Goal: Task Accomplishment & Management: Manage account settings

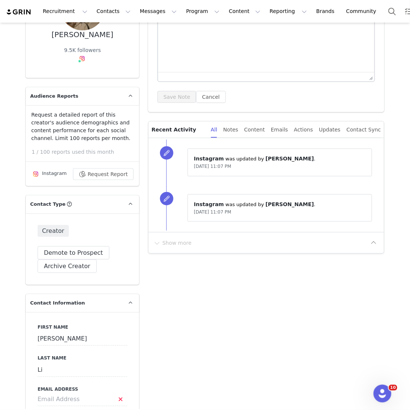
scroll to position [197, 0]
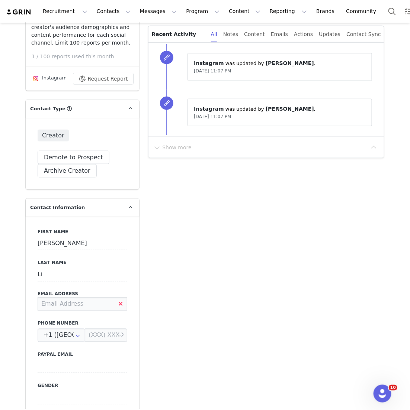
click at [68, 304] on input at bounding box center [83, 304] width 90 height 13
paste input "1824689928@qq.com"
type input "1824689928@qq.com"
click at [124, 344] on div "First Name Shuping Last Name Li Email Address 1824689928@qq.com Phone Number +1…" at bounding box center [82, 353] width 113 height 272
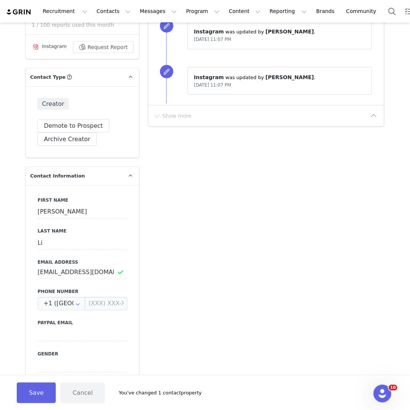
scroll to position [252, 0]
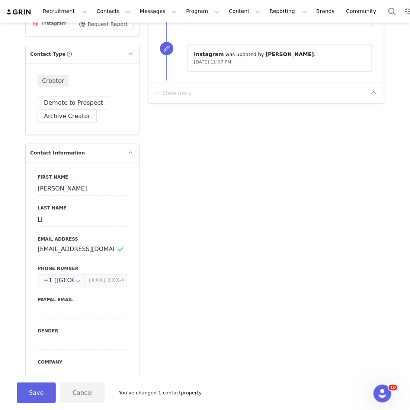
click at [21, 380] on div "Save Cancel You've changed 1 contact property" at bounding box center [205, 392] width 410 height 35
click at [30, 392] on button "Save" at bounding box center [36, 393] width 39 height 21
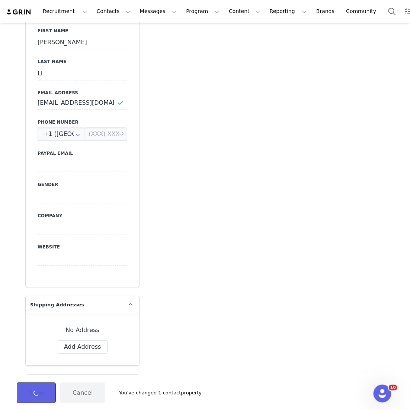
scroll to position [530, 0]
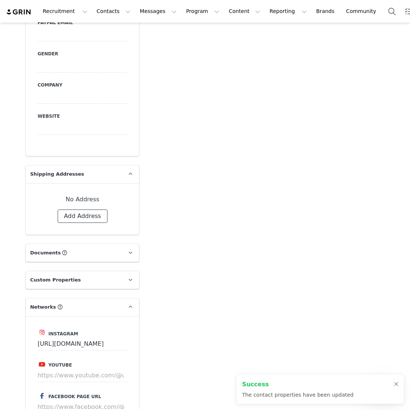
click at [72, 222] on button "Add Address" at bounding box center [83, 216] width 50 height 13
select select
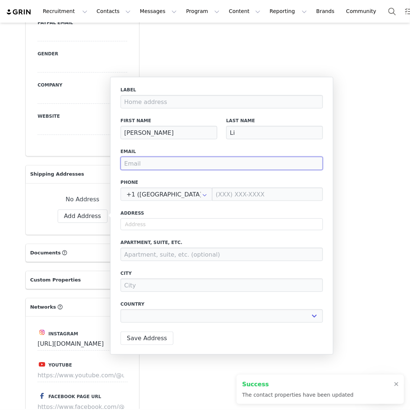
click at [144, 168] on input "email" at bounding box center [221, 163] width 202 height 13
paste input "1824689928@qq.com"
type input "1824689928@qq.com"
select select
type input "1824689928@qq.com"
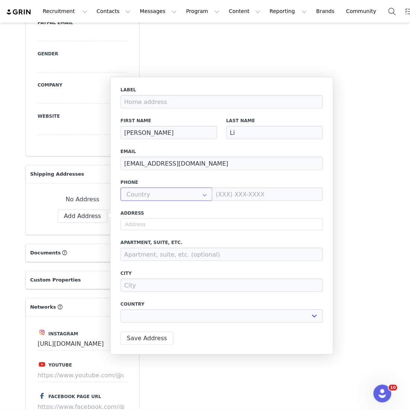
click at [181, 197] on input "text" at bounding box center [166, 194] width 92 height 13
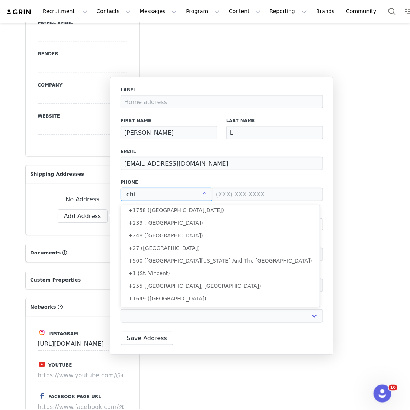
scroll to position [0, 0]
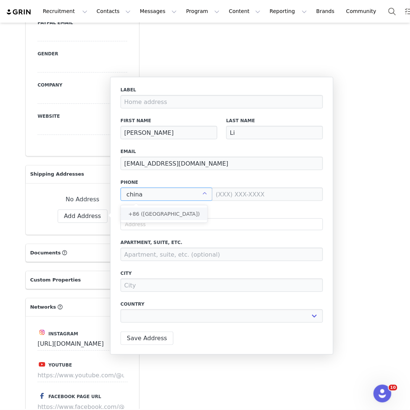
click at [172, 208] on li "+86 ([GEOGRAPHIC_DATA])" at bounding box center [164, 214] width 86 height 13
type input "+86 ([GEOGRAPHIC_DATA])"
select select
click at [260, 193] on input at bounding box center [267, 194] width 111 height 13
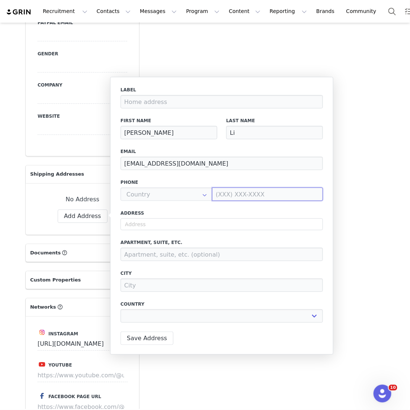
type input "+86 ([GEOGRAPHIC_DATA])"
click at [260, 193] on input at bounding box center [267, 194] width 111 height 13
paste input "13482102207"
type input "134 8210 2207"
select select
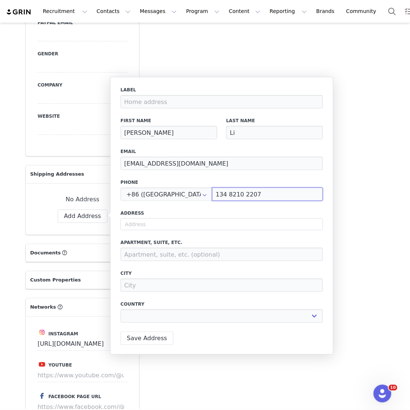
type input "134 8210 2207"
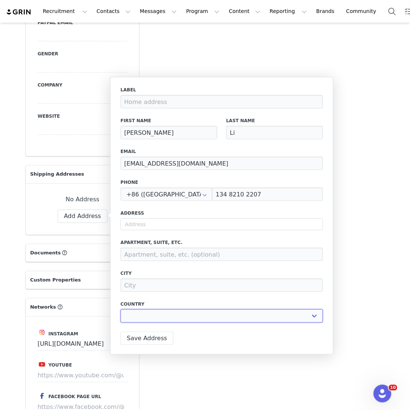
click at [227, 323] on select "Afghanistan Aland Islands Albania Algeria Andorra Angola Anguilla Antigua And B…" at bounding box center [221, 316] width 202 height 13
select select "[object Object]"
click at [120, 310] on select "Afghanistan Aland Islands Albania Algeria Andorra Angola Anguilla Antigua And B…" at bounding box center [221, 316] width 202 height 13
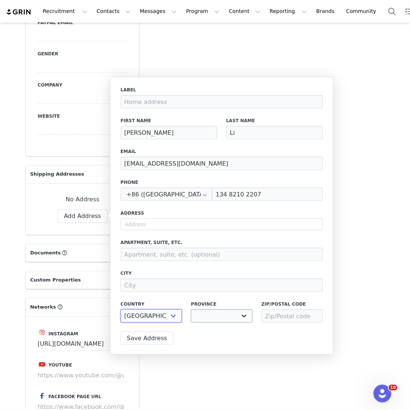
select select
click at [194, 222] on input "text" at bounding box center [221, 225] width 202 height 12
paste input "Jindi Bay, Huibo Avenue, Huicheng District,"
type input "Jindi Bay, Huibo Avenue, Huicheng District,"
select select
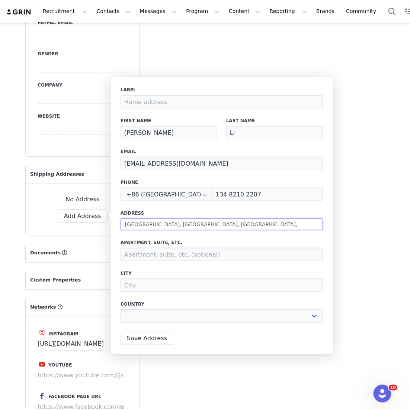
type input "Jindi Bay, Huibo Avenue, Huicheng District"
select select
type input "Jindi Bay, Huibo Avenue, Huicheng District"
click at [234, 319] on select "Afghanistan Aland Islands Albania Algeria Andorra Angola Anguilla Antigua And B…" at bounding box center [221, 316] width 202 height 13
select select "[object Object]"
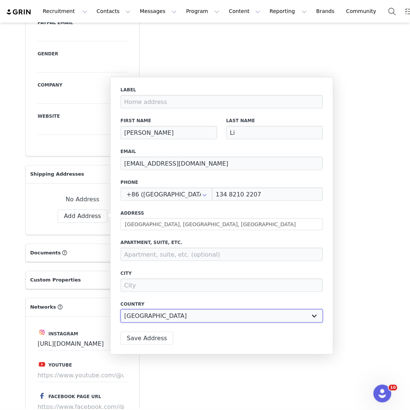
click at [120, 310] on select "Afghanistan Aland Islands Albania Algeria Andorra Angola Anguilla Antigua And B…" at bounding box center [221, 316] width 202 height 13
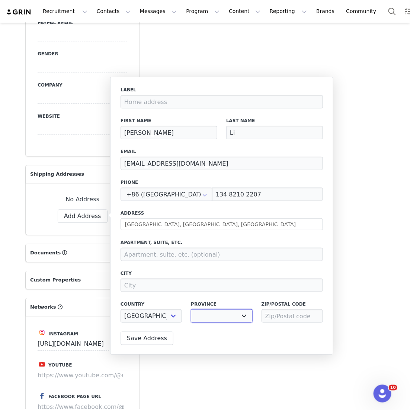
click at [248, 314] on select "Anhui Beijing Chongqing Fujian Gansu Guangdong Guangxi Guizhou Hainan Hebei Hei…" at bounding box center [221, 316] width 61 height 13
select select "[object Object]"
click at [191, 310] on select "Anhui Beijing Chongqing Fujian Gansu Guangdong Guangxi Guizhou Hainan Hebei Hei…" at bounding box center [221, 316] width 61 height 13
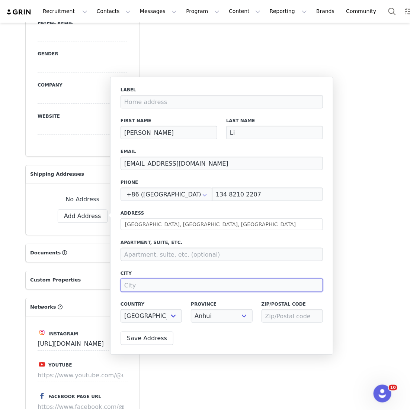
click at [216, 287] on input at bounding box center [221, 285] width 202 height 13
paste input "Huizhou City"
type input "Huizhou City"
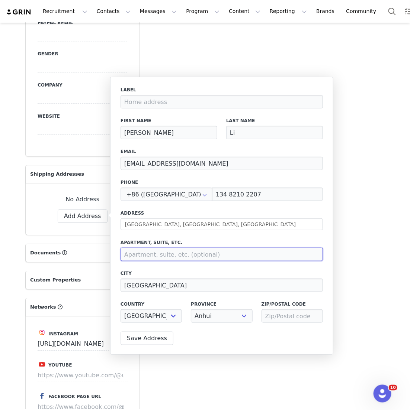
click at [185, 252] on input at bounding box center [221, 254] width 202 height 13
paste input "Room 2602, Building 5"
type input "Room 2602, Building 5"
click at [283, 321] on input at bounding box center [291, 316] width 61 height 13
paste input "516000"
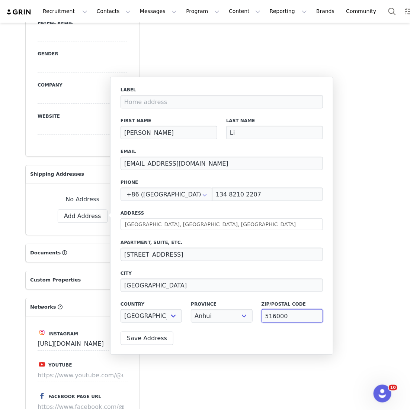
type input "516000"
click at [146, 341] on button "Save Address" at bounding box center [146, 338] width 53 height 13
click at [146, 341] on div "Save Address" at bounding box center [147, 338] width 55 height 13
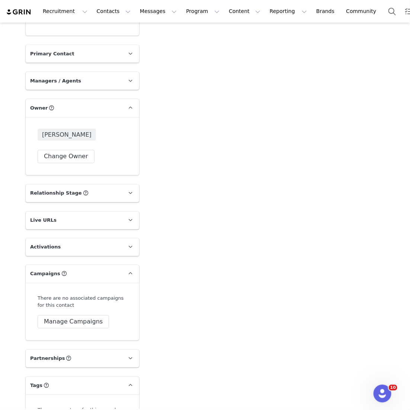
scroll to position [1149, 0]
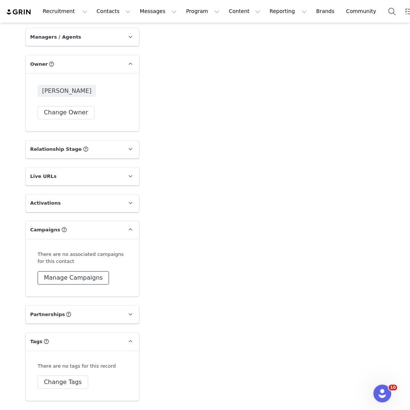
click at [74, 272] on button "Manage Campaigns" at bounding box center [73, 278] width 71 height 13
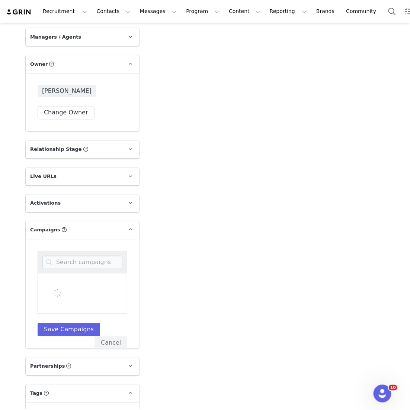
click at [74, 260] on div at bounding box center [83, 262] width 90 height 23
click at [74, 256] on input at bounding box center [82, 262] width 80 height 13
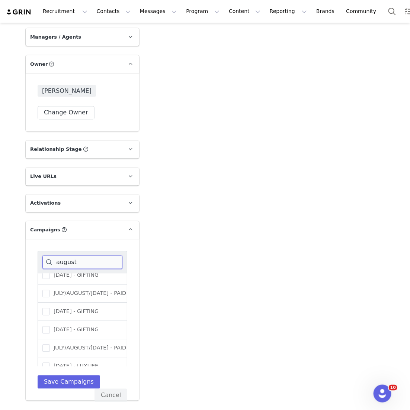
scroll to position [28, 0]
type input "august"
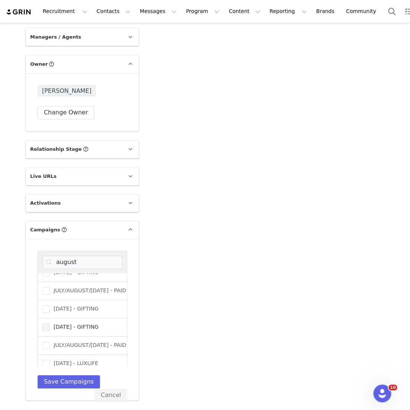
click at [69, 324] on span "AUGUST 25 - GIFTING" at bounding box center [74, 327] width 49 height 7
click at [50, 324] on input "AUGUST 25 - GIFTING" at bounding box center [50, 324] width 0 height 0
click at [67, 377] on button "Save Campaigns" at bounding box center [69, 382] width 62 height 13
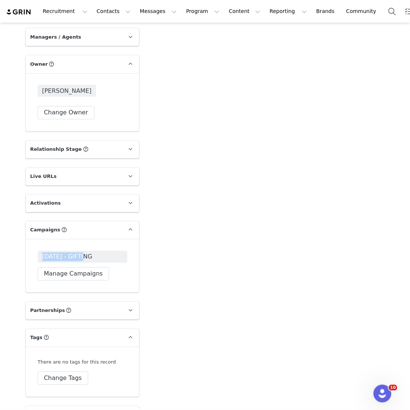
click at [87, 251] on span "AUGUST 25 - GIFTING" at bounding box center [83, 257] width 90 height 12
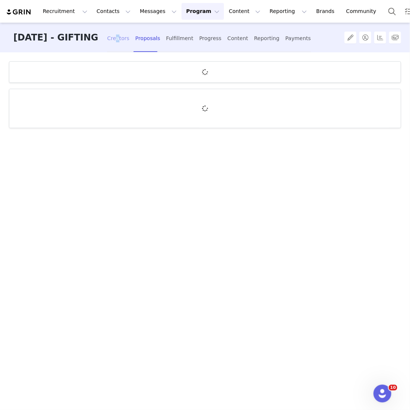
click at [124, 36] on div "Creators" at bounding box center [118, 39] width 22 height 20
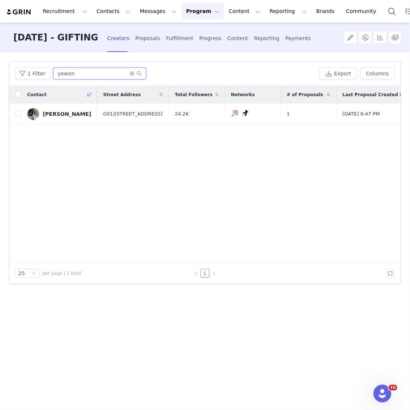
drag, startPoint x: 83, startPoint y: 75, endPoint x: 8, endPoint y: 64, distance: 75.6
click at [8, 64] on div "Filters Filter Logic And Or Archived Select No Application Status Select Contac…" at bounding box center [205, 230] width 410 height 357
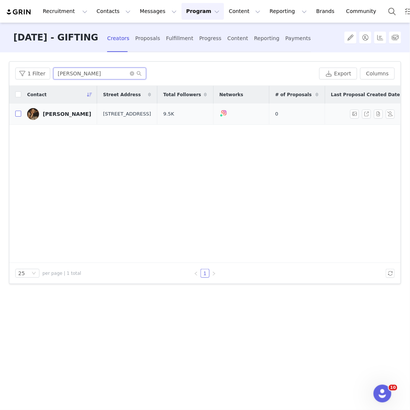
type input "shuping"
click at [19, 117] on input "checkbox" at bounding box center [18, 114] width 6 height 6
checkbox input "true"
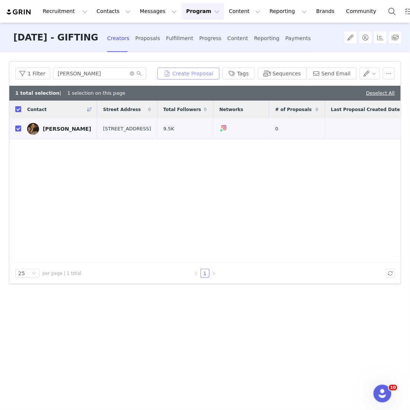
click at [203, 72] on button "Create Proposal" at bounding box center [188, 74] width 62 height 12
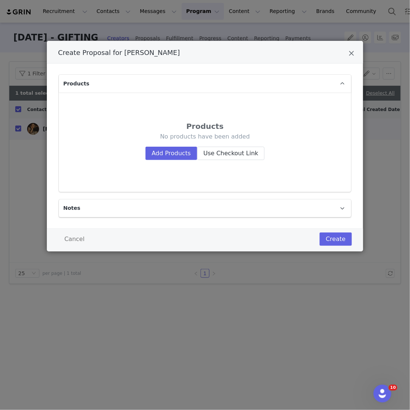
click at [170, 159] on button "Add Products" at bounding box center [171, 153] width 52 height 13
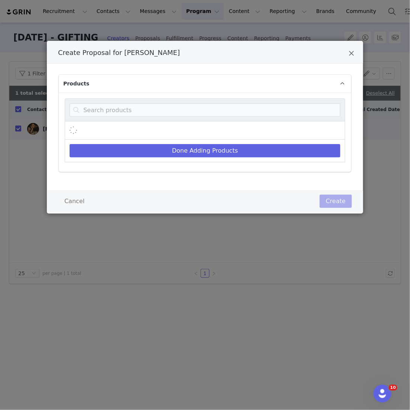
click at [163, 118] on div "Create Proposal for Shuping Li" at bounding box center [205, 109] width 280 height 23
click at [163, 117] on div "Create Proposal for Shuping Li" at bounding box center [205, 109] width 280 height 23
click at [157, 105] on input "Create Proposal for Shuping Li" at bounding box center [204, 109] width 271 height 13
click at [128, 114] on input "Create Proposal for Shuping Li" at bounding box center [204, 109] width 271 height 13
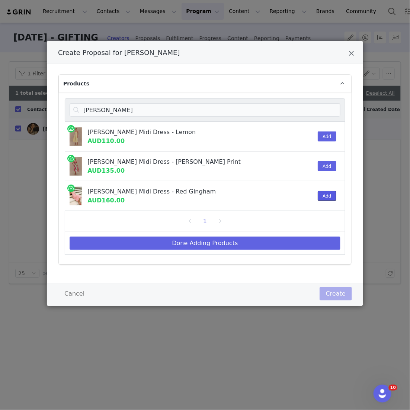
click at [323, 199] on button "Add" at bounding box center [326, 196] width 18 height 10
click at [111, 103] on div "juana" at bounding box center [205, 109] width 280 height 23
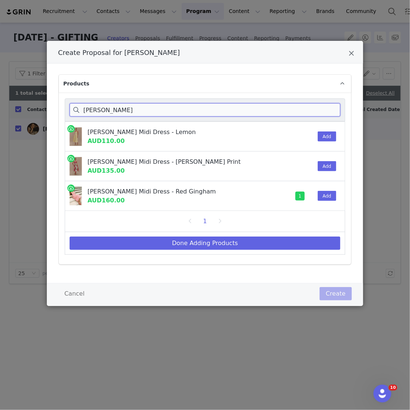
drag, startPoint x: 105, startPoint y: 110, endPoint x: 27, endPoint y: 49, distance: 99.0
click at [27, 68] on div "Create Proposal for Shuping Li Products juana Juana Halter Midi Dress - Lemon A…" at bounding box center [205, 205] width 410 height 410
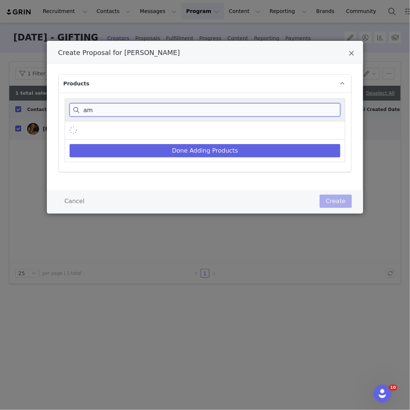
type input "a"
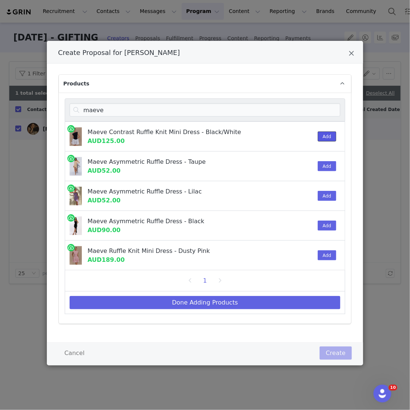
click at [327, 133] on button "Add" at bounding box center [326, 137] width 18 height 10
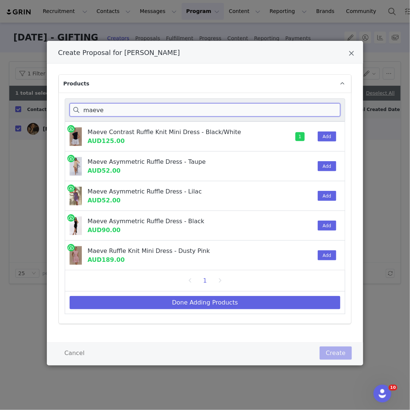
drag, startPoint x: 107, startPoint y: 112, endPoint x: 33, endPoint y: 107, distance: 73.4
click at [35, 109] on div "Create Proposal for Shuping Li Products maeve Maeve Contrast Ruffle Knit Mini D…" at bounding box center [205, 205] width 410 height 410
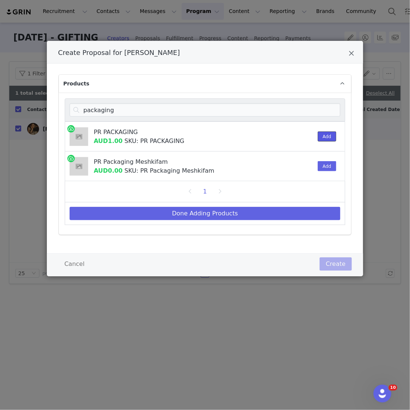
click at [323, 138] on button "Add" at bounding box center [326, 137] width 18 height 10
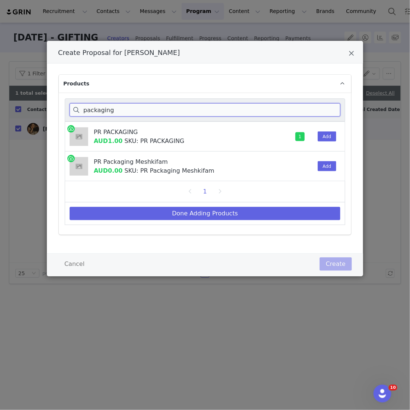
drag, startPoint x: 117, startPoint y: 110, endPoint x: 26, endPoint y: 92, distance: 93.6
click at [26, 92] on div "Create Proposal for Shuping Li Products packaging PR PACKAGING AUD1.00 SKU: PR …" at bounding box center [205, 205] width 410 height 410
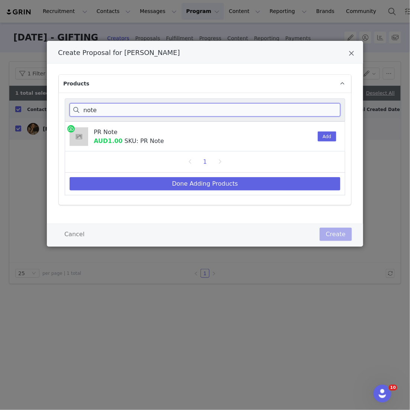
type input "note"
click at [339, 136] on div "PR Note AUD1.00 SKU: PR Note Add" at bounding box center [205, 137] width 280 height 30
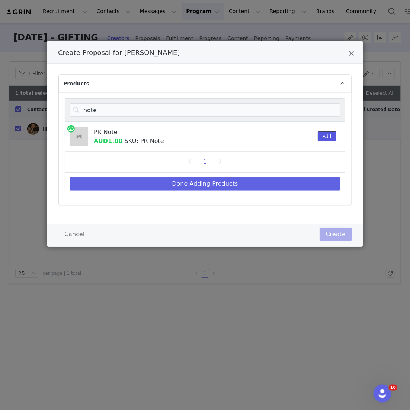
click at [333, 136] on button "Add" at bounding box center [326, 137] width 18 height 10
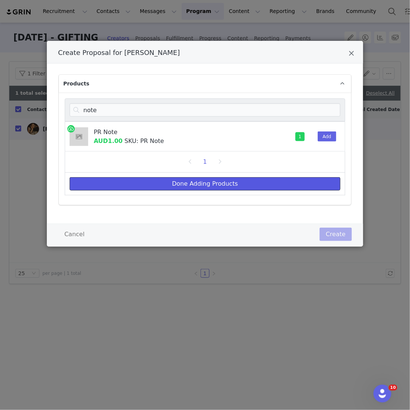
click at [281, 181] on button "Done Adding Products" at bounding box center [204, 183] width 271 height 13
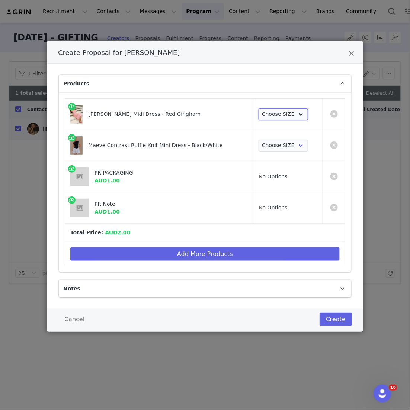
click at [278, 116] on select "Choose SIZE XXS XS S M L XL XXL 3XL" at bounding box center [282, 115] width 49 height 12
select select "25042340"
click at [258, 109] on select "Choose SIZE XXS XS S M L XL XXL 3XL" at bounding box center [282, 115] width 49 height 12
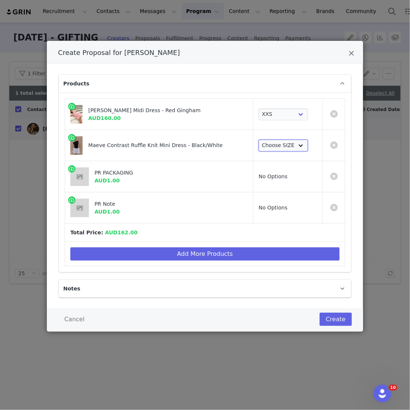
click at [272, 140] on select "Choose SIZE XXS XS S M L XL XXL 3XL" at bounding box center [282, 146] width 49 height 12
select select "25042293"
click at [258, 140] on select "Choose SIZE XXS XS S M L XL XXL 3XL" at bounding box center [282, 146] width 49 height 12
click at [338, 321] on button "Create" at bounding box center [335, 319] width 32 height 13
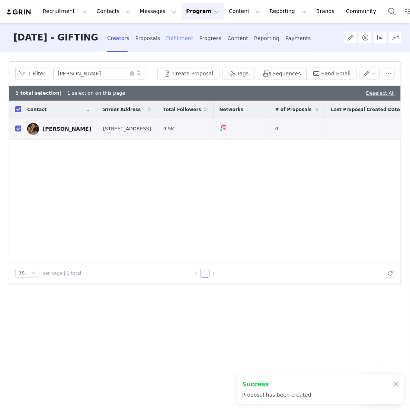
click at [185, 39] on div "Fulfillment" at bounding box center [179, 39] width 27 height 20
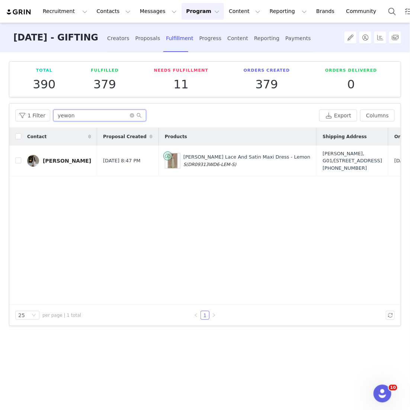
drag, startPoint x: 82, startPoint y: 116, endPoint x: -7, endPoint y: 103, distance: 89.4
click at [0, 103] on html "Recruitment Recruitment Creator Search Curated Lists Landing Pages Web Extensio…" at bounding box center [205, 205] width 410 height 410
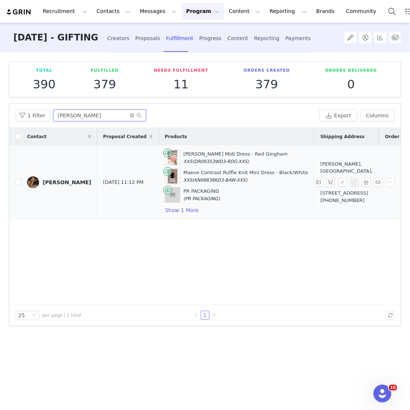
scroll to position [0, 72]
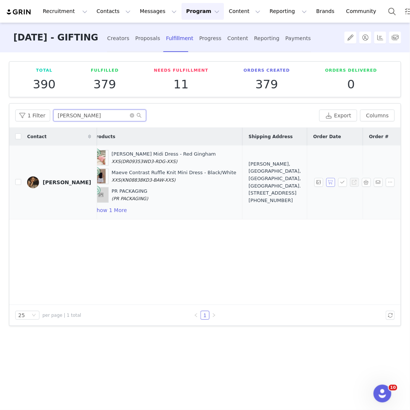
type input "shuping li"
click at [329, 184] on button "button" at bounding box center [330, 182] width 9 height 9
click at [340, 184] on button "button" at bounding box center [342, 182] width 9 height 9
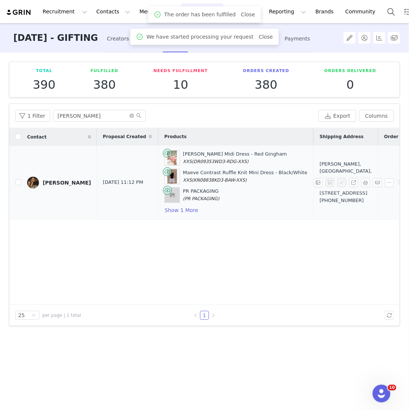
scroll to position [0, 191]
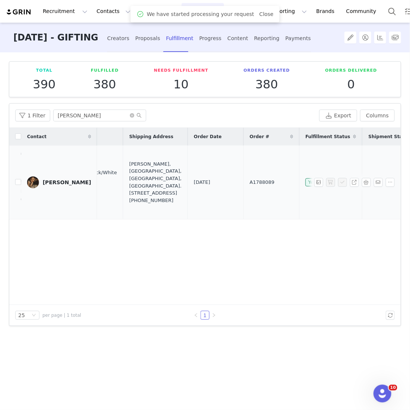
drag, startPoint x: 244, startPoint y: 184, endPoint x: 181, endPoint y: 184, distance: 62.8
click at [181, 184] on tr "Shuping Li Aug 31, 2025 11:12 PM Juana Halter Midi Dress - Red Gingham XXS (DR0…" at bounding box center [148, 183] width 660 height 74
copy tr "A1788089"
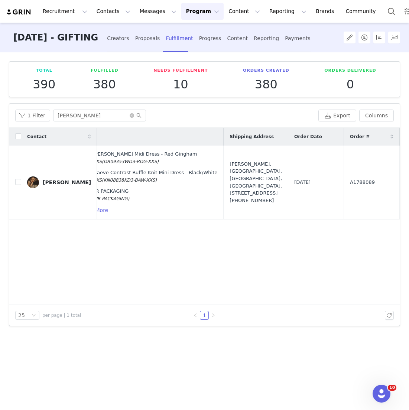
scroll to position [0, 0]
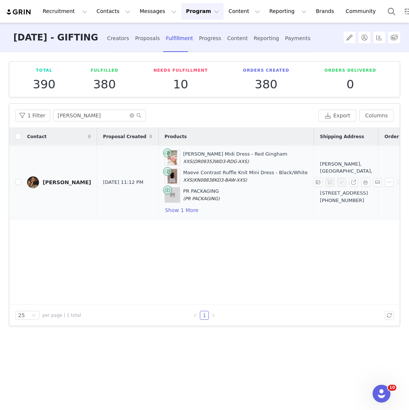
drag, startPoint x: 321, startPoint y: 202, endPoint x: 315, endPoint y: 155, distance: 47.3
click at [320, 161] on div "Shuping Li, Jindi Bay, Huibo Avenue, Huicheng District. Room 2602, Building 5 H…" at bounding box center [346, 182] width 52 height 43
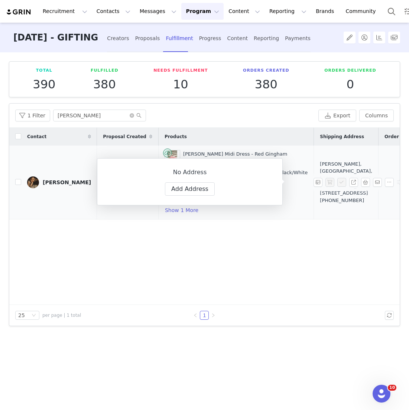
copy div "Jindi Bay, Huibo Avenue, Huicheng District. Room 2602, Building 5 Huizhou City,…"
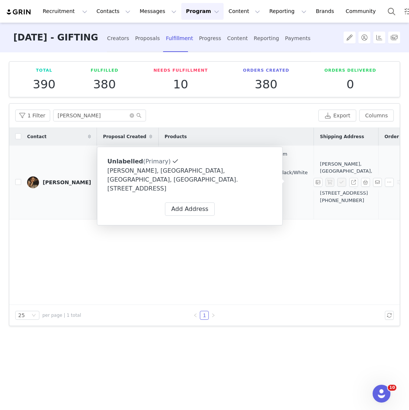
click at [317, 212] on td "Shuping Li, Jindi Bay, Huibo Avenue, Huicheng District. Room 2602, Building 5 H…" at bounding box center [346, 183] width 65 height 74
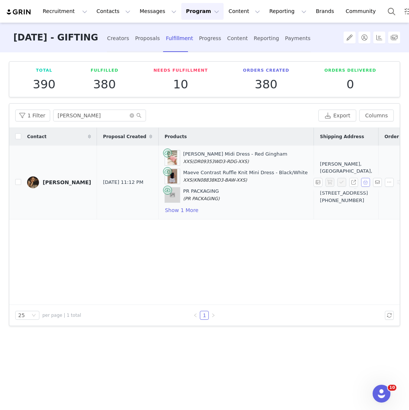
click at [366, 180] on button "button" at bounding box center [365, 182] width 9 height 9
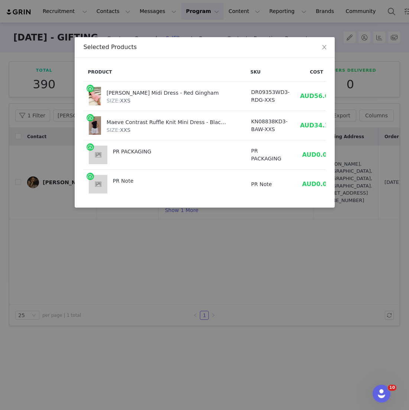
scroll to position [0, 43]
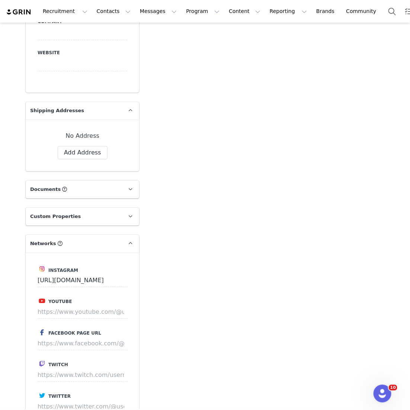
scroll to position [599, 0]
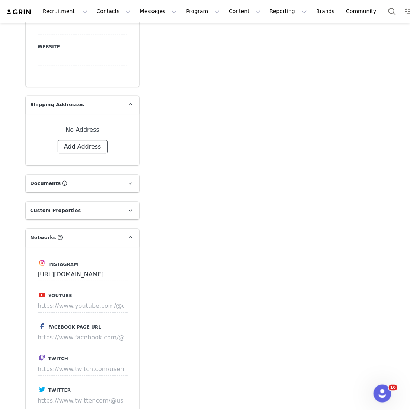
click at [86, 152] on button "Add Address" at bounding box center [83, 146] width 50 height 13
select select
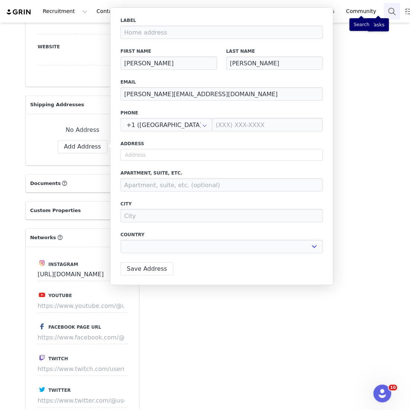
click at [384, 10] on button "Search" at bounding box center [392, 11] width 16 height 17
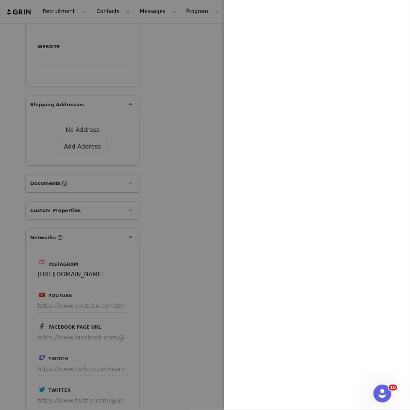
click at [157, 24] on div at bounding box center [205, 205] width 410 height 410
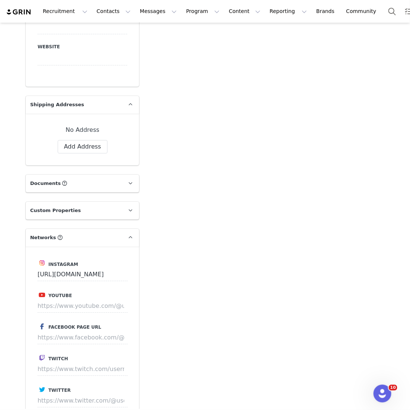
click at [92, 16] on body "Recruitment Recruitment Creator Search Curated Lists Landing Pages Web Extensio…" at bounding box center [205, 205] width 410 height 410
click at [106, 24] on input at bounding box center [83, 27] width 90 height 13
click at [106, 17] on button "Contacts Contacts" at bounding box center [113, 11] width 43 height 17
click at [107, 29] on p "Creators" at bounding box center [104, 33] width 22 height 8
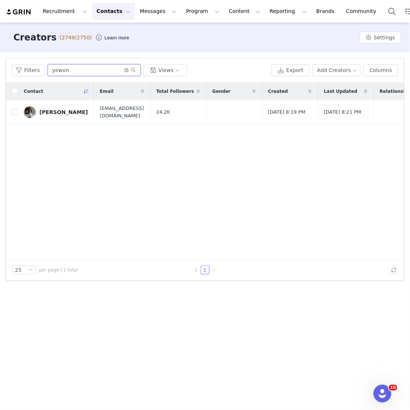
drag, startPoint x: 94, startPoint y: 67, endPoint x: -1, endPoint y: 61, distance: 96.1
click at [0, 61] on html "Recruitment Recruitment Creator Search Curated Lists Landing Pages Web Extensio…" at bounding box center [205, 205] width 410 height 410
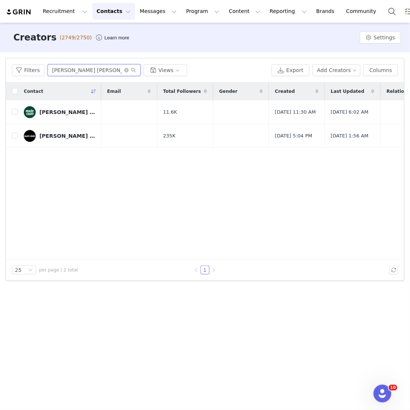
drag, startPoint x: 91, startPoint y: 71, endPoint x: -10, endPoint y: 71, distance: 101.1
click at [0, 71] on html "Recruitment Recruitment Creator Search Curated Lists Landing Pages Web Extensio…" at bounding box center [205, 205] width 410 height 410
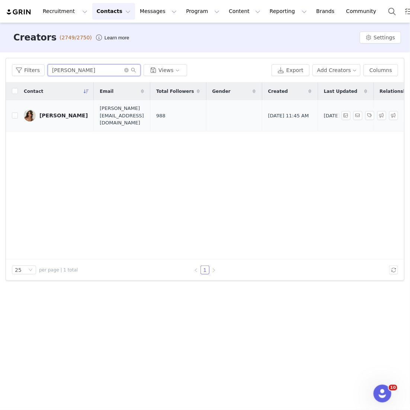
type input "sabrina meshki"
click at [49, 113] on div "Sabrina MESHKI" at bounding box center [63, 116] width 48 height 6
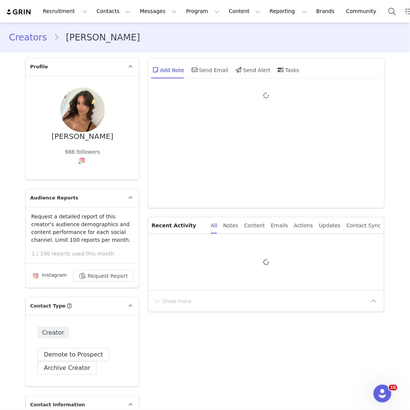
type input "+1 ([GEOGRAPHIC_DATA])"
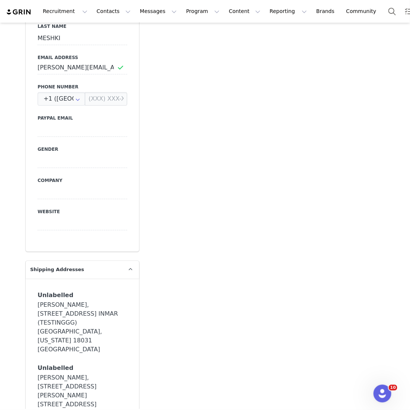
scroll to position [570, 0]
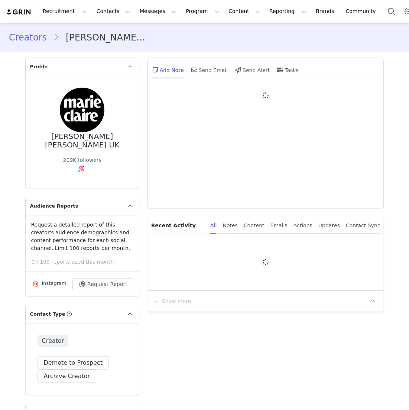
type input "+1 (United States)"
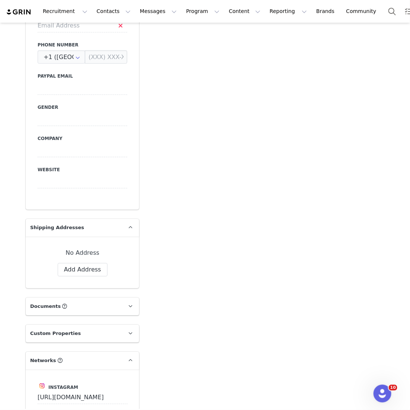
scroll to position [565, 0]
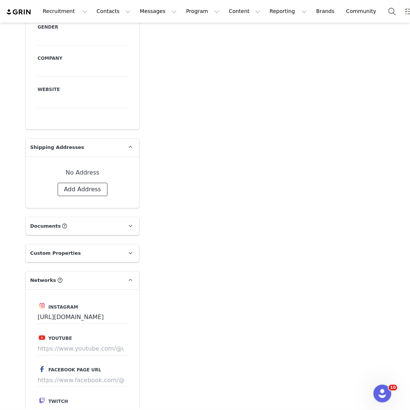
click at [79, 184] on button "Add Address" at bounding box center [83, 189] width 50 height 13
click at [83, 185] on button "Add Address" at bounding box center [83, 189] width 50 height 13
select select
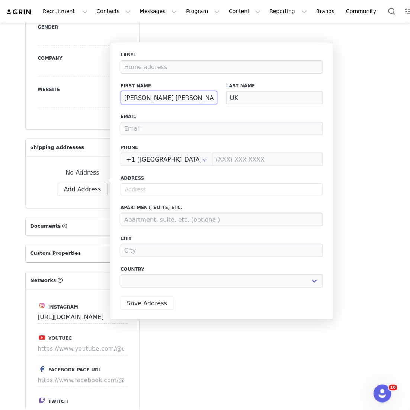
drag, startPoint x: 158, startPoint y: 100, endPoint x: 121, endPoint y: 97, distance: 37.7
click at [121, 97] on input "Marie Claire" at bounding box center [168, 97] width 97 height 13
type input "C"
select select
type input "Ch"
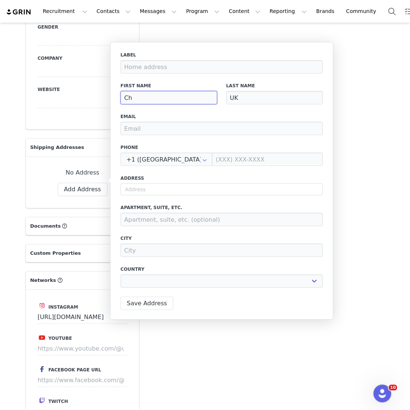
select select
type input "Cha"
select select
type input "Char"
select select
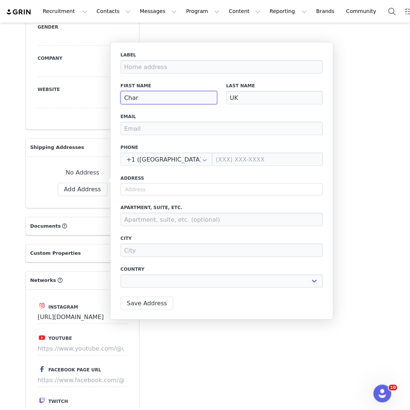
type input "Charl"
select select
type input "Charlo"
select select
type input "Charlot"
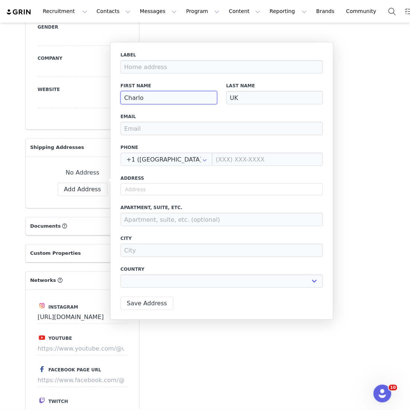
select select
type input "Charlott"
select select
type input "Charlotte"
select select
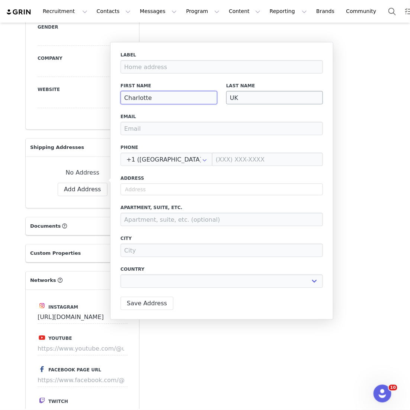
type input "Charlotte"
click at [265, 96] on input "UK" at bounding box center [274, 97] width 97 height 13
type input "U"
select select
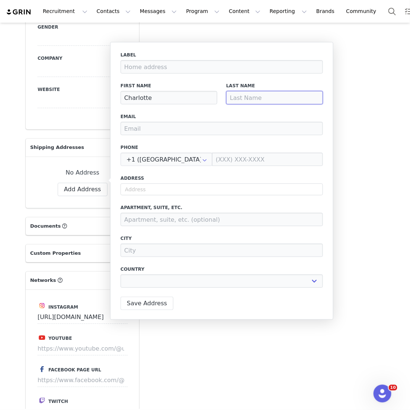
type input "H"
select select
type input "He"
select select
type input "Hea"
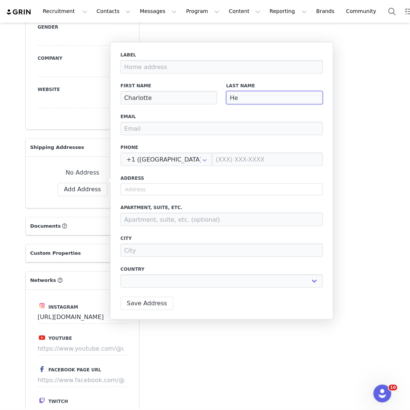
select select
type input "Hear"
select select
type input "Heart"
select select
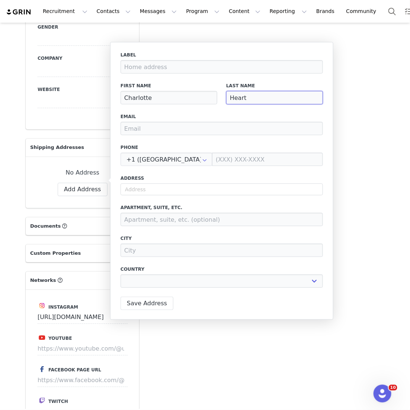
type input "Hearth"
select select
type input "Hearth"
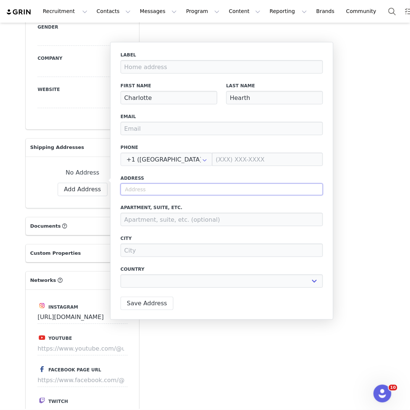
click at [210, 185] on input "text" at bounding box center [221, 190] width 202 height 12
paste input "121-141 Westbourne Terrace, London, W2 6JR, UK"
type input "121-141 Westbourne Terrace, London, W2 6JR, UK"
select select
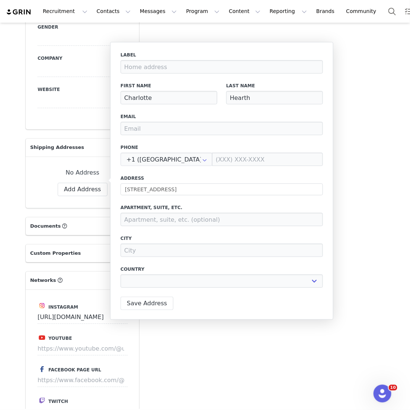
type input "121-141 Westbourne Terrace"
select select "[object Object]"
click at [123, 94] on input "Charlotte" at bounding box center [168, 97] width 97 height 13
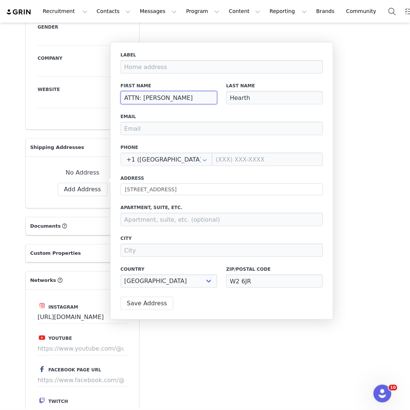
type input "ATTN: Charlotte"
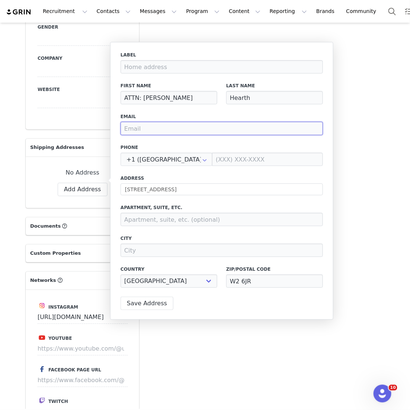
click at [153, 126] on input "email" at bounding box center [221, 128] width 202 height 13
paste input "charlotte.hearth@futurenet.com"
type input "charlotte.hearth@futurenet.com"
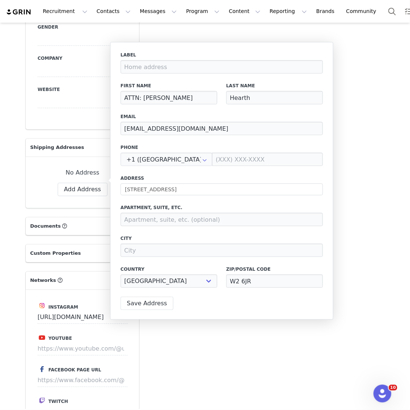
click at [166, 136] on div "Label First Name ATTN: Charlotte Last Name Hearth Email charlotte.hearth@future…" at bounding box center [221, 172] width 202 height 241
click at [142, 248] on input at bounding box center [221, 250] width 202 height 13
type input "London"
click at [145, 219] on input at bounding box center [221, 219] width 202 height 13
paste input "Future"
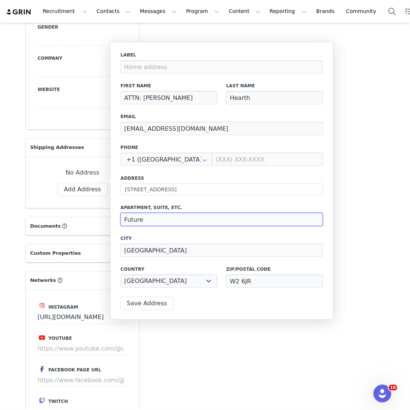
type input "Future"
click at [181, 241] on label "City" at bounding box center [221, 238] width 202 height 7
click at [148, 303] on button "Save Address" at bounding box center [146, 303] width 53 height 13
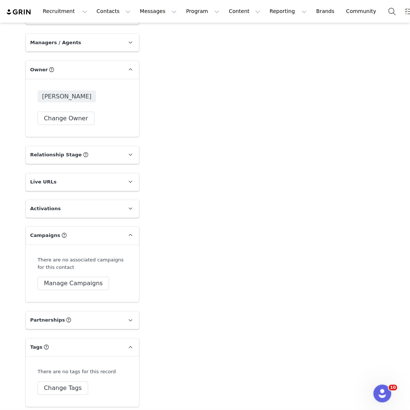
click at [57, 287] on div "There are no associated campaigns for this contact Manage Campaigns" at bounding box center [82, 274] width 113 height 58
click at [57, 280] on button "Manage Campaigns" at bounding box center [73, 283] width 71 height 13
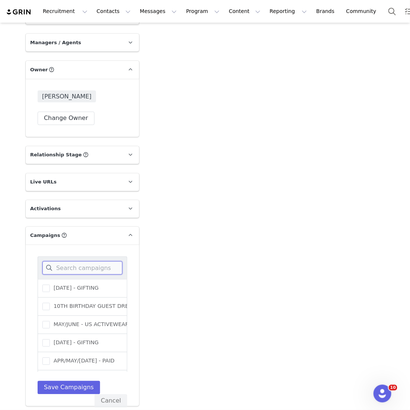
click at [64, 262] on input at bounding box center [82, 268] width 80 height 13
type input "august"
click at [72, 284] on label "AUGUST 25 - PUBLIC RELATIONS" at bounding box center [84, 288] width 85 height 9
click at [50, 285] on input "AUGUST 25 - PUBLIC RELATIONS" at bounding box center [50, 285] width 0 height 0
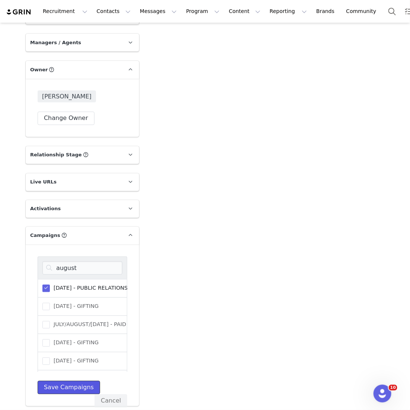
click at [71, 382] on button "Save Campaigns" at bounding box center [69, 387] width 62 height 13
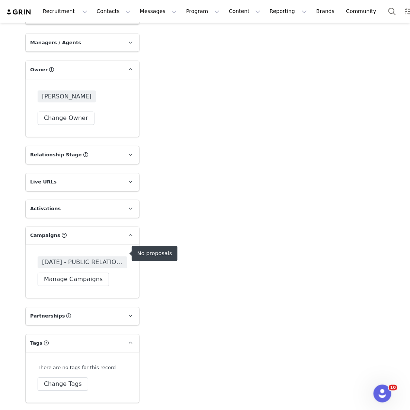
click at [101, 258] on span "AUGUST 25 - PUBLIC RELATIONS" at bounding box center [82, 262] width 81 height 9
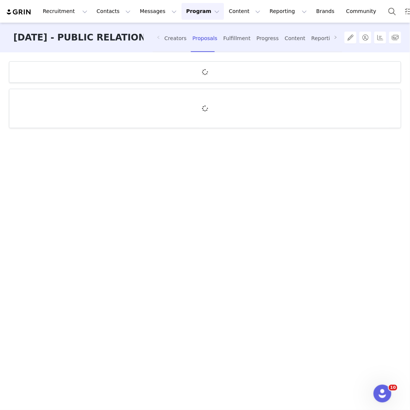
click at [181, 17] on button "Program Program" at bounding box center [202, 11] width 42 height 17
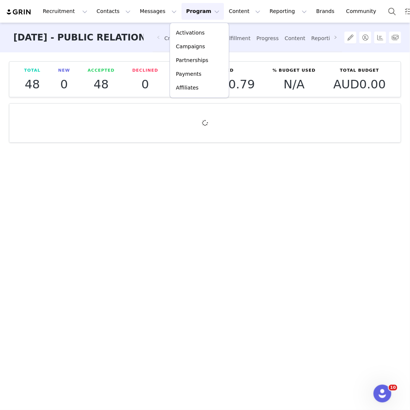
click at [156, 45] on span at bounding box center [158, 37] width 12 height 29
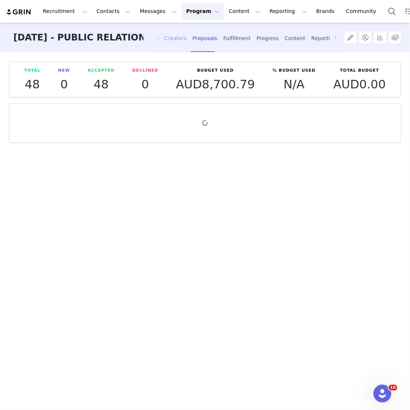
click at [177, 37] on div "Creators" at bounding box center [175, 39] width 22 height 20
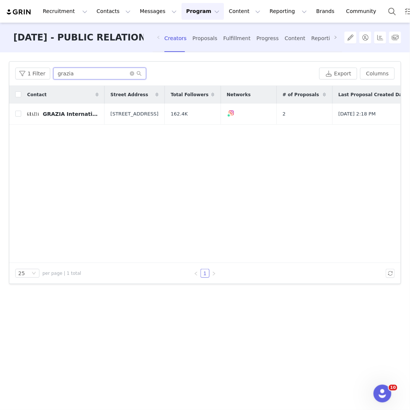
drag, startPoint x: 87, startPoint y: 77, endPoint x: 9, endPoint y: 59, distance: 80.2
click at [9, 59] on div "Filters Filter Logic And Or Archived Select No Application Status Select Contac…" at bounding box center [205, 230] width 410 height 357
type input "c"
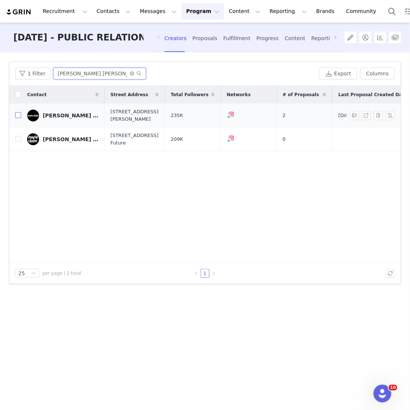
type input "marie claire"
click at [20, 116] on input "checkbox" at bounding box center [18, 115] width 6 height 6
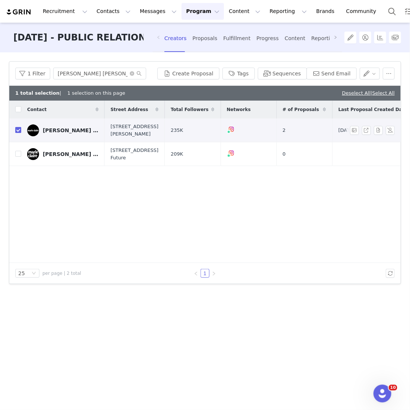
click at [19, 131] on input "checkbox" at bounding box center [18, 130] width 6 height 6
checkbox input "false"
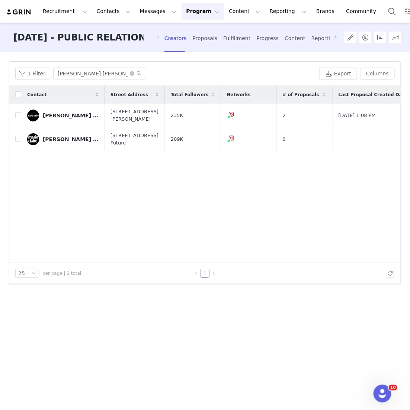
click at [19, 163] on div "Contact Street Address Total Followers Networks # of Proposals Last Proposal Cr…" at bounding box center [204, 174] width 391 height 177
click at [19, 147] on td at bounding box center [15, 139] width 12 height 24
click at [19, 142] on input "checkbox" at bounding box center [18, 139] width 6 height 6
checkbox input "true"
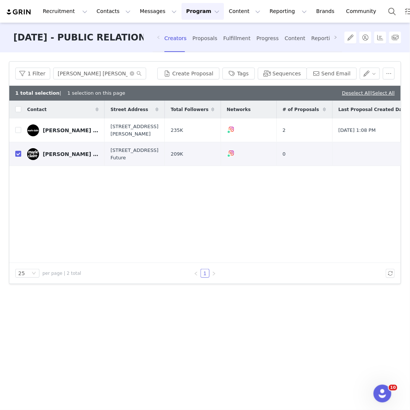
click at [179, 65] on div "1 Filter marie claire Create Proposal Tags Sequences Send Email" at bounding box center [204, 74] width 391 height 24
click at [183, 72] on button "Create Proposal" at bounding box center [188, 74] width 62 height 12
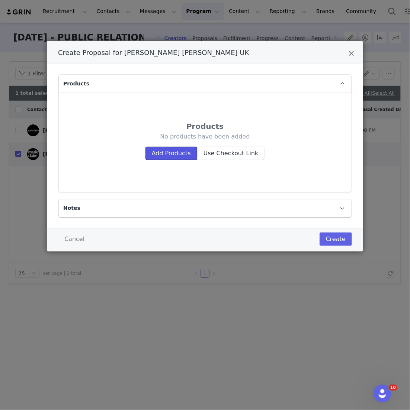
click at [179, 155] on button "Add Products" at bounding box center [171, 153] width 52 height 13
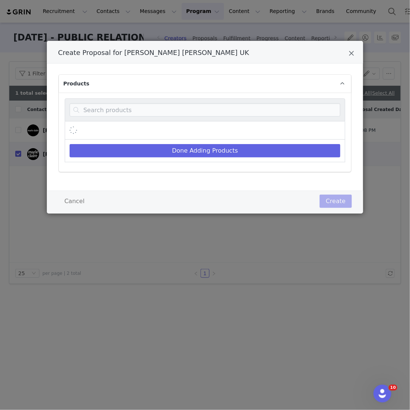
click at [172, 127] on div "Create Proposal for Marie Claire UK" at bounding box center [205, 131] width 280 height 18
click at [169, 122] on div "Create Proposal for Marie Claire UK" at bounding box center [205, 131] width 280 height 18
click at [160, 114] on input "Create Proposal for Marie Claire UK" at bounding box center [204, 109] width 271 height 13
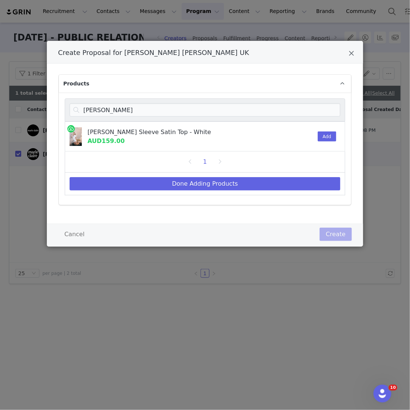
click at [313, 127] on div "Anne Short Sleeve Satin Top - White AUD159.00 Add" at bounding box center [200, 136] width 271 height 29
click at [321, 135] on button "Add" at bounding box center [326, 137] width 18 height 10
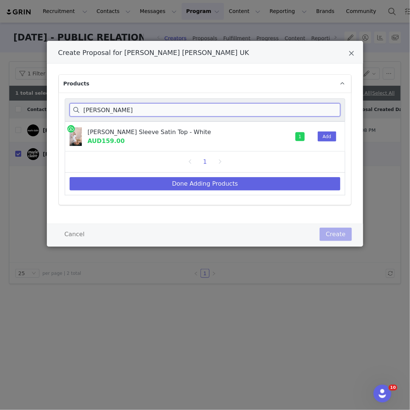
drag, startPoint x: 126, startPoint y: 110, endPoint x: 51, endPoint y: 106, distance: 75.9
click at [51, 106] on div "Products anne short Anne Short Sleeve Satin Top - White AUD159.00 1 Add 1 Done …" at bounding box center [205, 144] width 316 height 160
type input "anne satin mini"
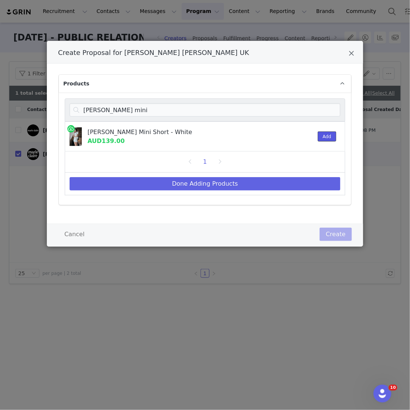
click at [335, 136] on button "Add" at bounding box center [326, 137] width 18 height 10
click at [289, 174] on div "Done Adding Products" at bounding box center [205, 184] width 280 height 23
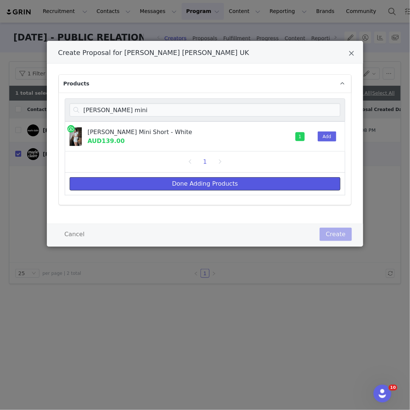
click at [275, 179] on button "Done Adding Products" at bounding box center [204, 183] width 271 height 13
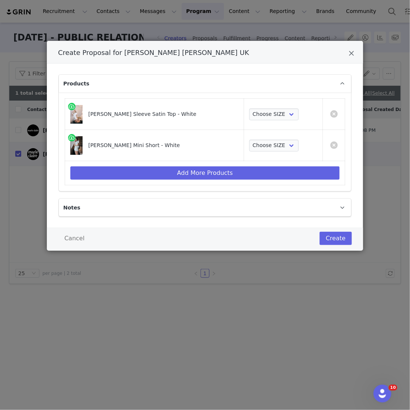
click at [279, 107] on td "Choose SIZE XS XXS S M L XL XXL 3XL" at bounding box center [283, 114] width 79 height 31
click at [275, 119] on select "Choose SIZE XS XXS S M L XL XXL 3XL" at bounding box center [273, 115] width 49 height 12
select select "27798799"
click at [249, 109] on select "Choose SIZE XS XXS S M L XL XXL 3XL" at bounding box center [273, 115] width 49 height 12
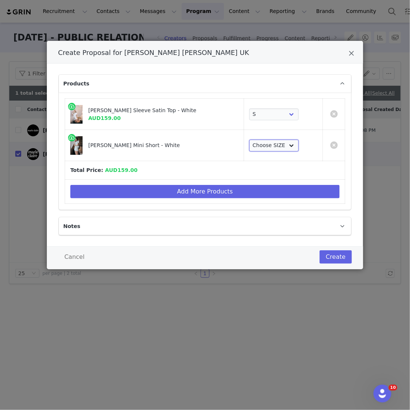
click at [263, 143] on select "Choose SIZE XXS XS S M L XL XXL 3XL" at bounding box center [273, 146] width 49 height 12
click at [249, 140] on select "Choose SIZE XXS XS S M L XL XXL 3XL" at bounding box center [273, 146] width 49 height 12
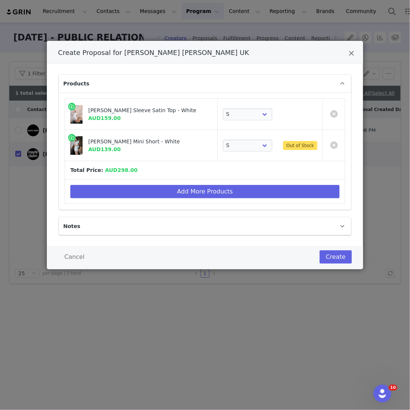
click at [241, 138] on td "Choose SIZE XXS XS S M L XL XXL 3XL Out of Stock" at bounding box center [269, 145] width 105 height 31
click at [241, 141] on select "Choose SIZE XXS XS S M L XL XXL 3XL" at bounding box center [247, 146] width 49 height 12
click at [223, 140] on select "Choose SIZE XXS XS S M L XL XXL 3XL" at bounding box center [247, 146] width 49 height 12
click at [239, 144] on select "Choose SIZE XXS XS S M L XL XXL 3XL" at bounding box center [247, 146] width 49 height 12
click at [223, 140] on select "Choose SIZE XXS XS S M L XL XXL 3XL" at bounding box center [247, 146] width 49 height 12
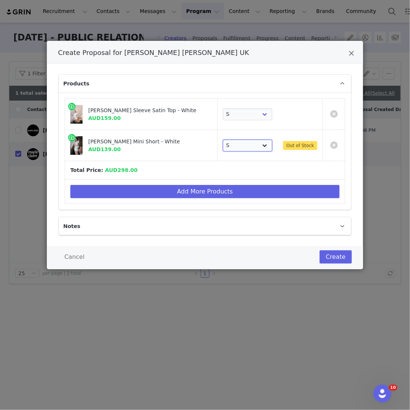
click at [239, 145] on select "Choose SIZE XXS XS S M L XL XXL 3XL" at bounding box center [247, 146] width 49 height 12
select select "27355232"
click at [223, 140] on select "Choose SIZE XXS XS S M L XL XXL 3XL" at bounding box center [247, 146] width 49 height 12
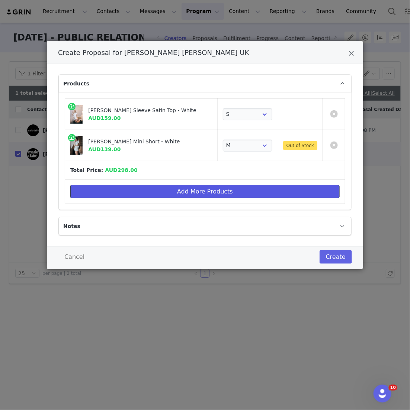
click at [227, 188] on button "Add More Products" at bounding box center [204, 191] width 269 height 13
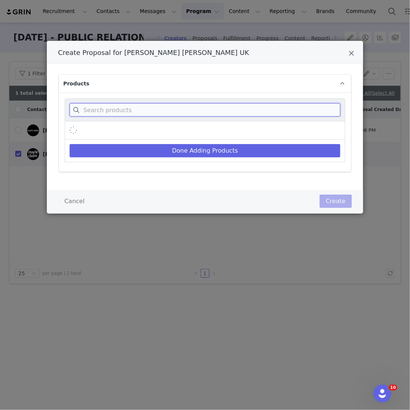
click at [172, 114] on input "Create Proposal for Marie Claire UK" at bounding box center [204, 109] width 271 height 13
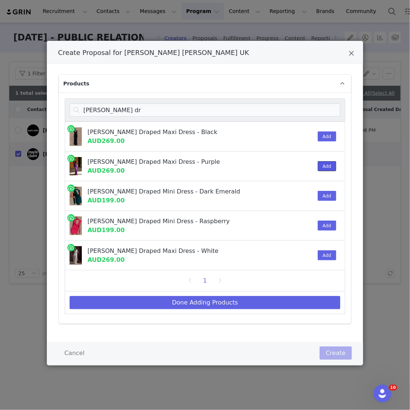
click at [324, 164] on button "Add" at bounding box center [326, 166] width 18 height 10
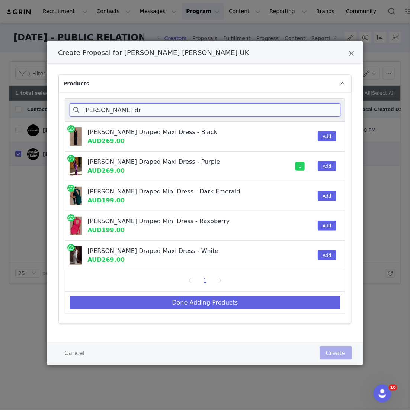
drag, startPoint x: 143, startPoint y: 113, endPoint x: 56, endPoint y: 104, distance: 87.4
click at [56, 104] on div "Products giulia chiffon dr Giulia Chiffon Draped Maxi Dress - Black AUD269.00 A…" at bounding box center [205, 203] width 316 height 279
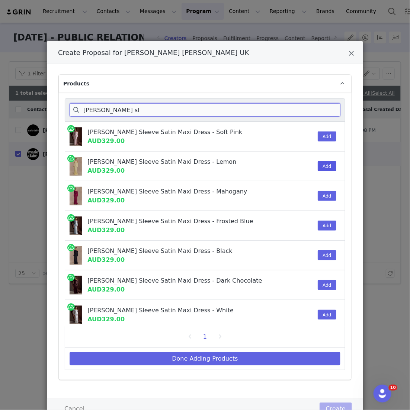
type input "iris long sl"
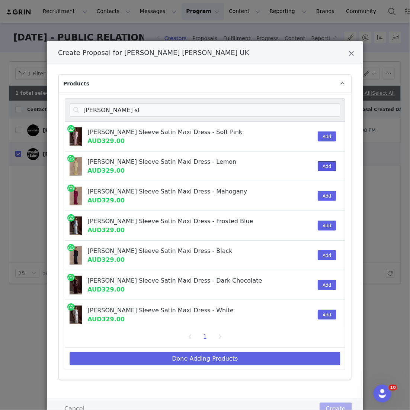
click at [330, 165] on button "Add" at bounding box center [326, 166] width 18 height 10
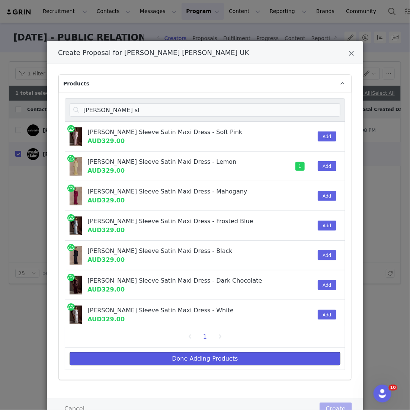
click at [205, 360] on button "Done Adding Products" at bounding box center [204, 358] width 271 height 13
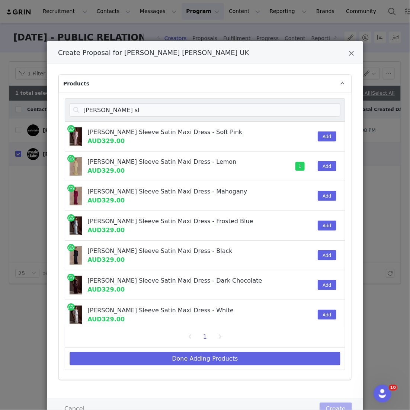
select select "27798799"
select select "27355232"
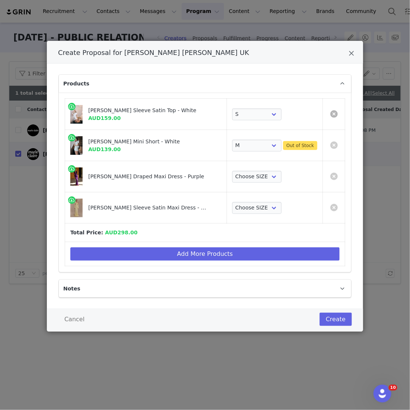
click at [332, 113] on link "Create Proposal for Marie Claire UK" at bounding box center [333, 113] width 7 height 7
select select "27355232"
select select "Create Proposal for Marie Claire UK"
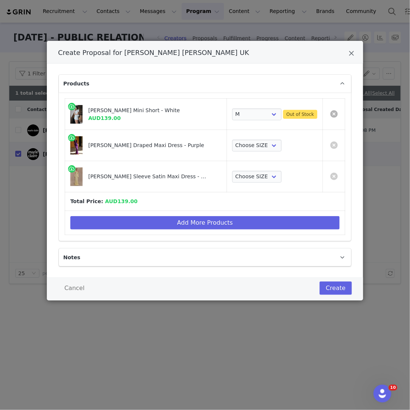
click at [332, 113] on link "Create Proposal for Marie Claire UK" at bounding box center [333, 113] width 7 height 7
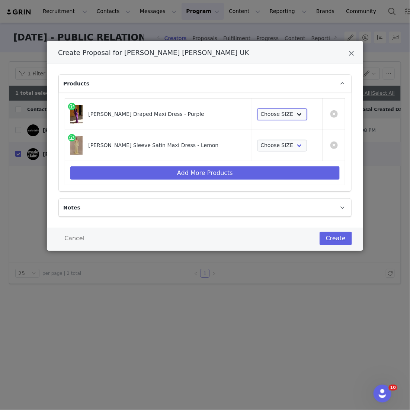
click at [262, 117] on select "Choose SIZE XXS XS S M L XL XXL 3XL" at bounding box center [281, 115] width 49 height 12
select select "27266398"
click at [257, 109] on select "Choose SIZE XXS XS S M L XL XXL 3XL" at bounding box center [281, 115] width 49 height 12
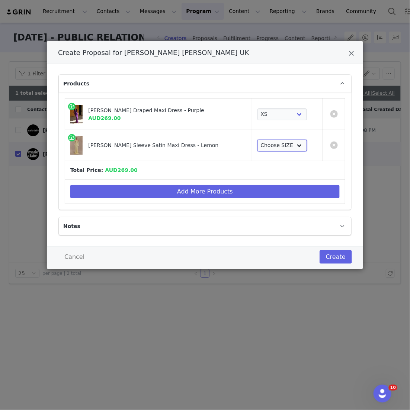
click at [263, 145] on select "Choose SIZE XXS XS S M L XL XXL 3XL" at bounding box center [281, 146] width 49 height 12
select select "27410631"
click at [257, 140] on select "Choose SIZE XXS XS S M L XL XXL 3XL" at bounding box center [281, 146] width 49 height 12
click at [246, 184] on td "Add More Products" at bounding box center [205, 192] width 280 height 24
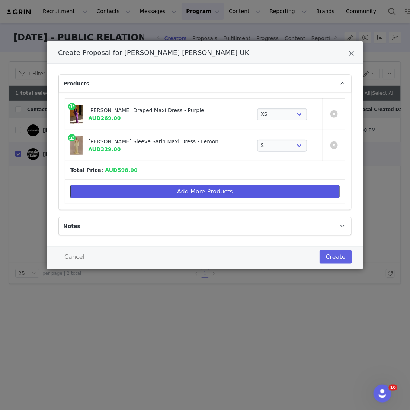
click at [242, 188] on button "Add More Products" at bounding box center [204, 191] width 269 height 13
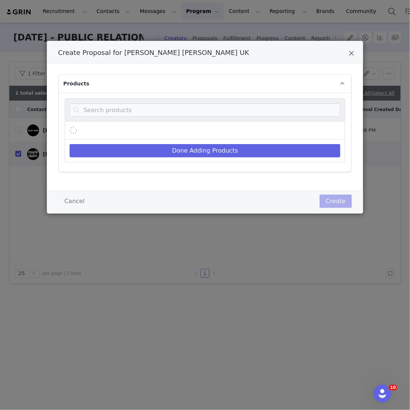
click at [229, 95] on div "Done Adding Products" at bounding box center [205, 133] width 292 height 80
click at [227, 111] on input "Create Proposal for Marie Claire UK" at bounding box center [204, 109] width 271 height 13
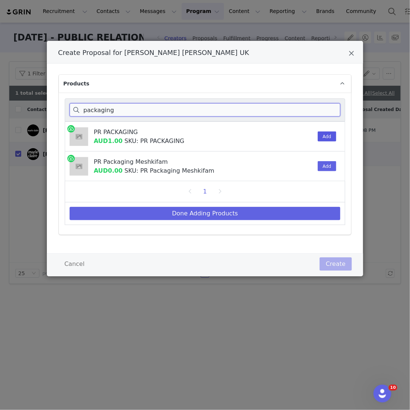
type input "packaging"
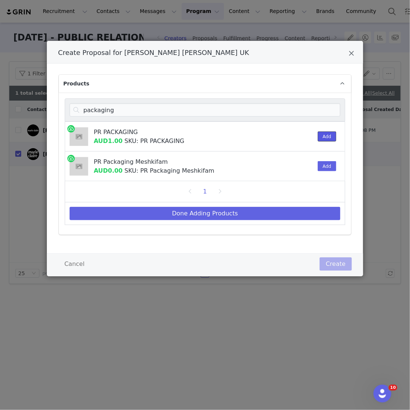
click at [323, 136] on button "Add" at bounding box center [326, 137] width 18 height 10
click at [280, 197] on div "1" at bounding box center [204, 192] width 271 height 12
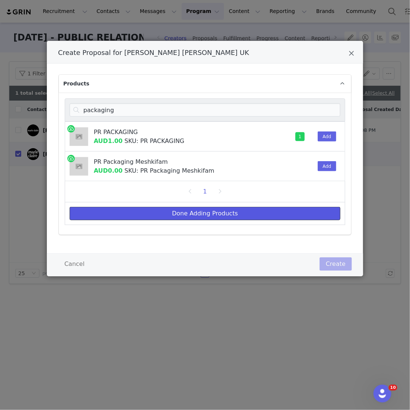
click at [273, 211] on button "Done Adding Products" at bounding box center [204, 213] width 271 height 13
select select "27266398"
select select "27410631"
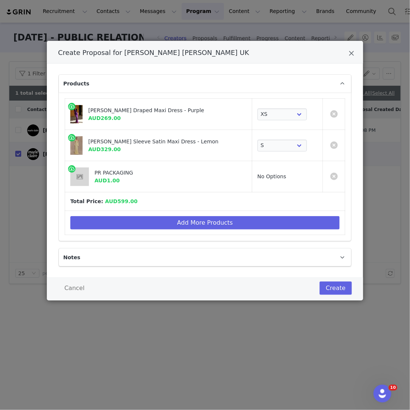
click at [334, 308] on div "Create Proposal for Marie Claire UK Products Giulia Chiffon Draped Maxi Dress -…" at bounding box center [205, 205] width 410 height 410
click at [334, 298] on div "Cancel Create" at bounding box center [205, 289] width 316 height 23
click at [337, 287] on button "Create" at bounding box center [335, 288] width 32 height 13
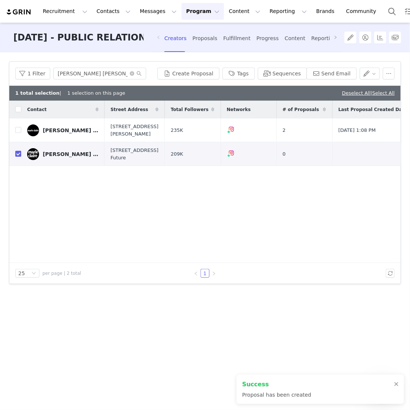
click at [217, 38] on div "Creators Proposals Fulfillment Progress Content Reporting Payments" at bounding box center [266, 39] width 204 height 20
click at [230, 38] on div "Fulfillment" at bounding box center [236, 39] width 27 height 20
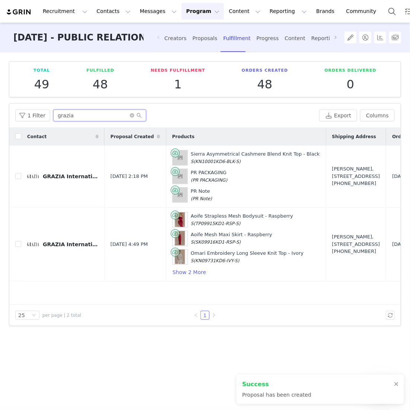
drag, startPoint x: 78, startPoint y: 114, endPoint x: 15, endPoint y: 100, distance: 65.3
click at [15, 100] on div "Total 49 Fulfilled 48 Needs Fulfillment 1 Orders Created 48 Orders Delivered 0 …" at bounding box center [205, 230] width 410 height 357
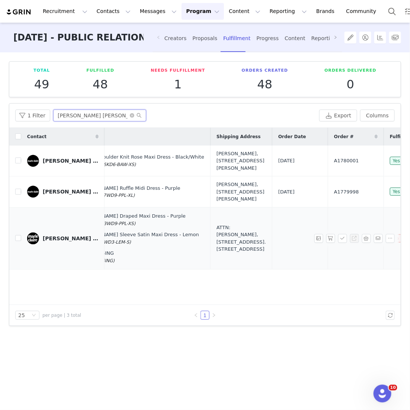
scroll to position [0, 126]
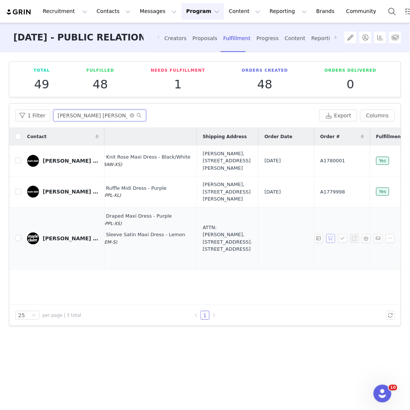
type input "marie claire"
click at [330, 243] on button "button" at bounding box center [330, 238] width 9 height 9
click at [341, 243] on button "button" at bounding box center [342, 238] width 9 height 9
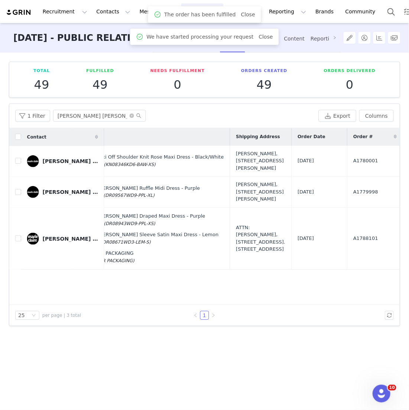
scroll to position [0, 188]
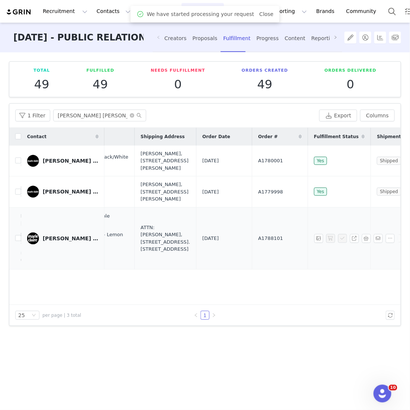
drag, startPoint x: 266, startPoint y: 272, endPoint x: 233, endPoint y: 271, distance: 33.9
click at [252, 269] on td "A1788101" at bounding box center [280, 238] width 56 height 62
drag, startPoint x: 253, startPoint y: 261, endPoint x: 259, endPoint y: 261, distance: 5.6
click at [260, 261] on td "A1788101" at bounding box center [280, 238] width 56 height 62
drag, startPoint x: 262, startPoint y: 265, endPoint x: 208, endPoint y: 265, distance: 53.5
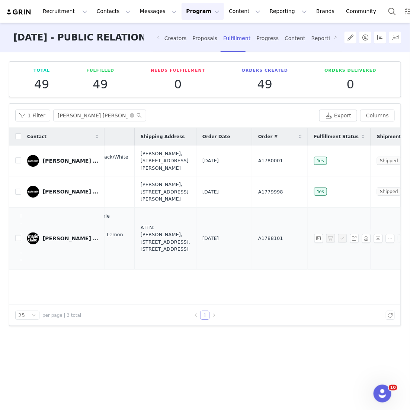
click at [208, 265] on tr "Marie Claire UK Aug 31, 2025 11:27 PM Giulia Chiffon Draped Maxi Dress - Purple…" at bounding box center [166, 238] width 690 height 62
click at [261, 269] on td "A1788101" at bounding box center [280, 238] width 56 height 62
drag, startPoint x: 263, startPoint y: 270, endPoint x: 237, endPoint y: 269, distance: 26.1
click at [252, 269] on td "A1788101" at bounding box center [280, 238] width 56 height 62
copy span "A1788101"
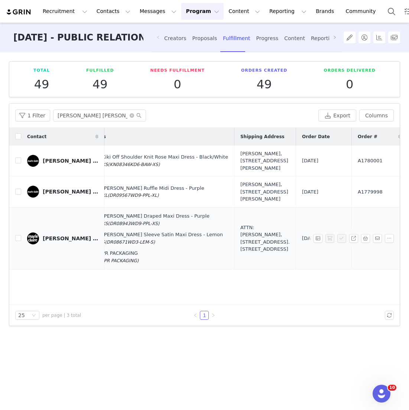
scroll to position [0, 0]
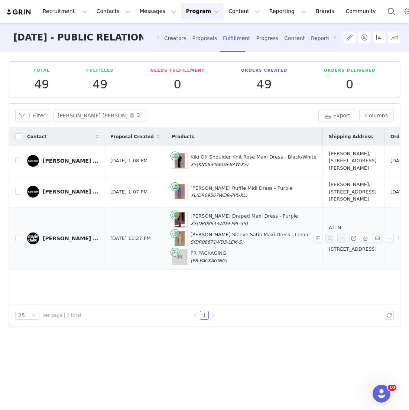
drag, startPoint x: 351, startPoint y: 284, endPoint x: 332, endPoint y: 256, distance: 33.6
click at [332, 253] on div "ATTN: Charlotte Hearth, 121-141 Westbourne Terrace. Future London, W2 6JR Unite…" at bounding box center [353, 238] width 49 height 29
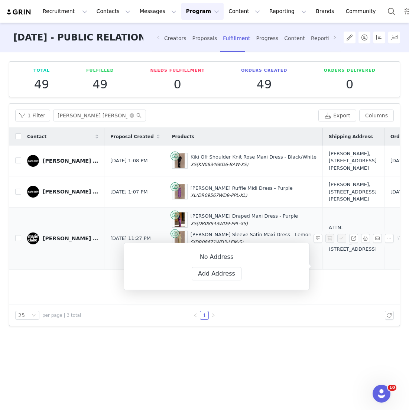
copy div "121-141 Westbourne Terrace. Future London, W2 6JR United Kingdom"
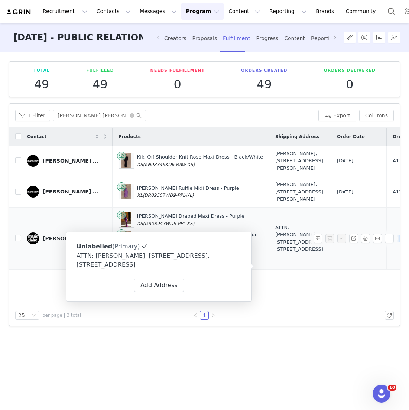
scroll to position [0, 102]
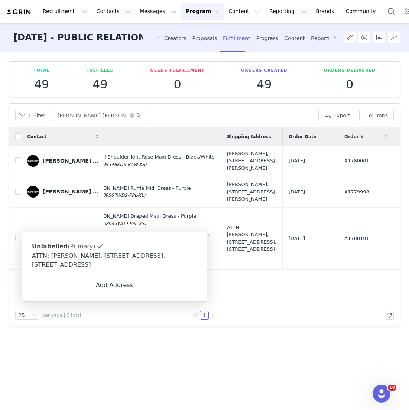
click at [365, 319] on div at bounding box center [339, 315] width 110 height 9
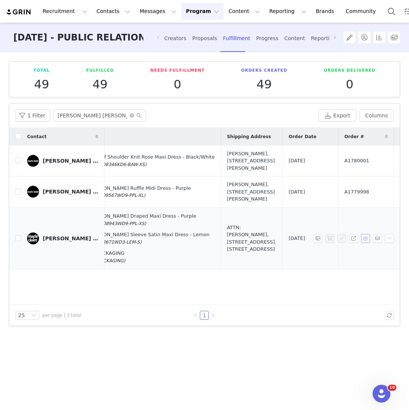
click at [366, 243] on button "button" at bounding box center [365, 238] width 9 height 9
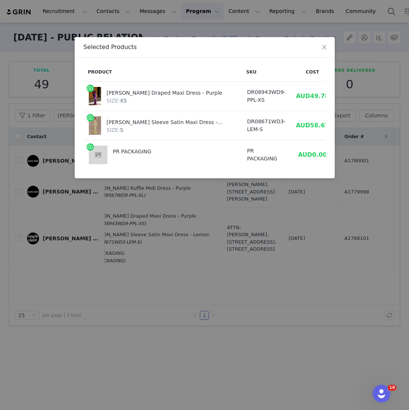
scroll to position [0, 19]
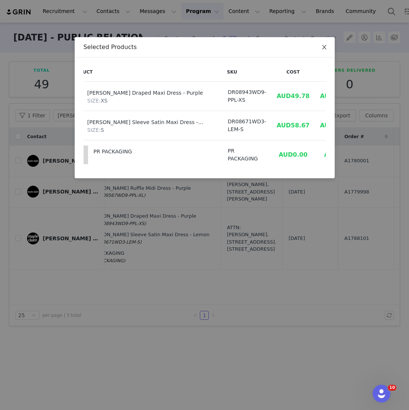
click at [325, 47] on icon "icon: close" at bounding box center [324, 47] width 6 height 6
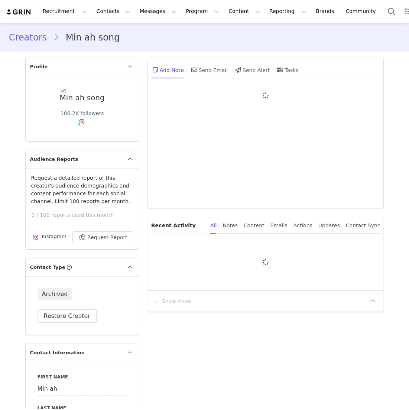
type input "+1 ([GEOGRAPHIC_DATA])"
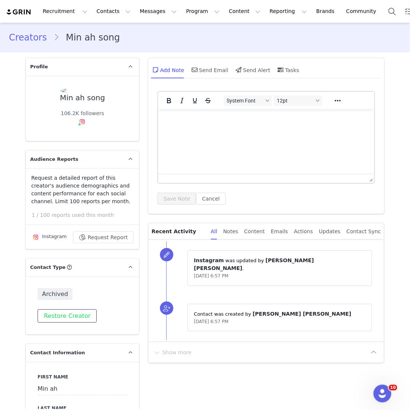
click at [67, 313] on button "Restore Creator" at bounding box center [67, 316] width 59 height 13
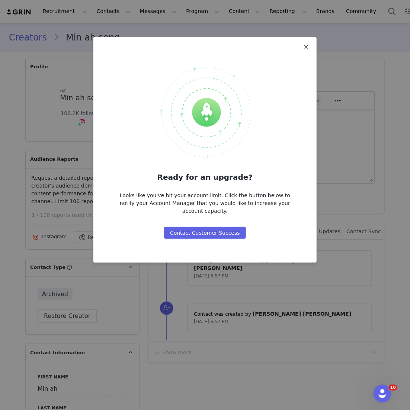
click at [303, 48] on span "Close" at bounding box center [305, 47] width 21 height 21
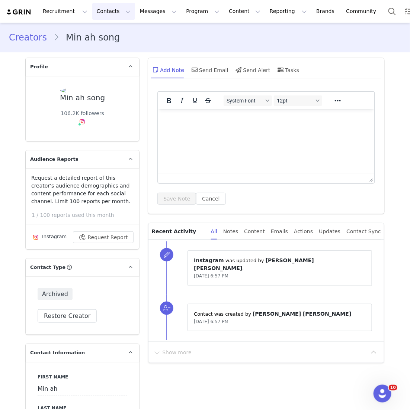
click at [101, 10] on button "Contacts Contacts" at bounding box center [113, 11] width 43 height 17
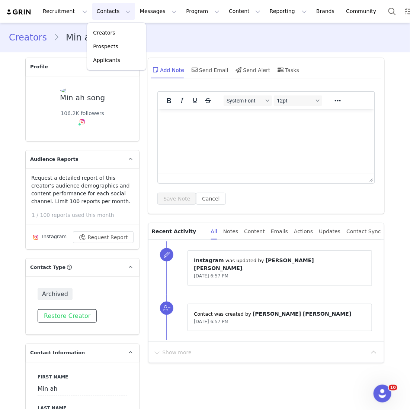
click at [55, 312] on button "Restore Creator" at bounding box center [67, 316] width 59 height 13
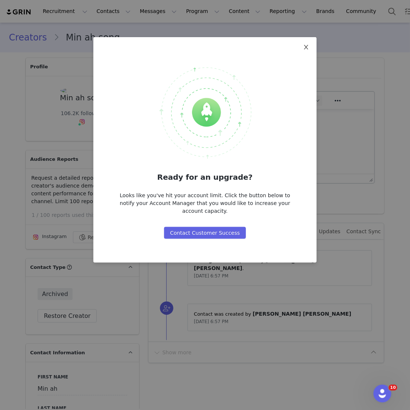
click at [306, 45] on icon "icon: close" at bounding box center [306, 47] width 6 height 6
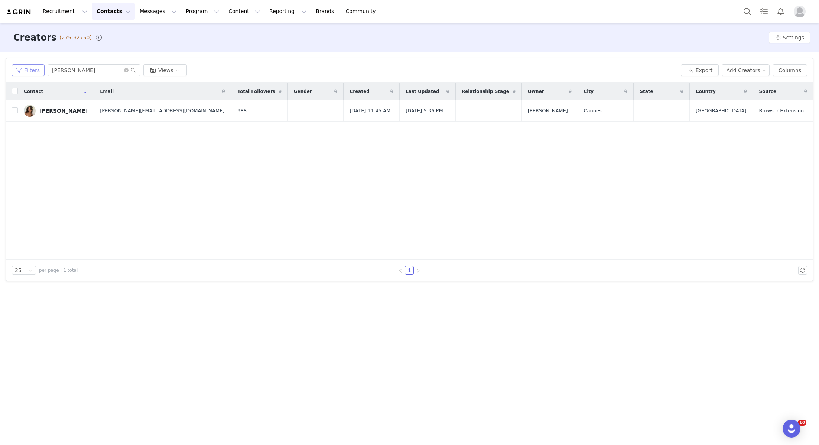
click at [35, 76] on button "Filters" at bounding box center [28, 70] width 33 height 12
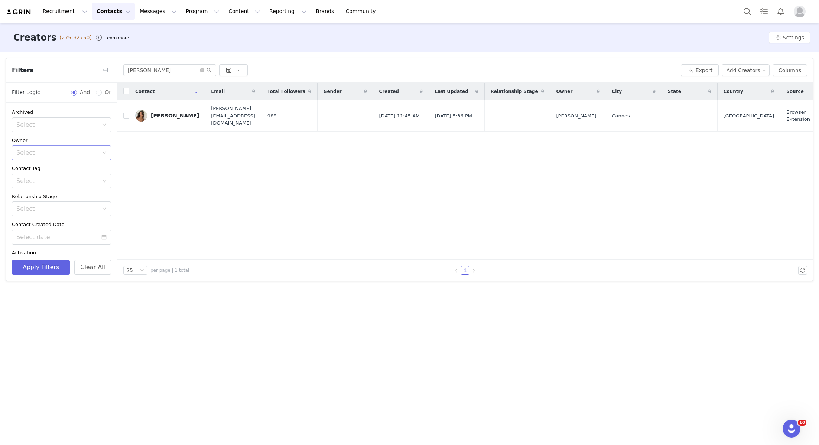
click at [66, 148] on div "Select" at bounding box center [58, 153] width 85 height 14
click at [66, 237] on p "[PERSON_NAME]" at bounding box center [72, 240] width 63 height 8
click at [50, 123] on div "Select" at bounding box center [57, 124] width 82 height 7
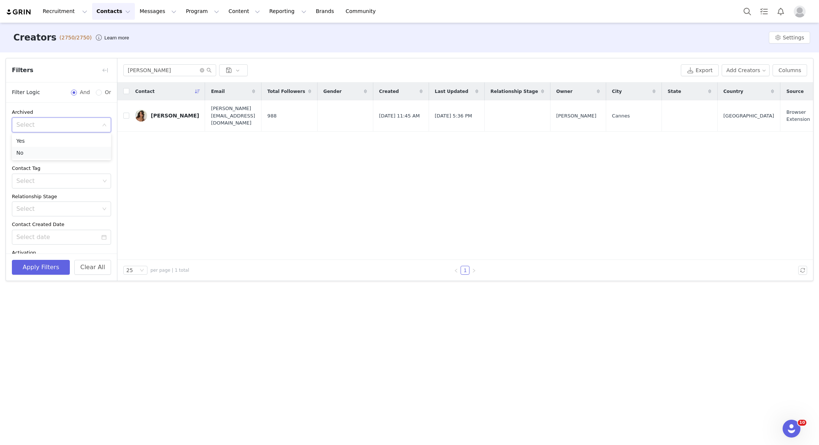
click at [35, 152] on li "No" at bounding box center [61, 153] width 99 height 12
click at [38, 266] on button "Apply Filters" at bounding box center [41, 267] width 58 height 15
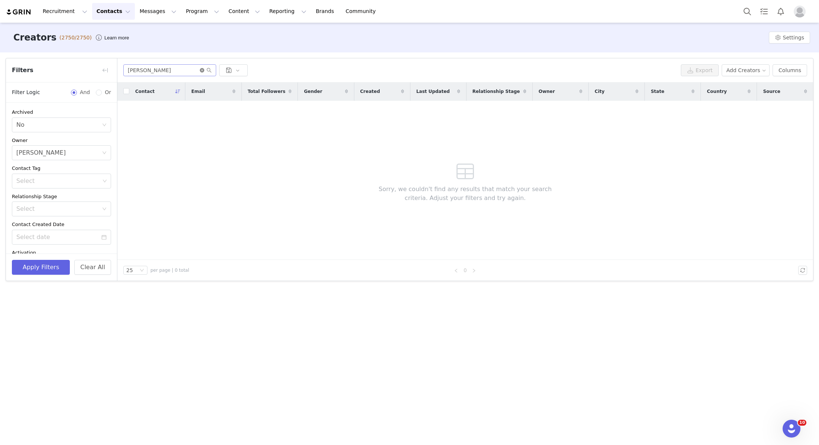
click at [200, 71] on icon "icon: close-circle" at bounding box center [202, 70] width 4 height 4
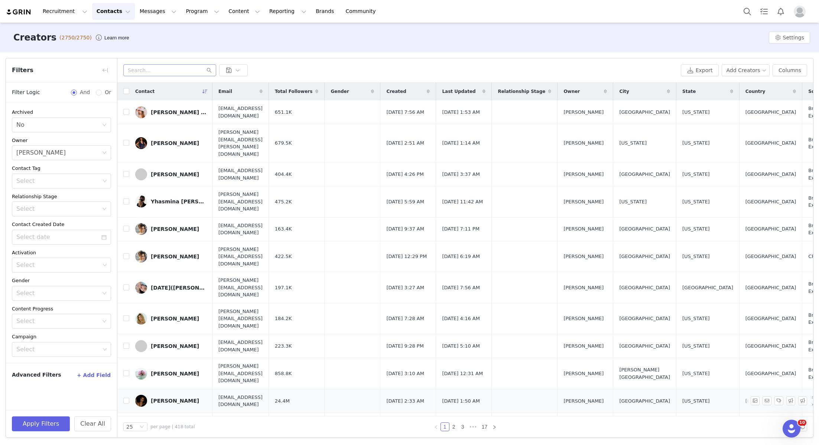
scroll to position [1, 0]
click at [483, 423] on link "17" at bounding box center [485, 427] width 10 height 8
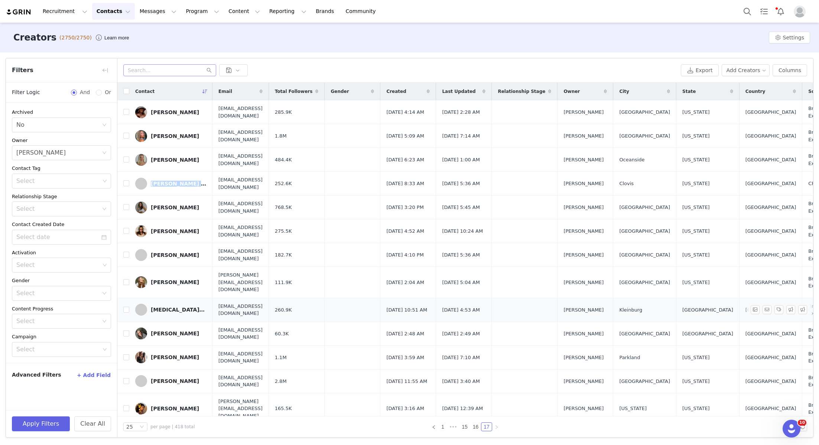
scroll to position [110, 0]
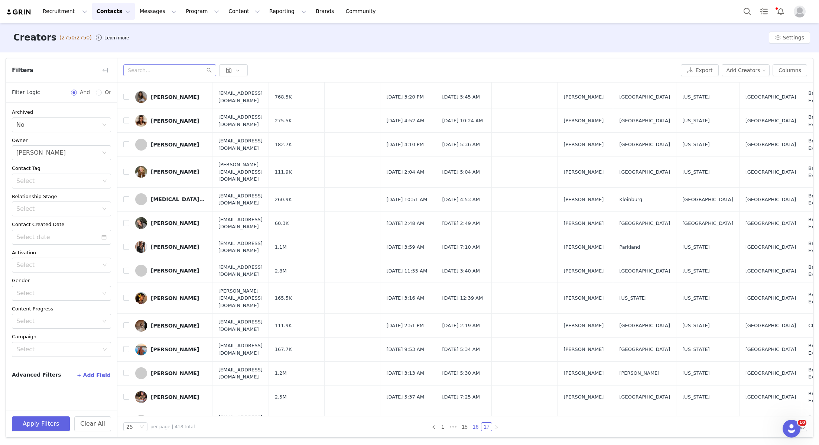
click at [473, 428] on link "16" at bounding box center [476, 427] width 10 height 8
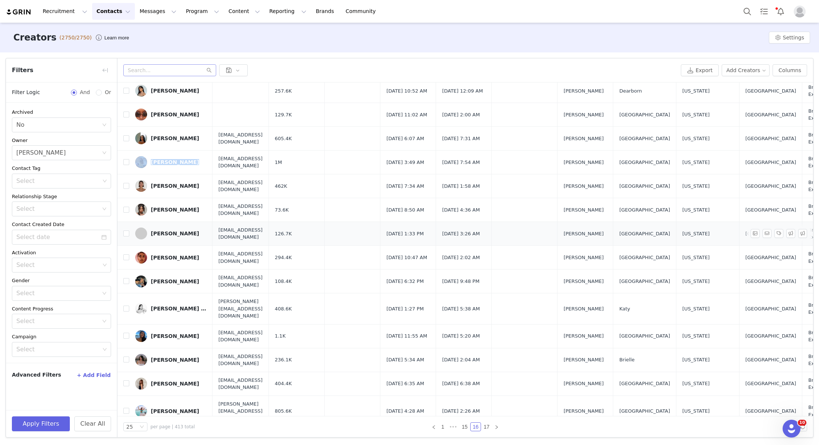
scroll to position [276, 0]
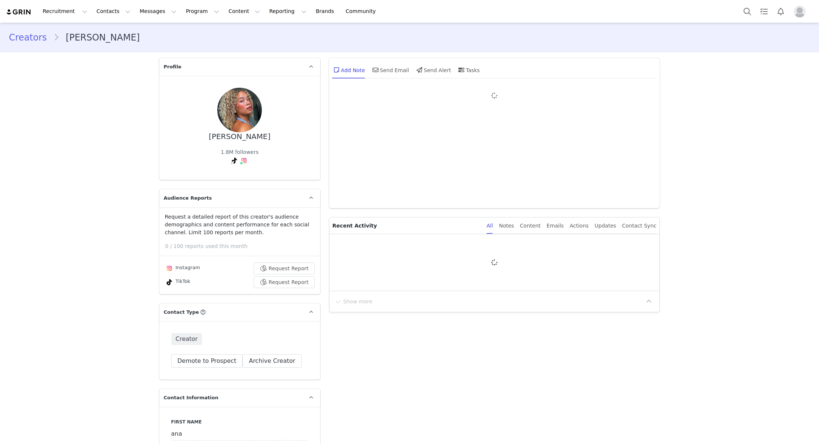
type input "+1 ([GEOGRAPHIC_DATA])"
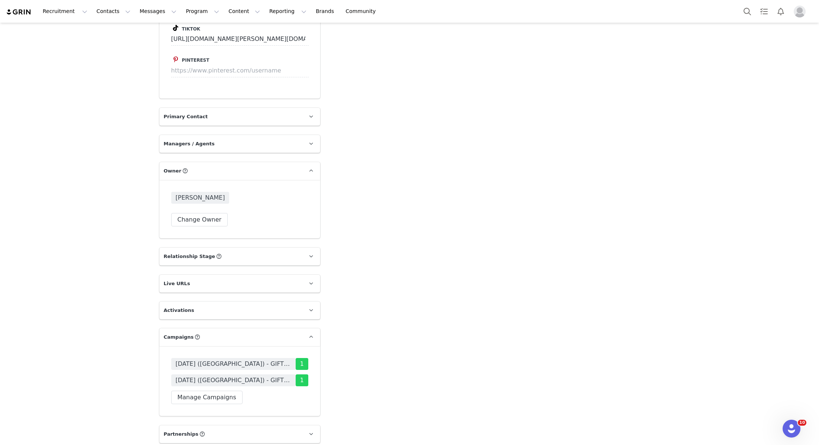
scroll to position [1008, 0]
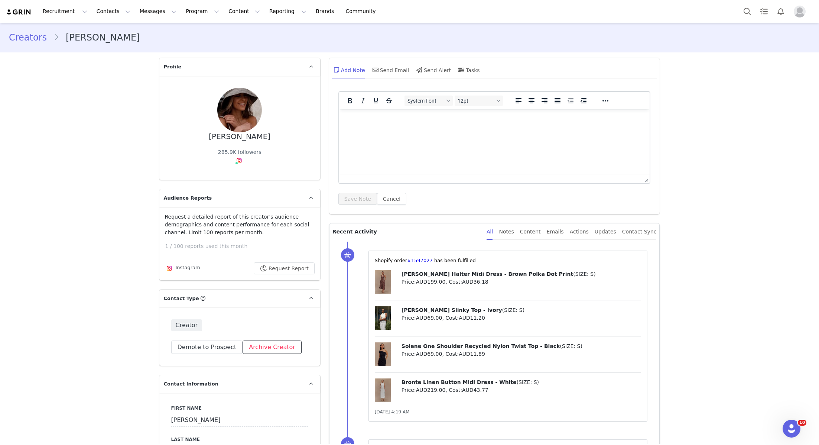
click at [252, 350] on button "Archive Creator" at bounding box center [272, 346] width 59 height 13
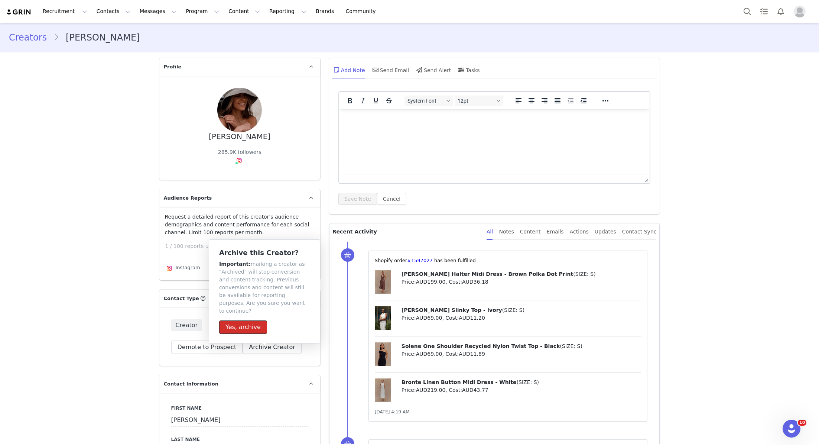
click at [253, 320] on button "Yes, archive" at bounding box center [243, 326] width 48 height 13
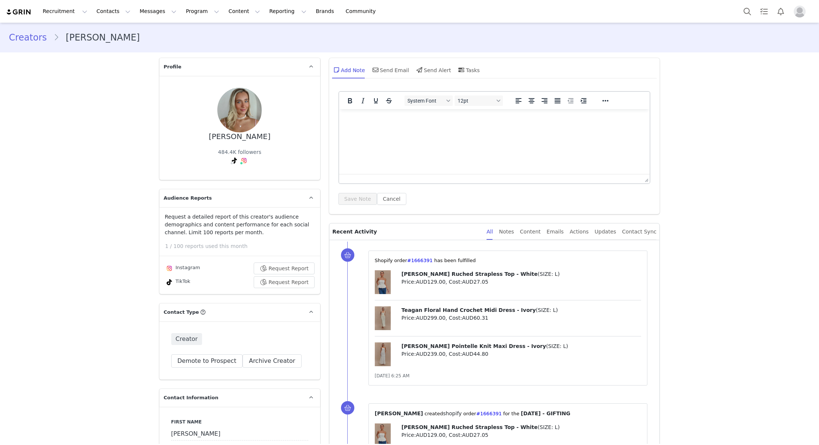
type input "+1 ([GEOGRAPHIC_DATA])"
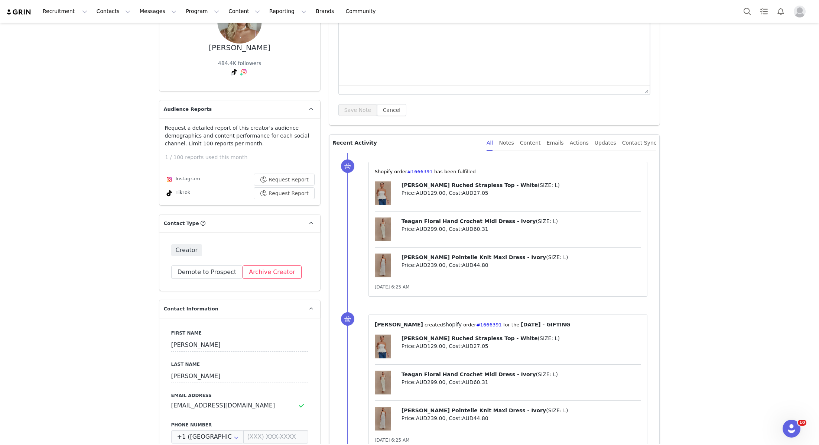
scroll to position [79, 0]
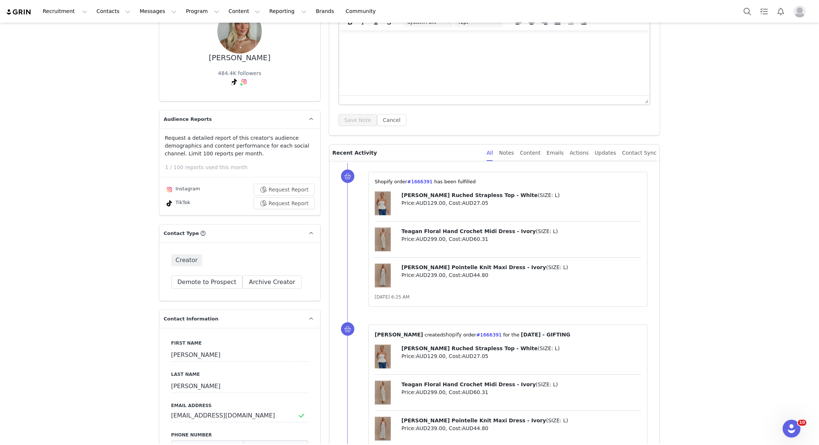
click at [274, 290] on div "Creator Demote this Creator? This will remove all accepted proposals attached t…" at bounding box center [239, 271] width 161 height 58
click at [274, 287] on button "Archive Creator" at bounding box center [272, 281] width 59 height 13
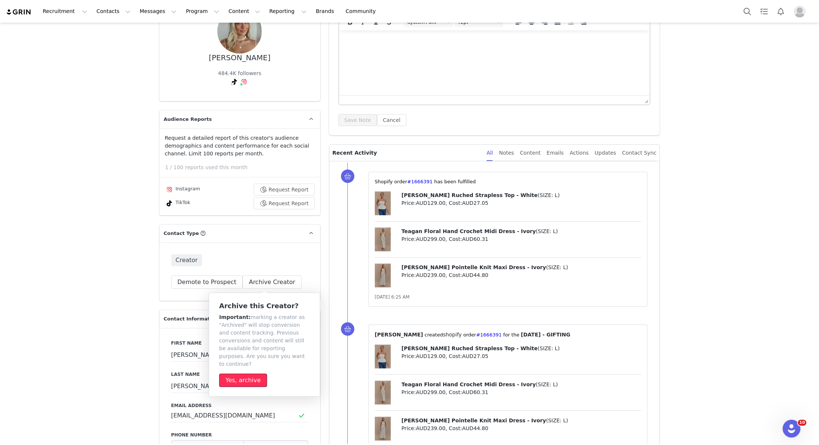
click at [244, 374] on button "Yes, archive" at bounding box center [243, 380] width 48 height 13
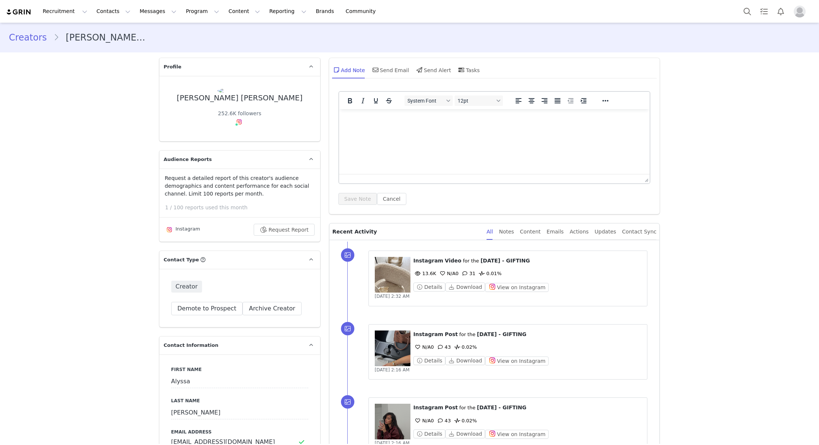
type input "+1 ([GEOGRAPHIC_DATA])"
click at [268, 304] on button "Archive Creator" at bounding box center [272, 308] width 59 height 13
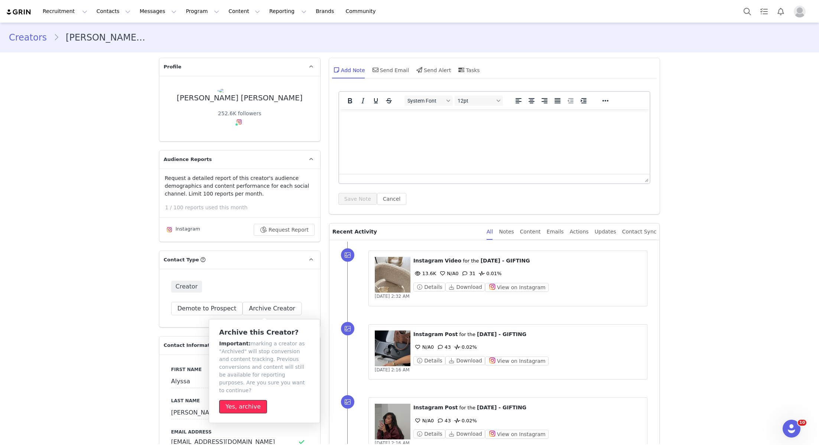
click at [243, 400] on button "Yes, archive" at bounding box center [243, 406] width 48 height 13
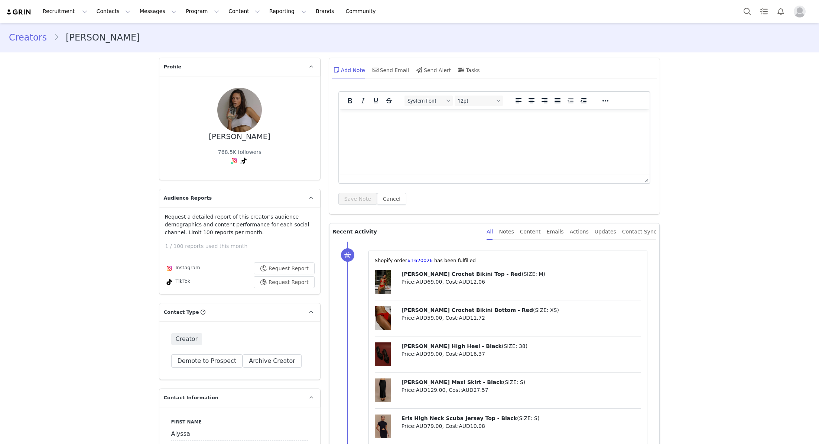
type input "+1 ([GEOGRAPHIC_DATA])"
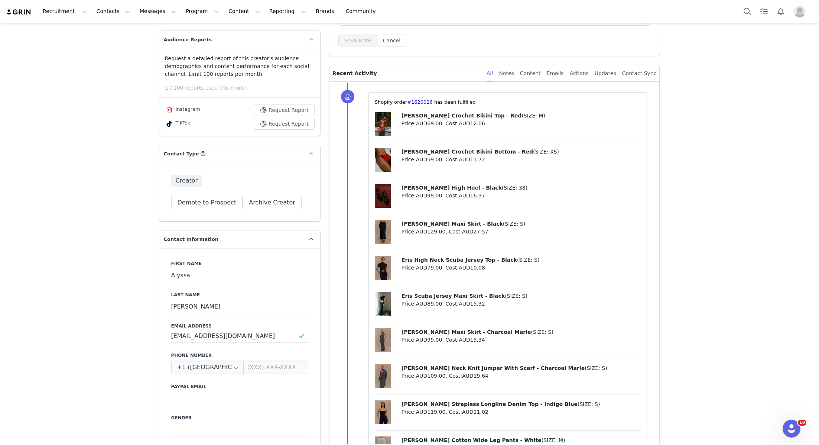
scroll to position [97, 0]
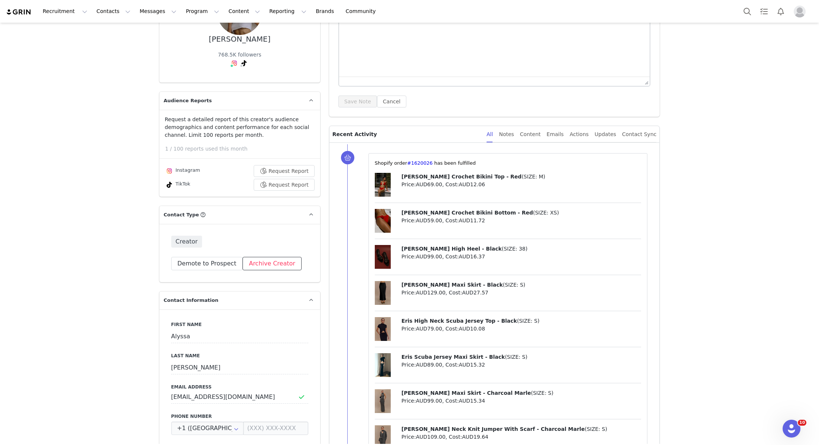
click at [271, 264] on button "Archive Creator" at bounding box center [272, 263] width 59 height 13
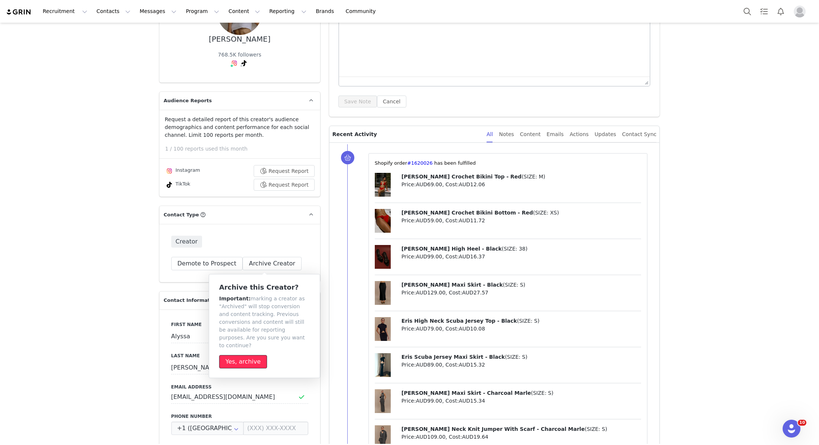
click at [250, 355] on button "Yes, archive" at bounding box center [243, 361] width 48 height 13
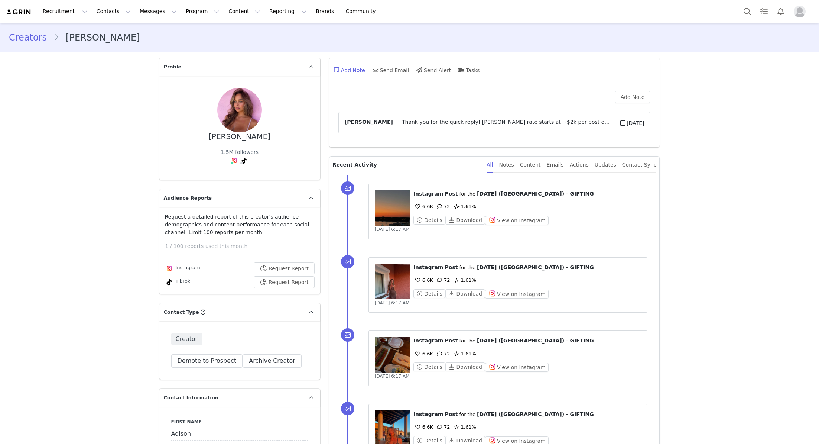
type input "+1 ([GEOGRAPHIC_DATA])"
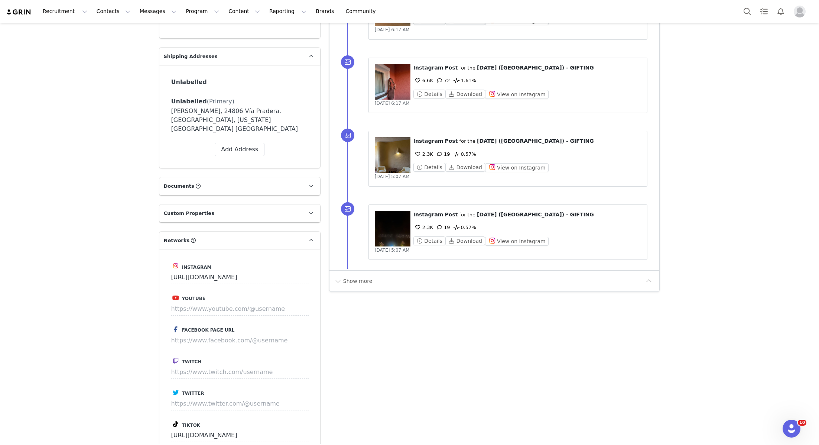
scroll to position [338, 0]
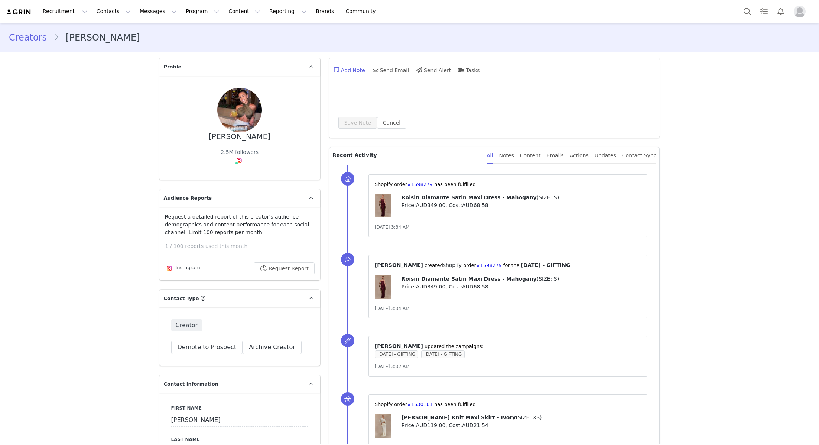
type input "+1 ([GEOGRAPHIC_DATA])"
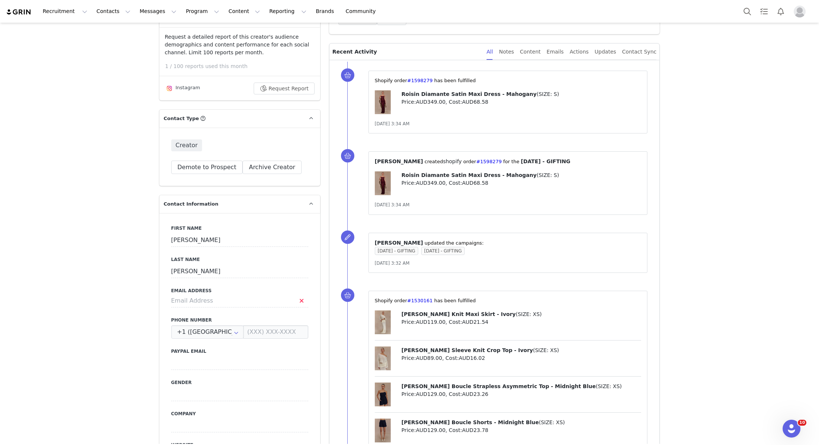
scroll to position [124, 0]
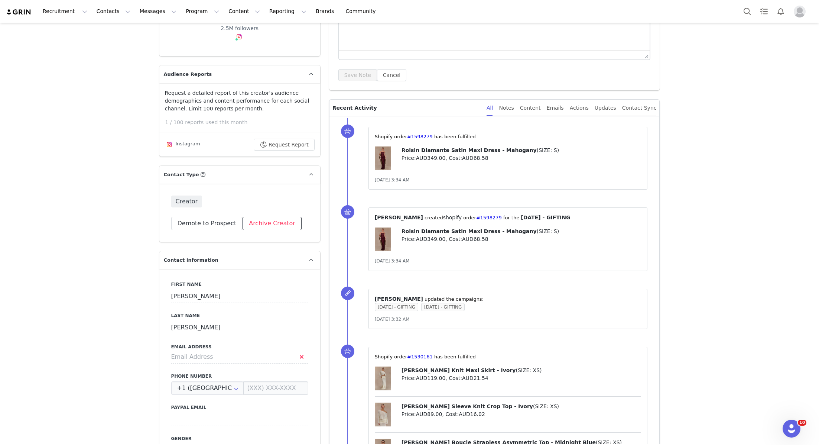
click at [277, 220] on button "Archive Creator" at bounding box center [272, 223] width 59 height 13
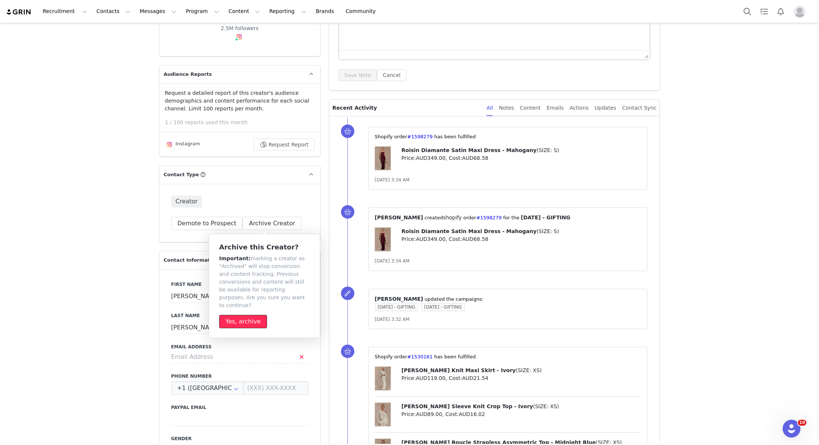
click at [251, 315] on button "Yes, archive" at bounding box center [243, 321] width 48 height 13
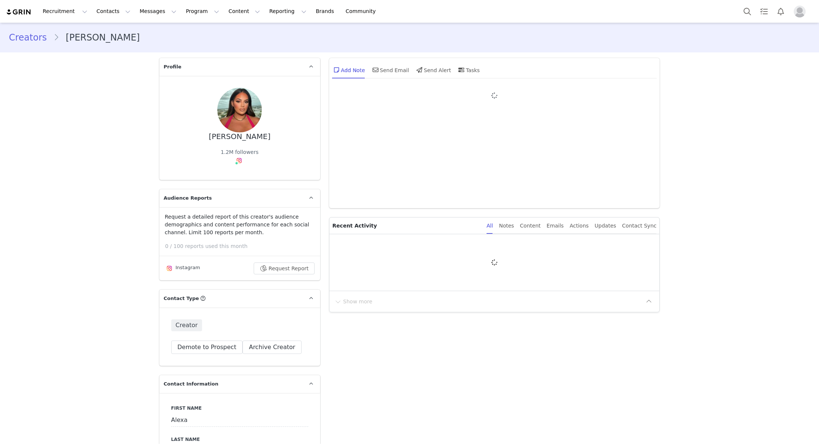
type input "+1 ([GEOGRAPHIC_DATA])"
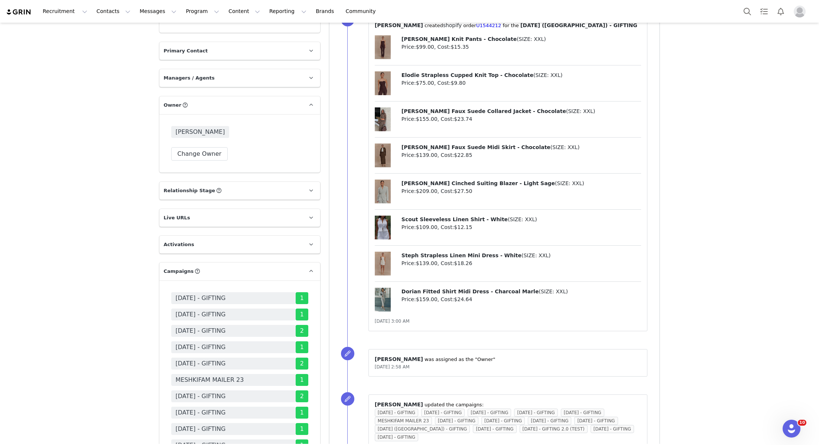
scroll to position [1229, 0]
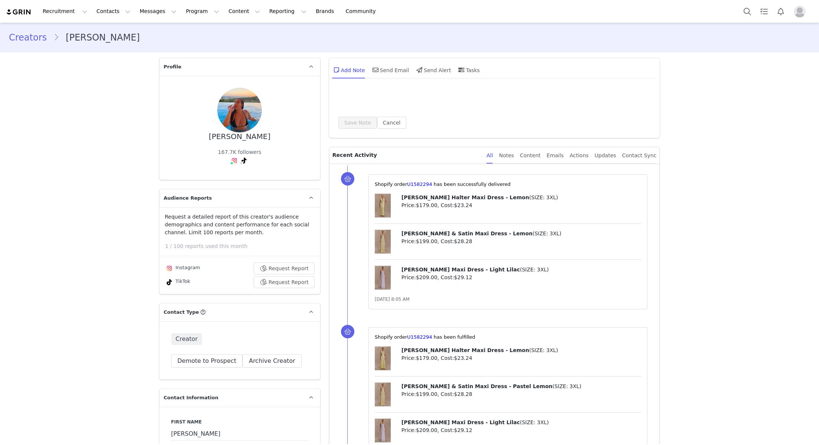
type input "+1 ([GEOGRAPHIC_DATA])"
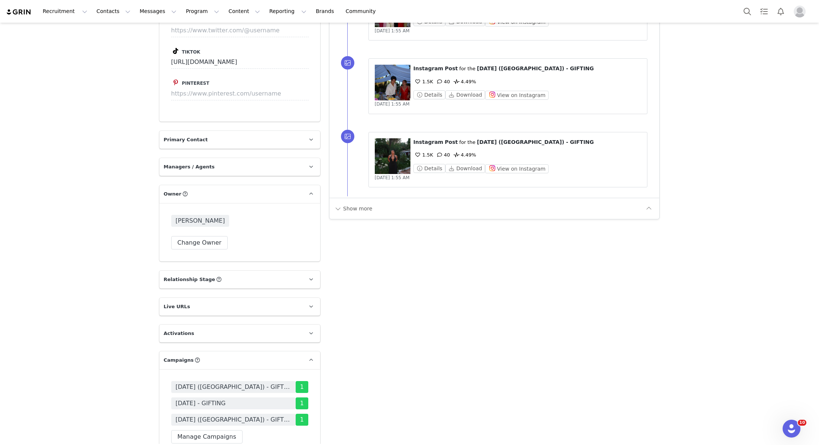
scroll to position [1045, 0]
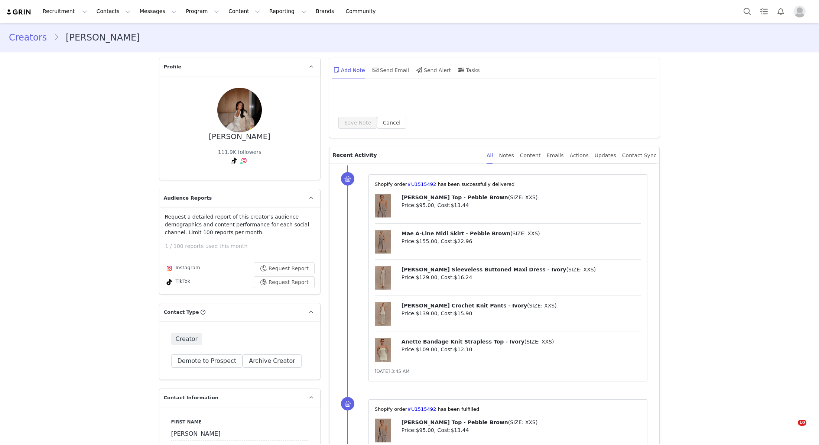
type input "+1 ([GEOGRAPHIC_DATA])"
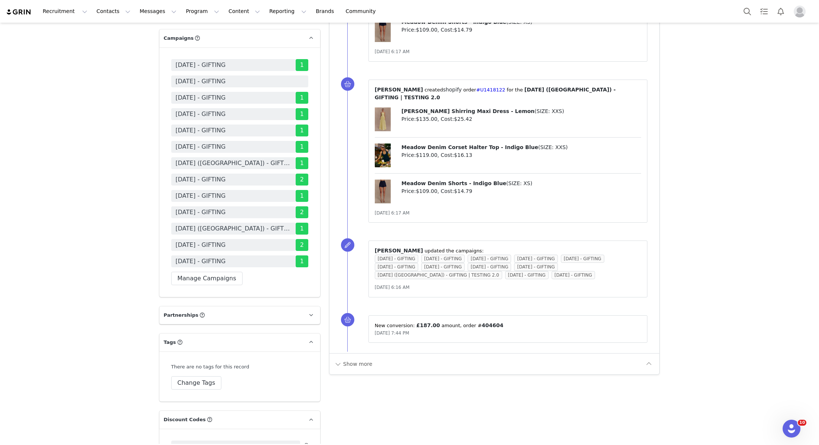
scroll to position [1306, 0]
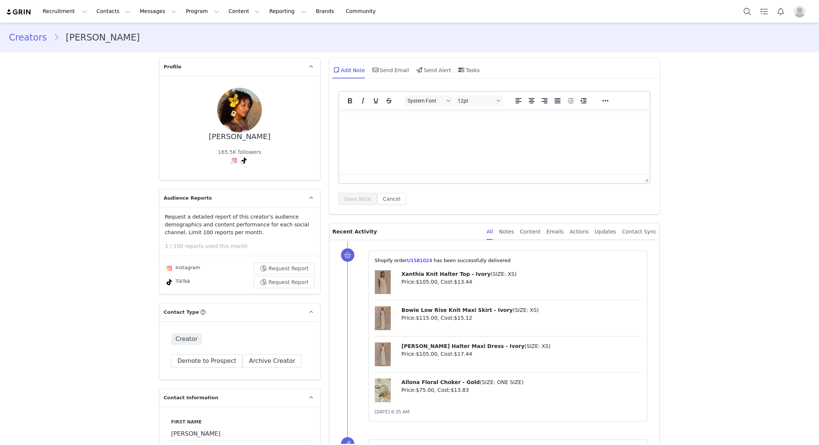
type input "+1 ([GEOGRAPHIC_DATA])"
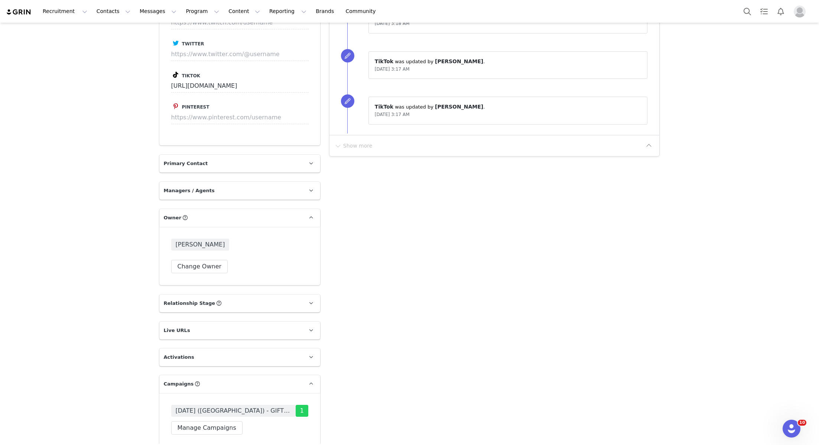
scroll to position [563, 0]
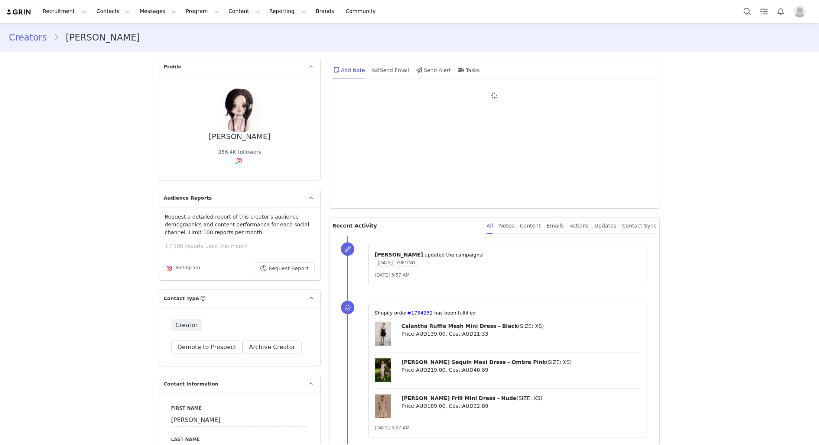
type input "+1 ([GEOGRAPHIC_DATA])"
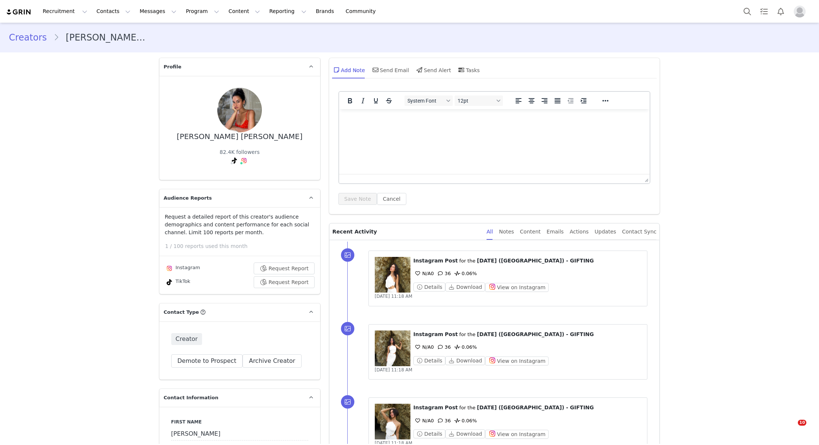
type input "+1 ([GEOGRAPHIC_DATA])"
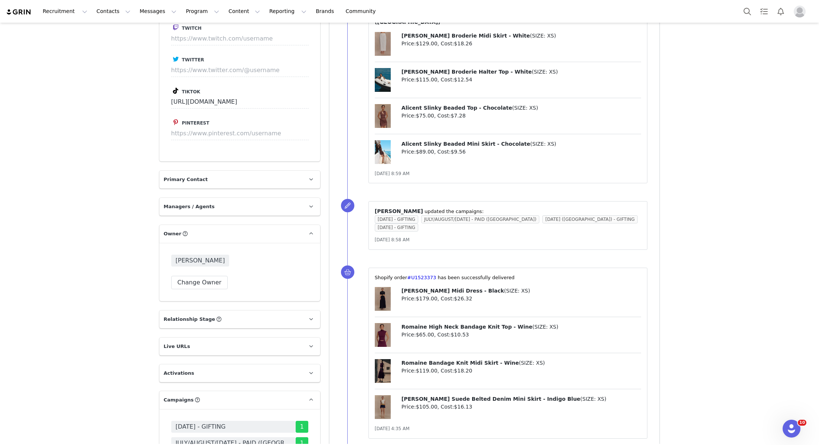
scroll to position [1257, 0]
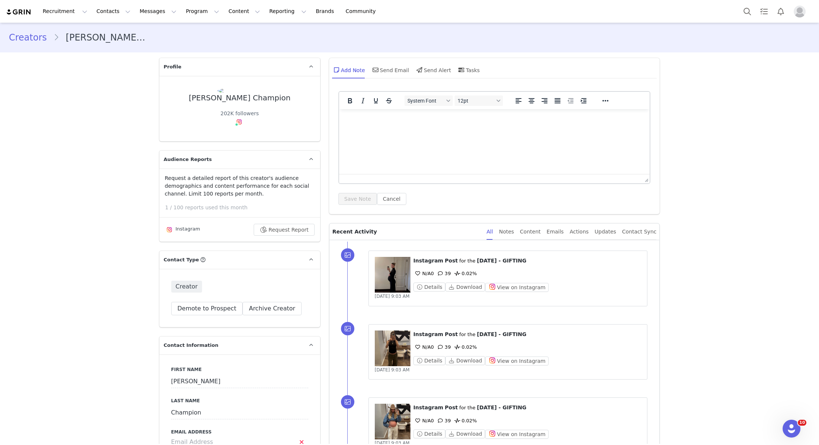
click at [262, 297] on div "Creator Demote this Creator? This will remove all accepted proposals attached t…" at bounding box center [239, 298] width 161 height 58
click at [262, 300] on div "Creator Demote this Creator? This will remove all accepted proposals attached t…" at bounding box center [239, 298] width 161 height 58
click at [259, 308] on button "Archive Creator" at bounding box center [272, 308] width 59 height 13
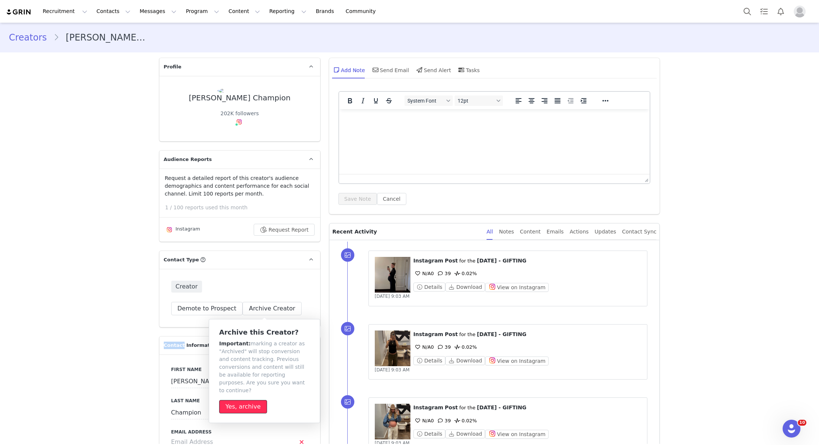
click at [235, 400] on button "Yes, archive" at bounding box center [243, 406] width 48 height 13
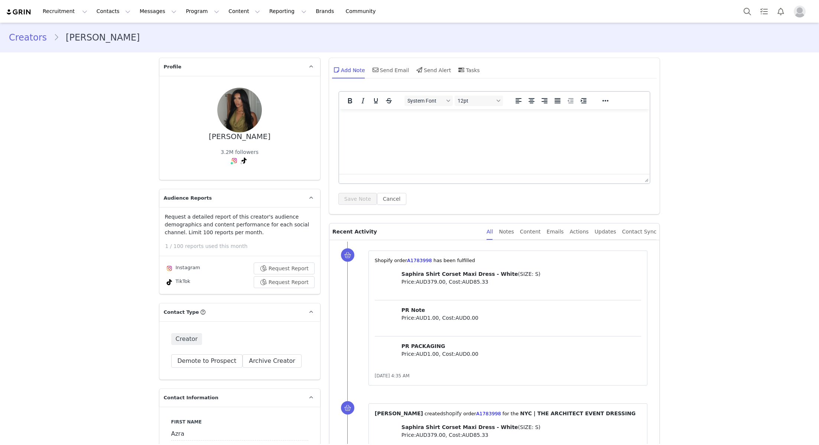
type input "+1 ([GEOGRAPHIC_DATA])"
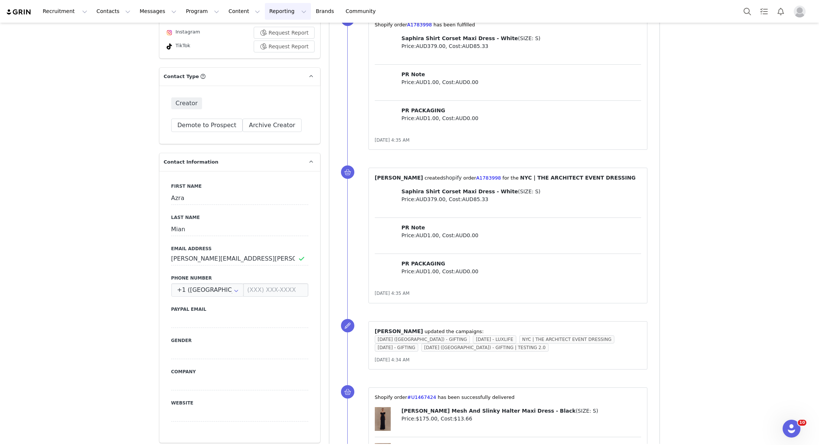
scroll to position [1283, 0]
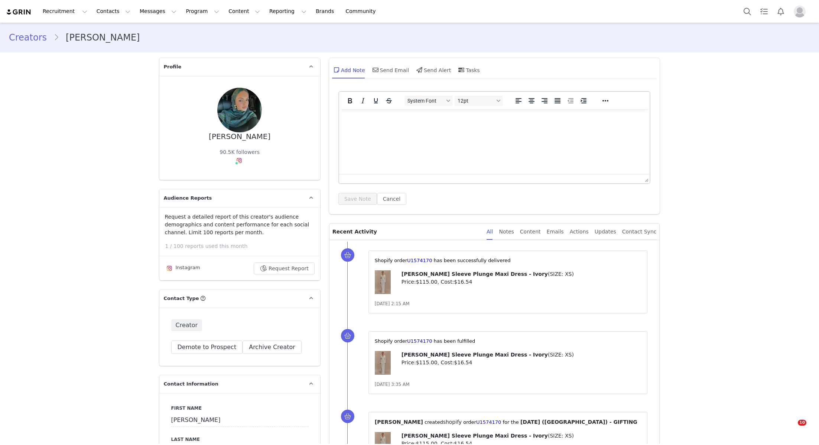
type input "+1 ([GEOGRAPHIC_DATA])"
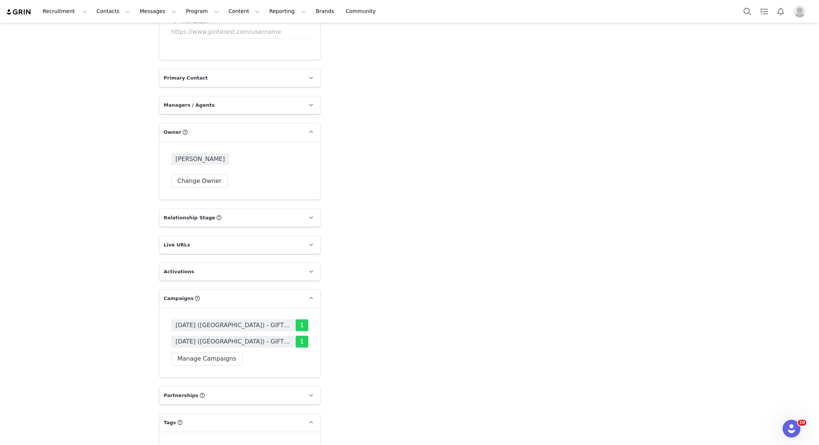
scroll to position [1034, 0]
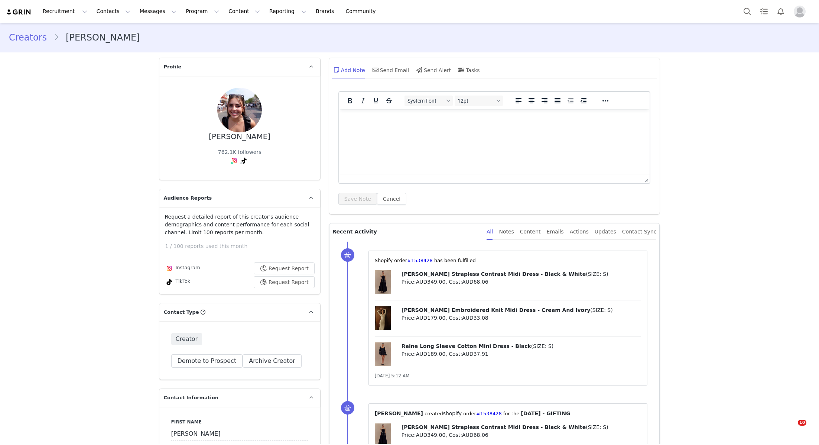
type input "+1 ([GEOGRAPHIC_DATA])"
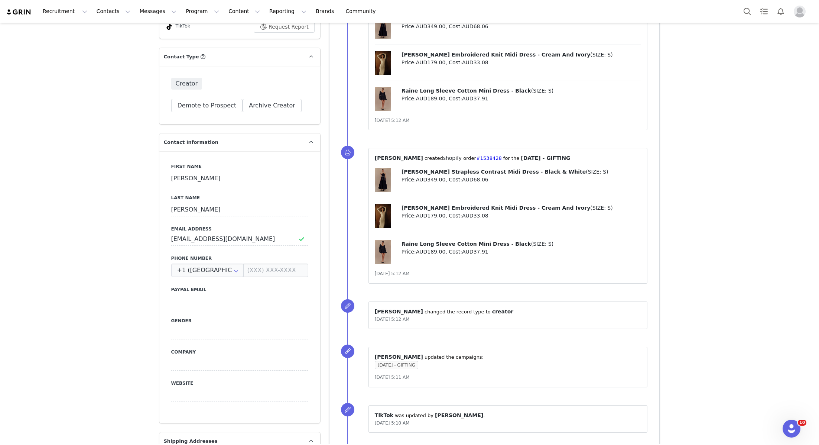
scroll to position [178, 0]
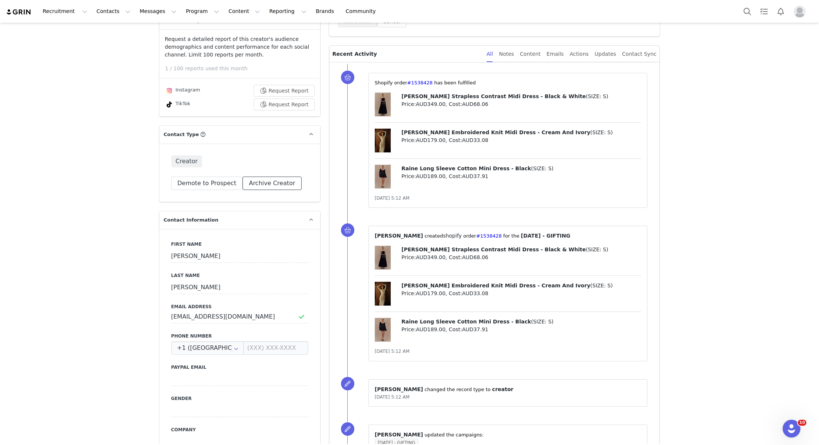
click at [276, 189] on div "Creator Demote this Creator? This will remove all accepted proposals attached t…" at bounding box center [239, 172] width 161 height 58
click at [276, 180] on button "Archive Creator" at bounding box center [272, 183] width 59 height 13
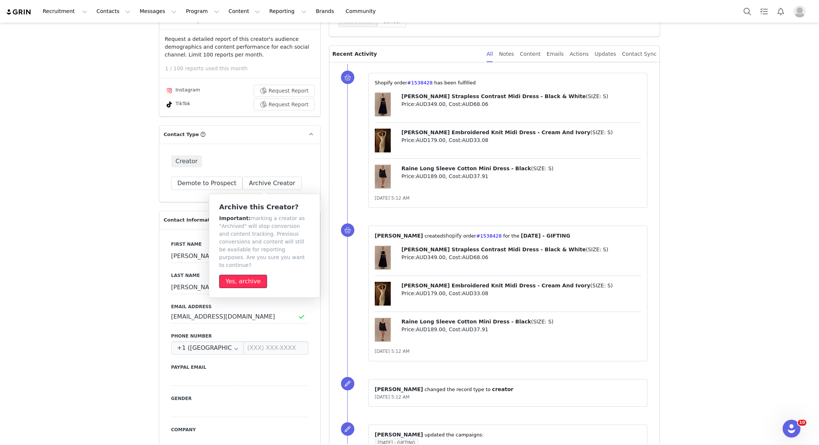
click at [246, 275] on button "Yes, archive" at bounding box center [243, 281] width 48 height 13
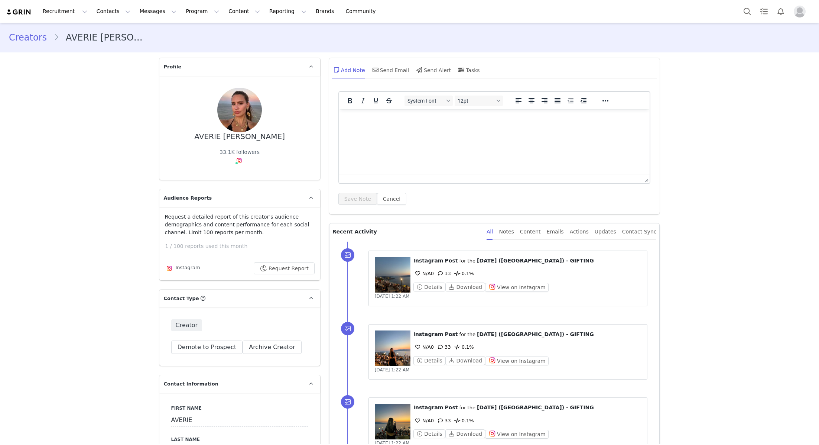
type input "+1 ([GEOGRAPHIC_DATA])"
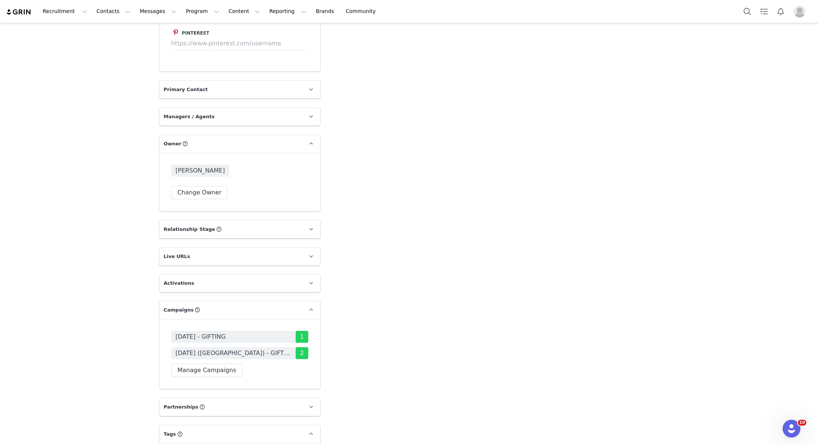
scroll to position [1094, 0]
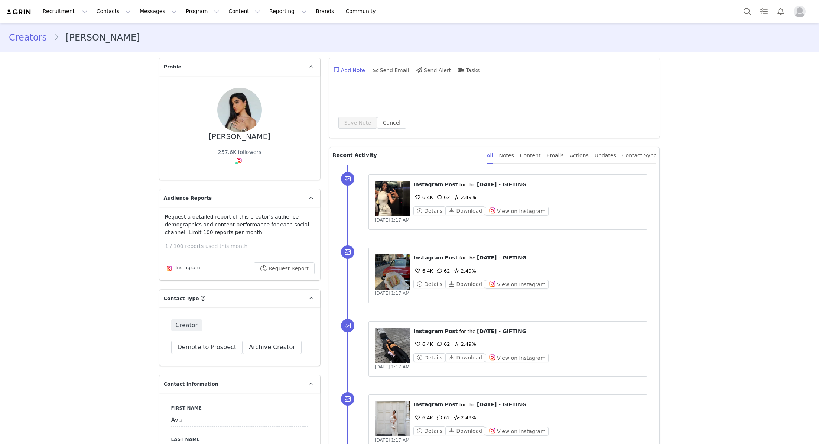
type input "+1 ([GEOGRAPHIC_DATA])"
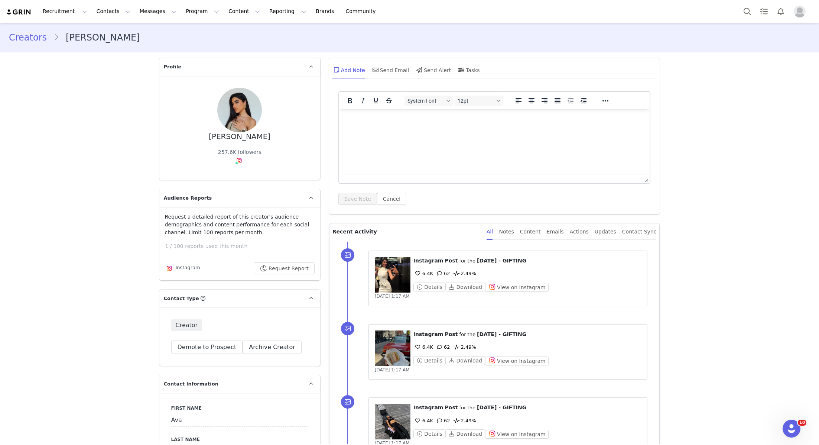
click at [266, 355] on div "Creator Demote this Creator? This will remove all accepted proposals attached t…" at bounding box center [239, 336] width 161 height 58
click at [267, 348] on button "Archive Creator" at bounding box center [272, 346] width 59 height 13
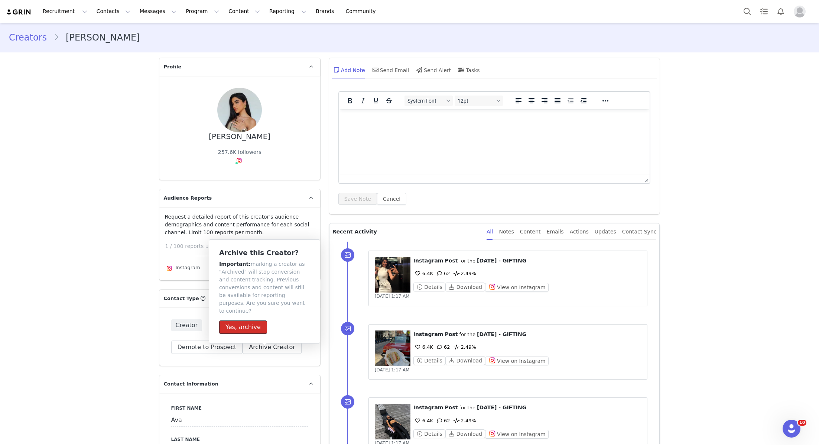
click at [254, 320] on button "Yes, archive" at bounding box center [243, 326] width 48 height 13
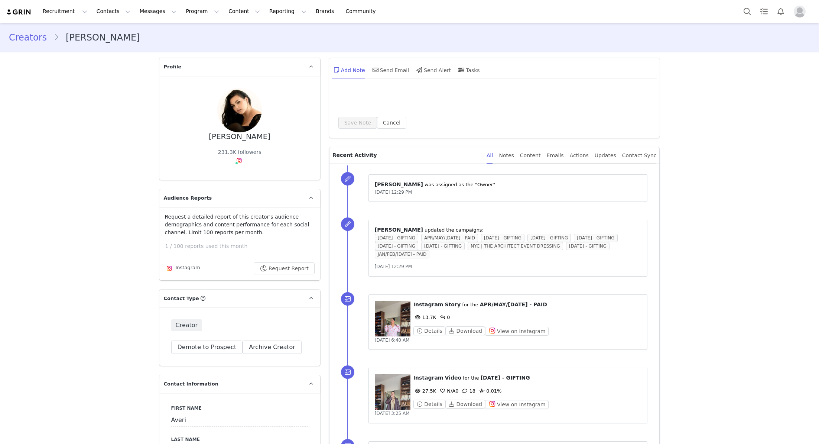
type input "+1 ([GEOGRAPHIC_DATA])"
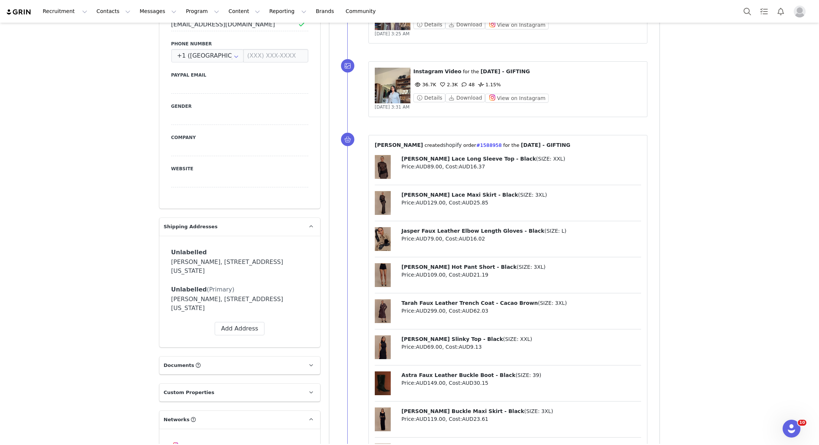
scroll to position [138, 0]
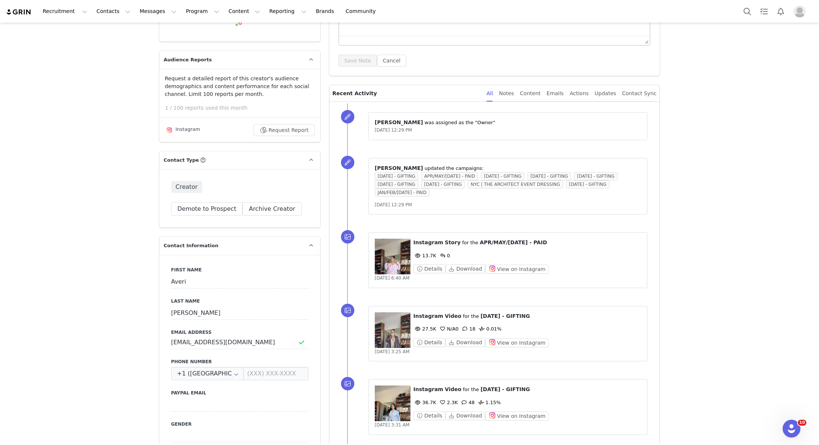
click at [282, 185] on div "Creator Demote this Creator? This will remove all accepted proposals attached t…" at bounding box center [239, 198] width 161 height 58
click at [282, 177] on div "Creator Demote this Creator? This will remove all accepted proposals attached t…" at bounding box center [239, 198] width 161 height 58
click at [282, 202] on button "Archive Creator" at bounding box center [272, 208] width 59 height 13
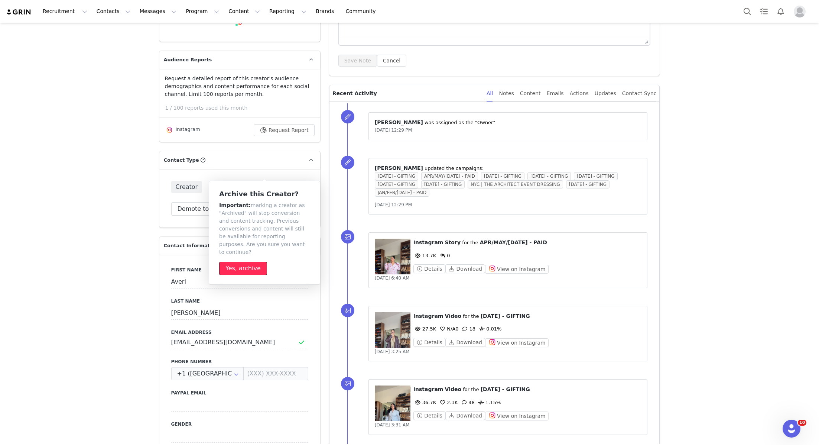
click at [259, 264] on button "Yes, archive" at bounding box center [243, 268] width 48 height 13
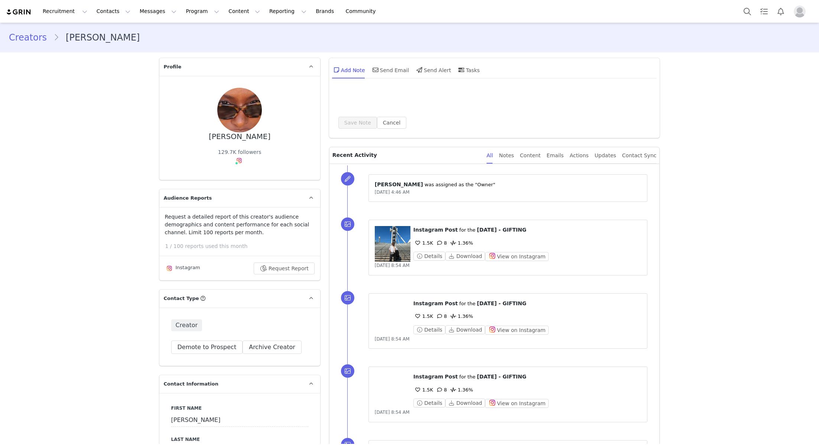
type input "+1 ([GEOGRAPHIC_DATA])"
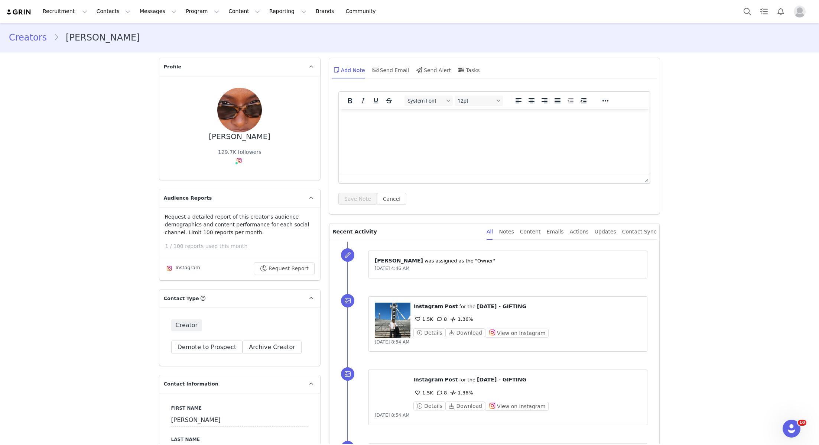
click at [260, 355] on div "Creator Demote this Creator? This will remove all accepted proposals attached t…" at bounding box center [239, 336] width 161 height 58
click at [260, 353] on div "Creator Demote this Creator? This will remove all accepted proposals attached t…" at bounding box center [239, 336] width 161 height 58
click at [260, 351] on button "Archive Creator" at bounding box center [272, 346] width 59 height 13
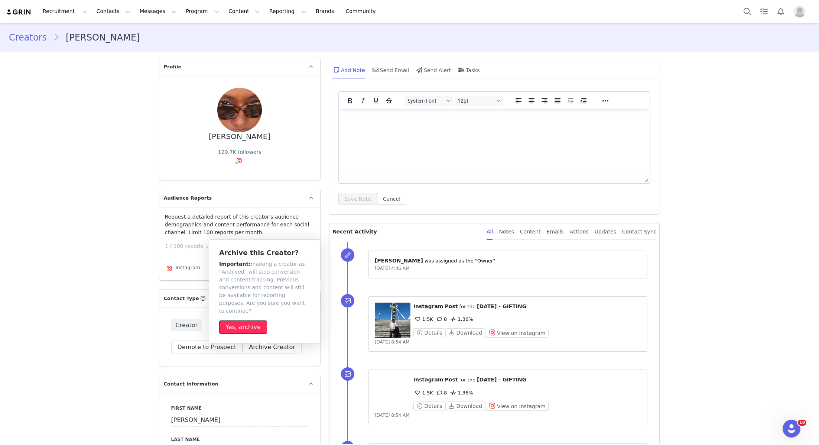
click at [251, 320] on button "Yes, archive" at bounding box center [243, 326] width 48 height 13
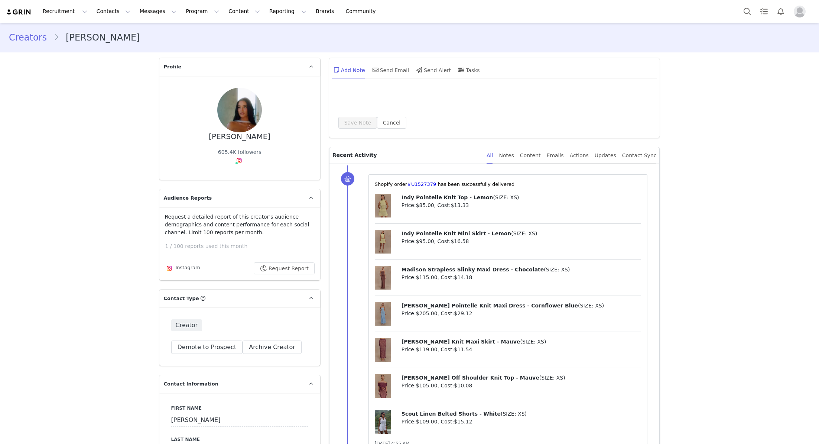
type input "+1 ([GEOGRAPHIC_DATA])"
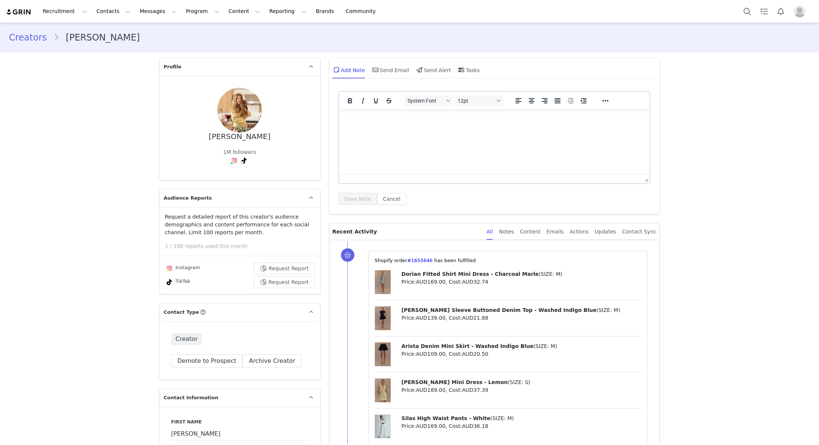
type input "+1 ([GEOGRAPHIC_DATA])"
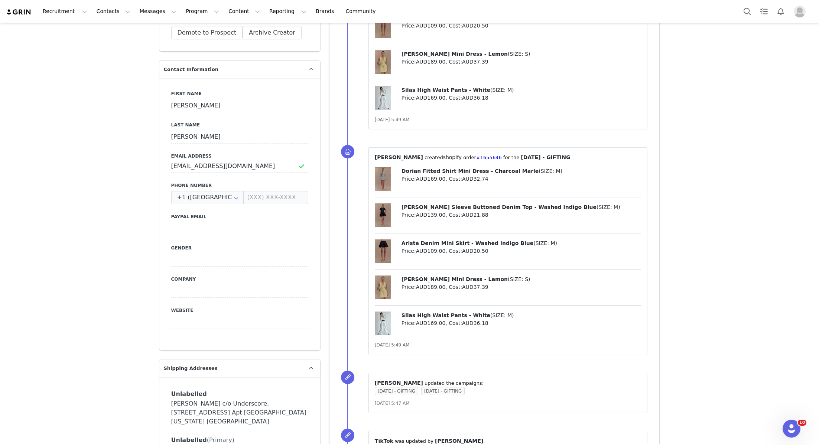
scroll to position [33, 0]
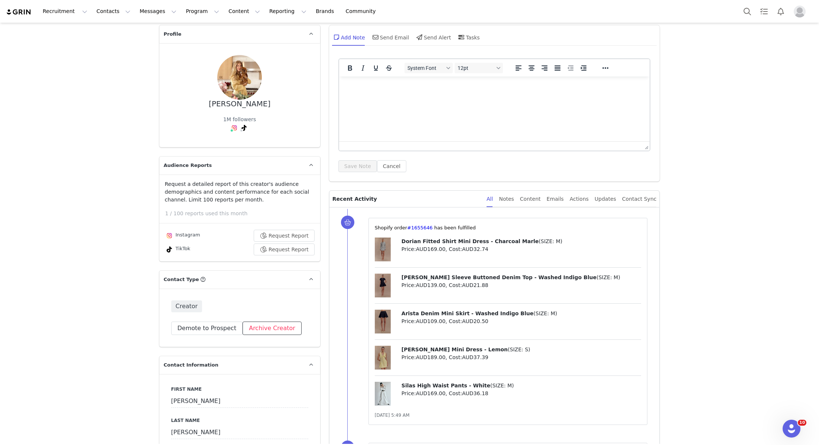
click at [269, 333] on button "Archive Creator" at bounding box center [272, 327] width 59 height 13
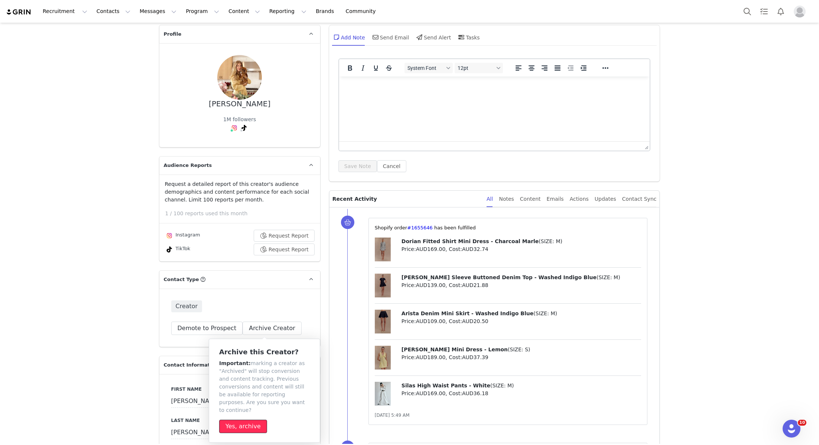
click at [241, 420] on button "Yes, archive" at bounding box center [243, 426] width 48 height 13
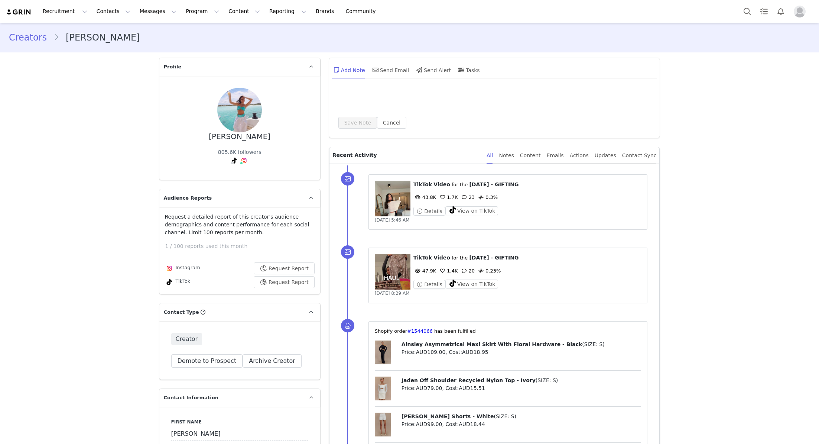
type input "+1 ([GEOGRAPHIC_DATA])"
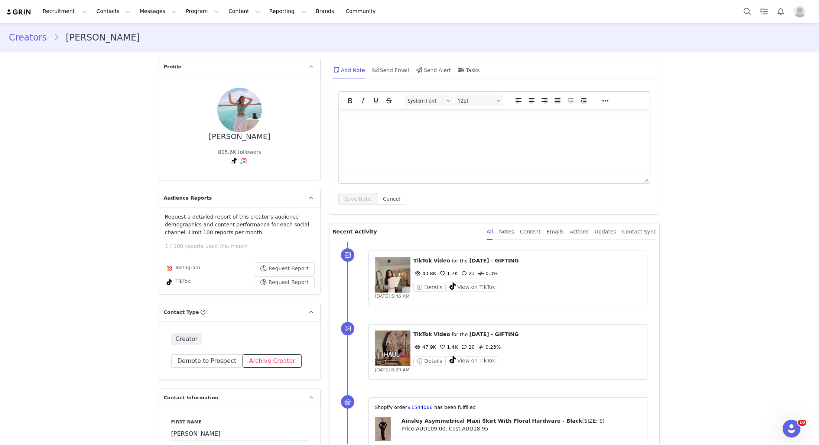
click at [275, 363] on button "Archive Creator" at bounding box center [272, 360] width 59 height 13
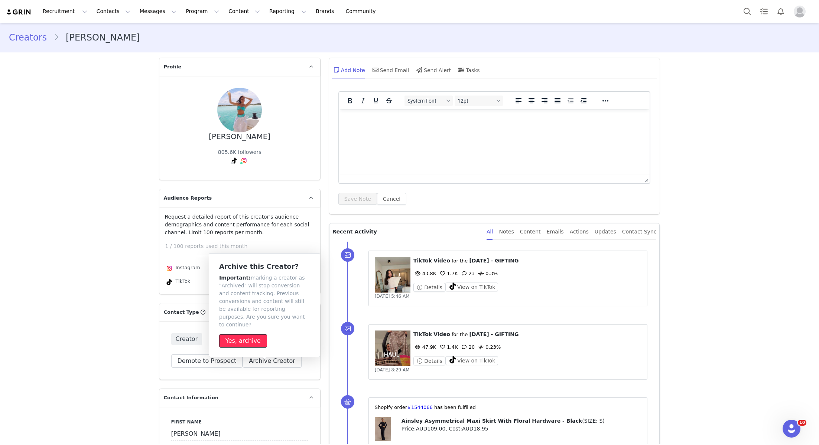
click at [256, 337] on button "Yes, archive" at bounding box center [243, 340] width 48 height 13
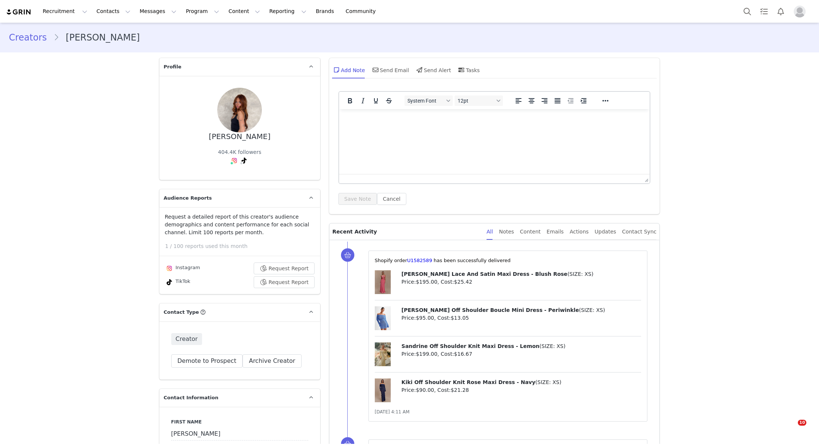
type input "+1 ([GEOGRAPHIC_DATA])"
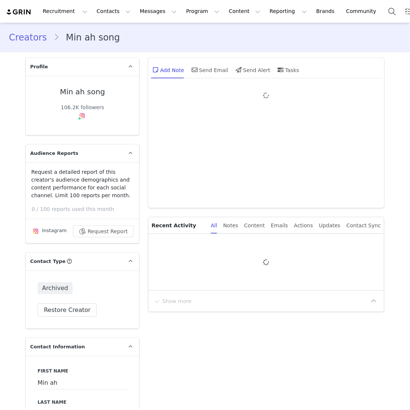
type input "+1 ([GEOGRAPHIC_DATA])"
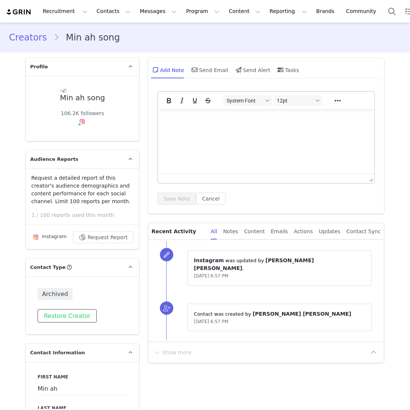
click at [77, 312] on button "Restore Creator" at bounding box center [67, 316] width 59 height 13
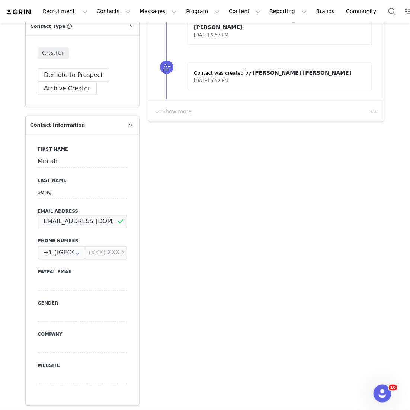
click at [107, 227] on input "songmina93@icloud.com" at bounding box center [83, 221] width 90 height 13
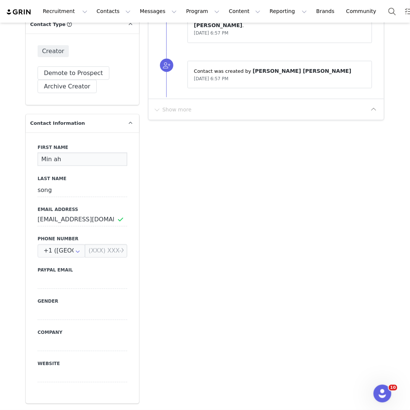
click at [78, 161] on input "Min ah" at bounding box center [83, 159] width 90 height 13
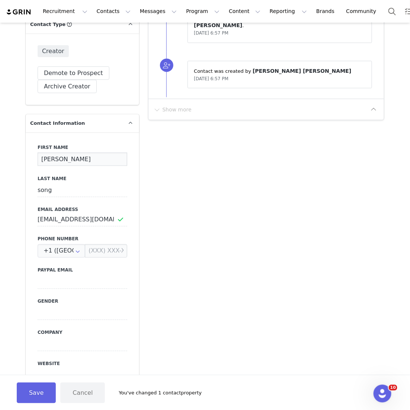
type input "Mina"
click at [41, 180] on label "Last Name" at bounding box center [83, 178] width 90 height 7
click at [40, 190] on input "song" at bounding box center [83, 190] width 90 height 13
type input "Song"
click at [27, 387] on button "Save" at bounding box center [36, 393] width 39 height 21
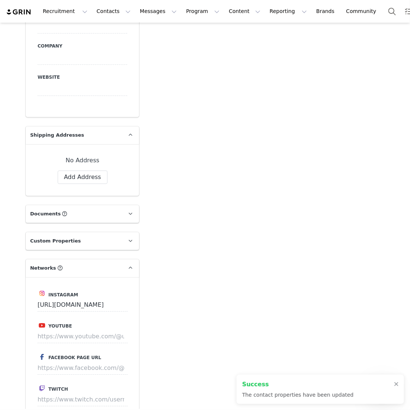
scroll to position [576, 0]
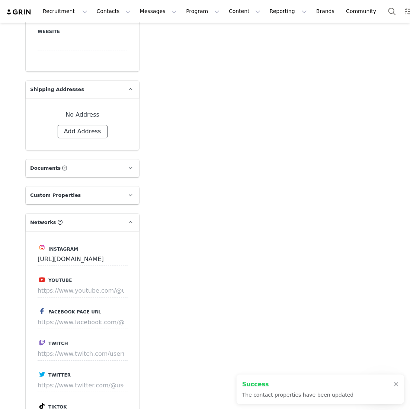
click at [83, 135] on button "Add Address" at bounding box center [83, 131] width 50 height 13
select select
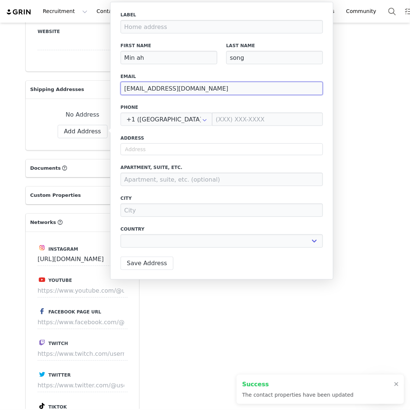
drag, startPoint x: 201, startPoint y: 87, endPoint x: 121, endPoint y: 84, distance: 79.6
click at [121, 84] on input "songmina93@icloud.com" at bounding box center [221, 88] width 202 height 13
paste input "minasongpr@gmail"
type input "minasongpr@gmail.com"
select select
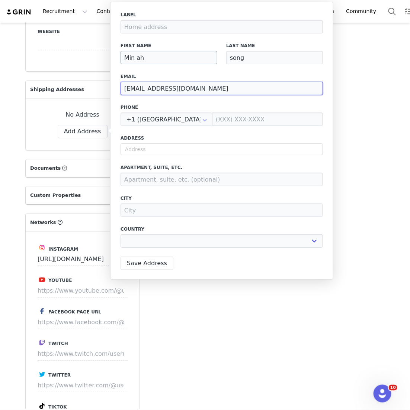
type input "minasongpr@gmail.com"
click at [155, 61] on input "Min ah" at bounding box center [168, 57] width 97 height 13
type input "Min a"
select select
type input "Min"
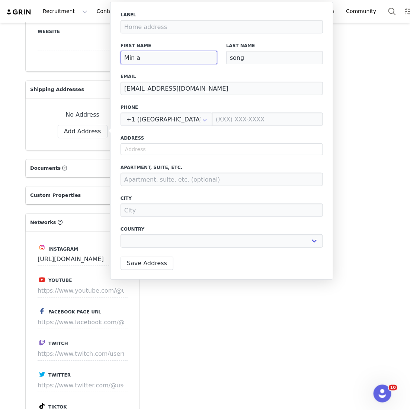
select select
type input "Min"
select select
type input "MinA"
select select
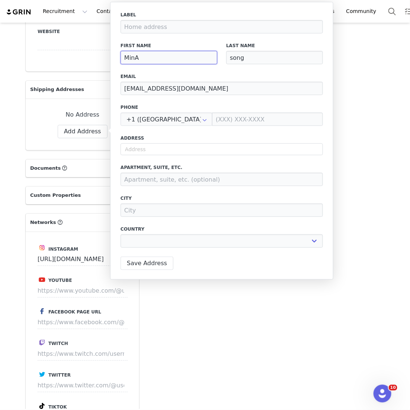
type input "Min"
select select
type input "Mina"
select select
type input "Mina"
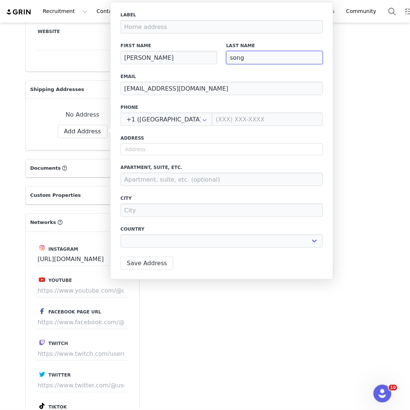
click at [232, 59] on input "song" at bounding box center [274, 57] width 97 height 13
type input "ong"
select select
type input "Song"
select select
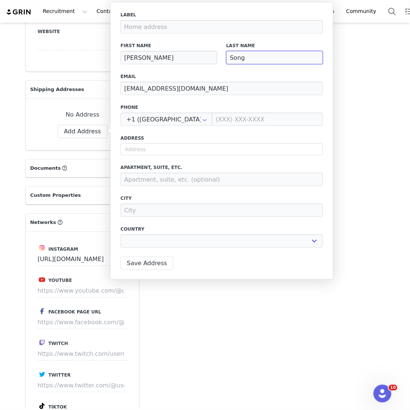
type input "Song"
click at [139, 143] on div "Address" at bounding box center [221, 145] width 202 height 20
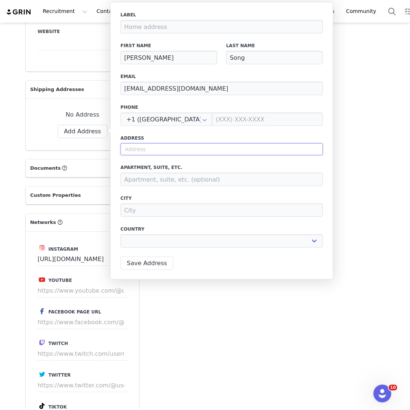
click at [139, 143] on input "text" at bounding box center [221, 149] width 202 height 12
paste input "205 Hangang-daero"
type input "205 Hangang-daero"
select select
click at [163, 150] on input "205 Hangang-daero" at bounding box center [221, 149] width 202 height 12
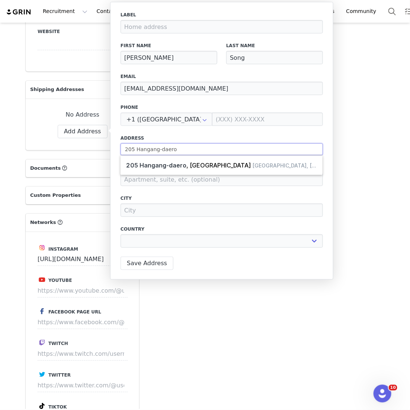
type input "205 Hangang-aero"
select select
type input "205 Hangang-Daero"
select select
type input "205 Hangang-daero, Yongsan District, Seoul, South Korea"
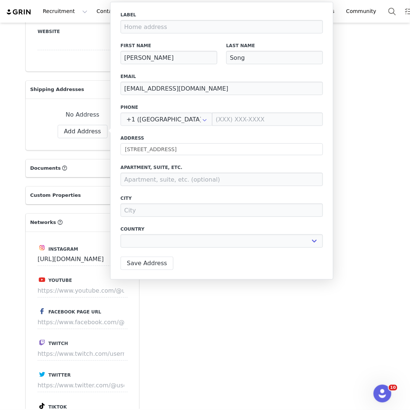
select select "[object Object]"
select select
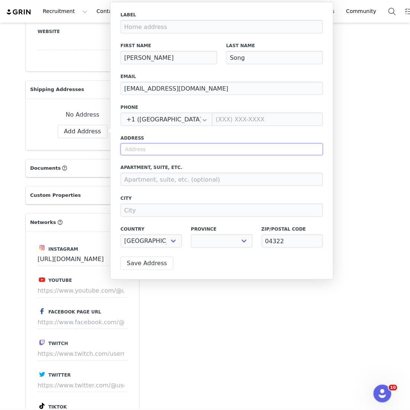
click at [159, 151] on input "text" at bounding box center [221, 149] width 202 height 12
paste input "205 Hangang-daero"
type input "205 Hangang-daero"
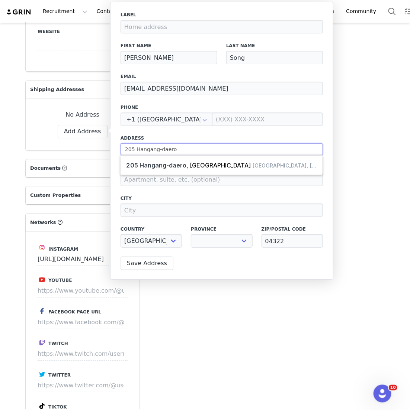
select select
click at [162, 151] on input "205 Hangang-daero" at bounding box center [221, 149] width 202 height 12
type input "205 Hangang-daero"
click at [208, 241] on select "Busan Chungbuk Chungnam Daegu Daejeon Gangwon Gwangju Gyeongbuk Gyeonggi Gyeong…" at bounding box center [221, 241] width 61 height 13
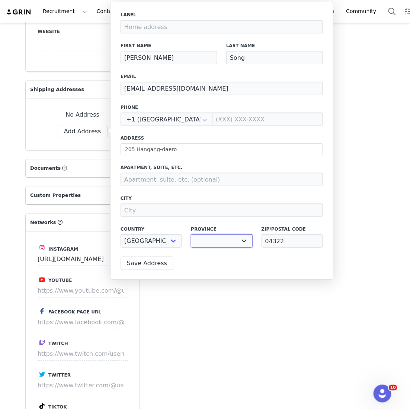
select select "[object Object]"
click at [191, 235] on select "Busan Chungbuk Chungnam Daegu Daejeon Gangwon Gwangju Gyeongbuk Gyeonggi Gyeong…" at bounding box center [221, 241] width 61 height 13
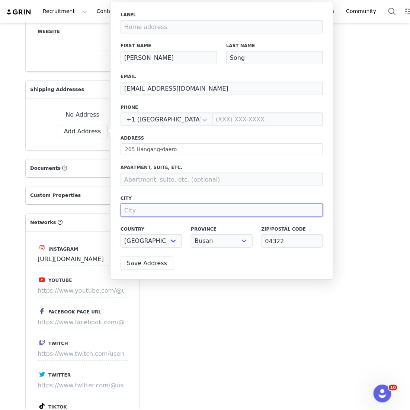
click at [156, 207] on input at bounding box center [221, 210] width 202 height 13
paste input "Yongsan-gu"
click at [152, 213] on input "Yongsan-gu" at bounding box center [221, 210] width 202 height 13
type input "Yongsan-gu"
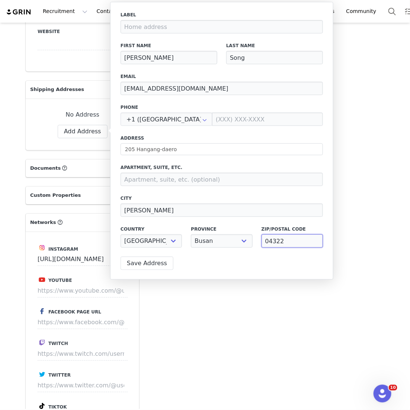
drag, startPoint x: 289, startPoint y: 239, endPoint x: 260, endPoint y: 239, distance: 29.4
click at [260, 239] on div "Zip/Postal Code 04322" at bounding box center [292, 237] width 70 height 31
paste input "76"
type input "04376"
click at [157, 183] on input at bounding box center [221, 179] width 202 height 13
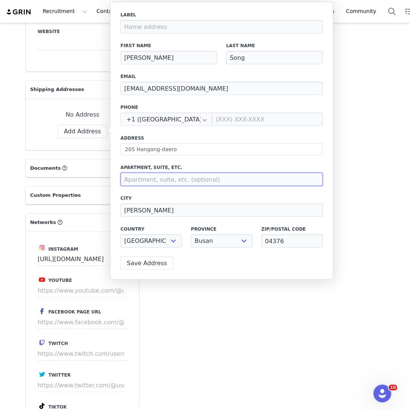
paste input "Unit 3022 Building D"
click at [151, 181] on input "Unit 3022 Building D" at bounding box center [221, 179] width 202 height 13
type input "Unit 3022, Building D"
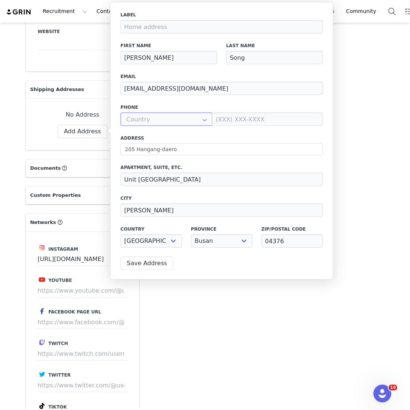
click at [182, 117] on input "text" at bounding box center [166, 119] width 92 height 13
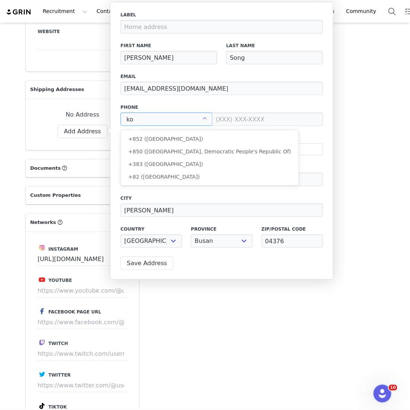
scroll to position [0, 0]
type input "k"
click at [169, 174] on span "+82 ([GEOGRAPHIC_DATA])" at bounding box center [163, 177] width 71 height 6
type input "+82 ([GEOGRAPHIC_DATA])"
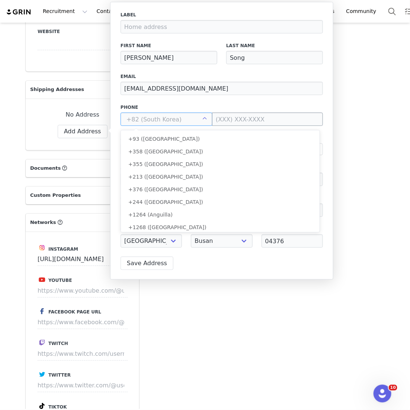
scroll to position [2402, 0]
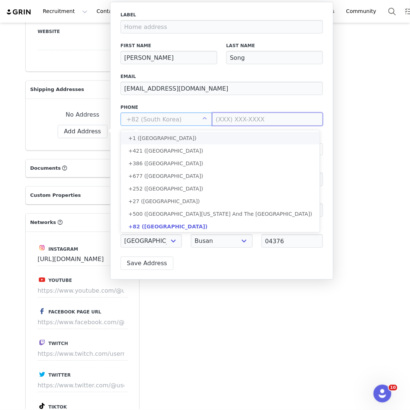
click at [223, 125] on input at bounding box center [267, 119] width 111 height 13
type input "+82 ([GEOGRAPHIC_DATA])"
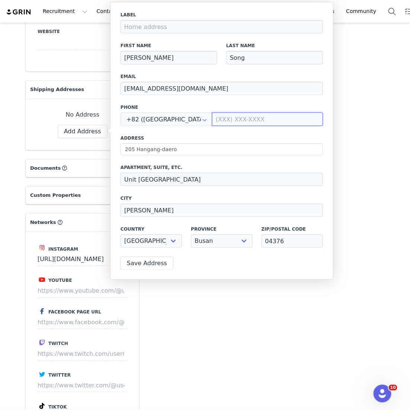
paste input "1028851882"
type input "1028851882"
click at [143, 262] on button "Save Address" at bounding box center [146, 263] width 53 height 13
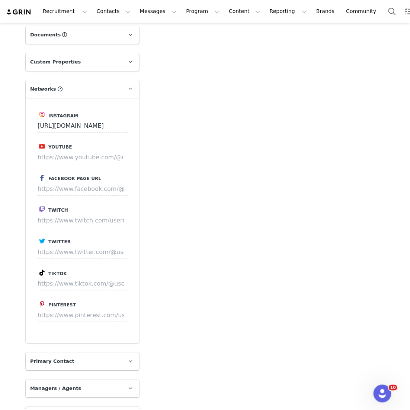
scroll to position [832, 0]
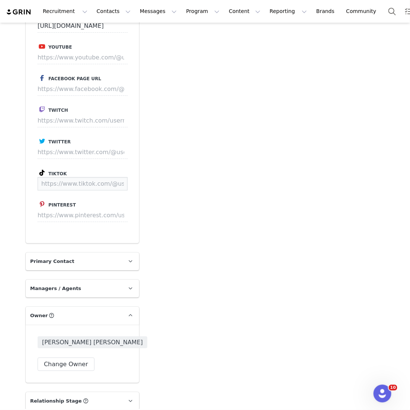
click at [100, 191] on input at bounding box center [83, 183] width 90 height 13
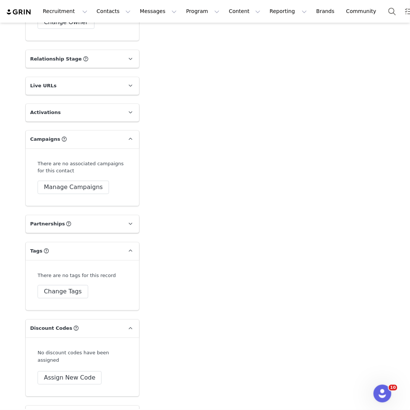
scroll to position [1130, 0]
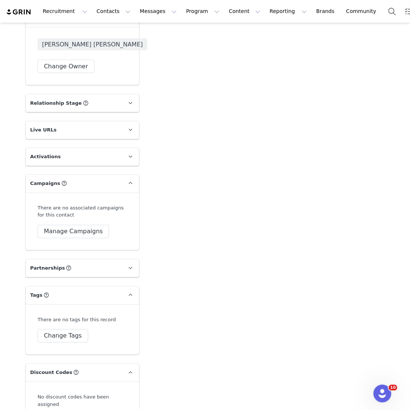
click at [81, 83] on div "Vendela Byrnes Change Owner" at bounding box center [82, 56] width 113 height 58
click at [81, 81] on div "Vendela Byrnes Change Owner" at bounding box center [82, 56] width 113 height 58
click at [81, 73] on button "Change Owner" at bounding box center [66, 66] width 57 height 13
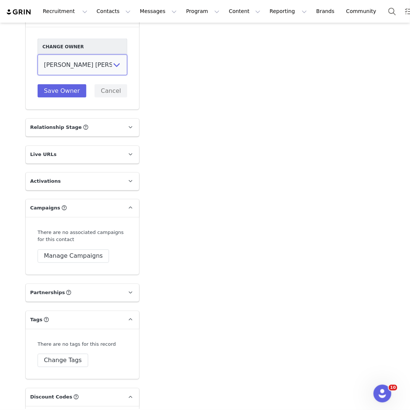
click at [81, 75] on select "Vivienne Lee Georgia Kalatzis Sabrina Nicholas Vendela Byrnes Samantha Wong Isa…" at bounding box center [83, 65] width 90 height 21
select select "2269c7d2-27ea-42cc-a414-844ccea8fa0f"
click at [38, 62] on select "Vivienne Lee Georgia Kalatzis Sabrina Nicholas Vendela Byrnes Samantha Wong Isa…" at bounding box center [83, 65] width 90 height 21
drag, startPoint x: 81, startPoint y: 75, endPoint x: 65, endPoint y: 103, distance: 31.9
click at [65, 98] on button "Save Owner" at bounding box center [62, 90] width 49 height 13
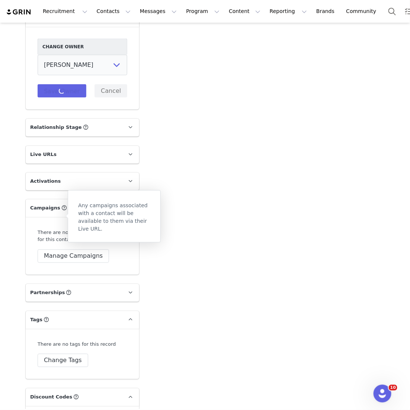
scroll to position [1186, 0]
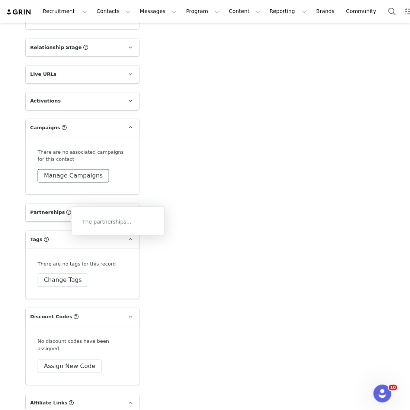
click at [70, 182] on button "Manage Campaigns" at bounding box center [73, 175] width 71 height 13
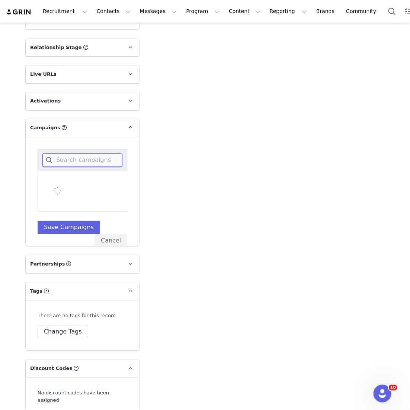
click at [74, 167] on input at bounding box center [82, 160] width 80 height 13
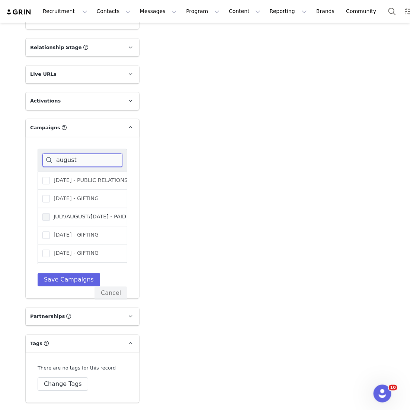
scroll to position [26, 0]
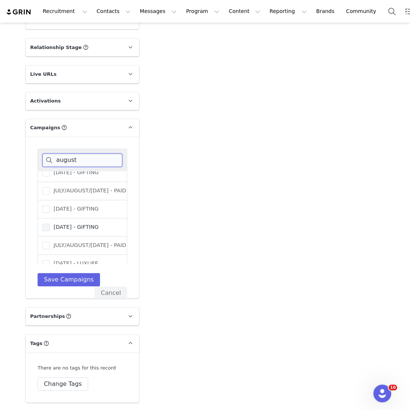
type input "august"
click at [85, 231] on span "[DATE] - GIFTING" at bounding box center [74, 227] width 49 height 7
click at [50, 224] on input "[DATE] - GIFTING" at bounding box center [50, 224] width 0 height 0
click at [77, 283] on button "Save Campaigns" at bounding box center [69, 280] width 62 height 13
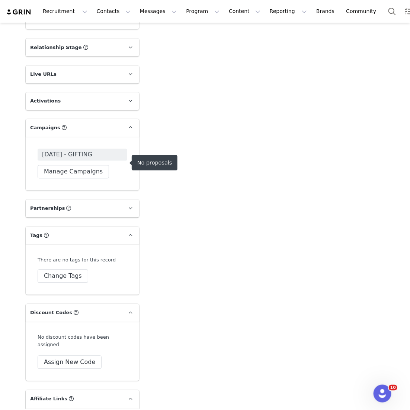
click at [92, 159] on span "[DATE] - GIFTING" at bounding box center [67, 155] width 50 height 9
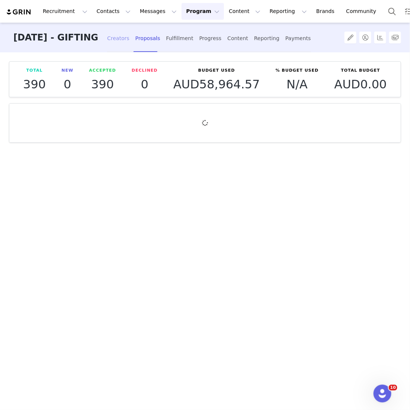
click at [129, 34] on div "Creators" at bounding box center [118, 39] width 22 height 20
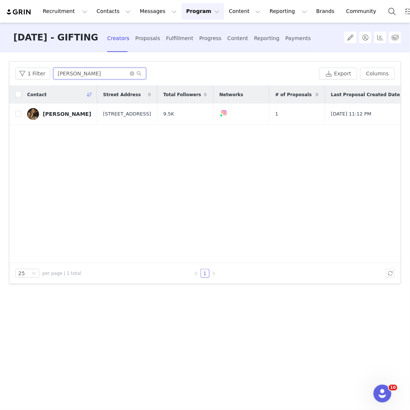
drag, startPoint x: 86, startPoint y: 72, endPoint x: -7, endPoint y: 25, distance: 103.9
click at [0, 25] on html "Recruitment Recruitment Creator Search Curated Lists Landing Pages Web Extensio…" at bounding box center [205, 205] width 410 height 410
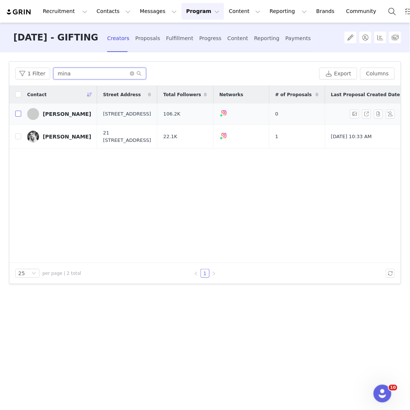
type input "mina"
click at [17, 117] on input "checkbox" at bounding box center [18, 114] width 6 height 6
checkbox input "true"
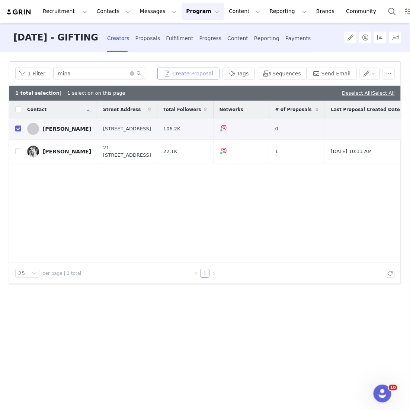
click at [187, 73] on button "Create Proposal" at bounding box center [188, 74] width 62 height 12
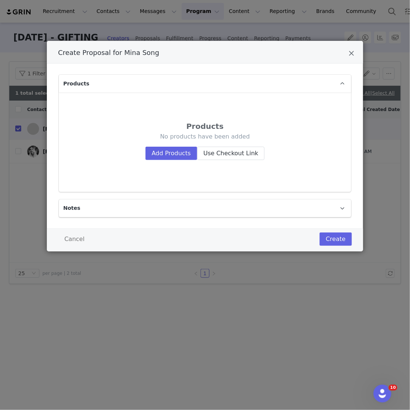
click at [154, 145] on div "No products have been added Add Products Use Checkout Link" at bounding box center [205, 146] width 250 height 27
click at [155, 150] on button "Add Products" at bounding box center [171, 153] width 52 height 13
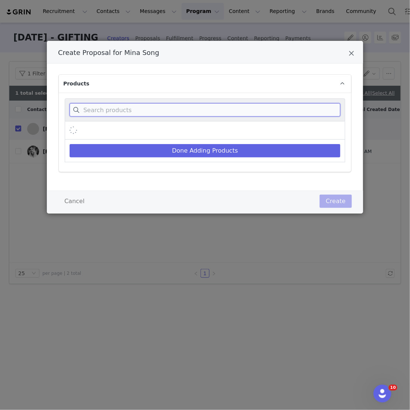
click at [154, 115] on input "Create Proposal for Mina Song" at bounding box center [204, 109] width 271 height 13
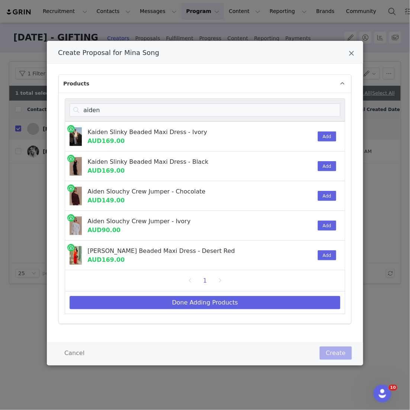
click at [323, 219] on div "Add" at bounding box center [324, 225] width 23 height 29
click at [324, 224] on button "Add" at bounding box center [326, 226] width 18 height 10
click at [106, 101] on div "aiden" at bounding box center [205, 109] width 280 height 23
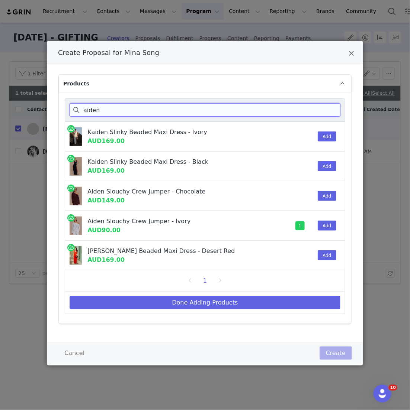
click at [125, 116] on input "aiden" at bounding box center [204, 109] width 271 height 13
drag, startPoint x: 111, startPoint y: 110, endPoint x: 42, endPoint y: 100, distance: 69.6
click at [42, 100] on div "Create Proposal for Mina Song Products aiden Kaiden Slinky Beaded Maxi Dress - …" at bounding box center [205, 205] width 410 height 410
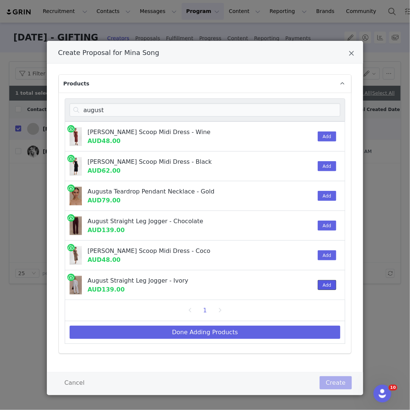
click at [319, 288] on button "Add" at bounding box center [326, 285] width 18 height 10
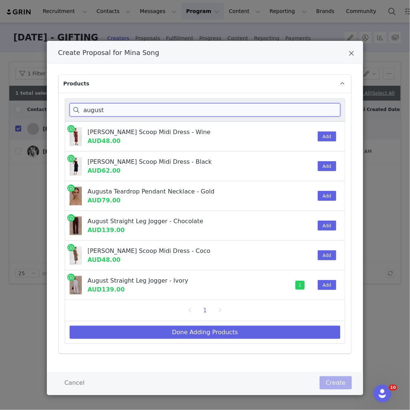
drag, startPoint x: 117, startPoint y: 115, endPoint x: 57, endPoint y: 74, distance: 72.8
click at [57, 74] on div "Products august Augustine Slinky Scoop Midi Dress - Wine AUD48.00 Add Augustine…" at bounding box center [205, 218] width 316 height 309
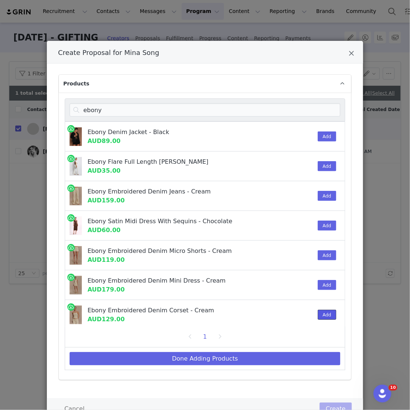
click at [333, 317] on button "Add" at bounding box center [326, 315] width 18 height 10
click at [326, 193] on button "Add" at bounding box center [326, 196] width 18 height 10
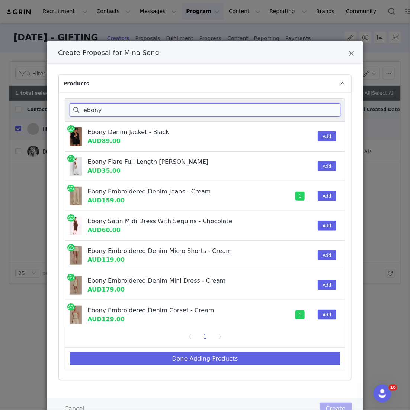
drag, startPoint x: 83, startPoint y: 112, endPoint x: 30, endPoint y: 41, distance: 88.2
click at [30, 41] on div "Create Proposal for Mina Song Products ebony Ebony Denim Jacket - Black AUD89.0…" at bounding box center [205, 205] width 410 height 410
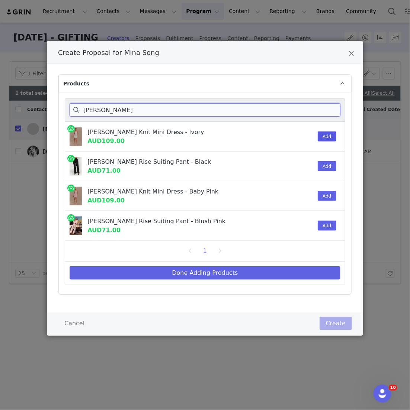
type input "laurie"
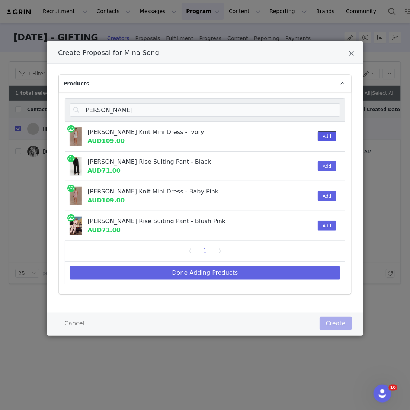
click at [324, 132] on button "Add" at bounding box center [326, 137] width 18 height 10
click at [217, 284] on div "Done Adding Products" at bounding box center [205, 273] width 280 height 23
click at [217, 282] on div "Done Adding Products" at bounding box center [205, 273] width 280 height 23
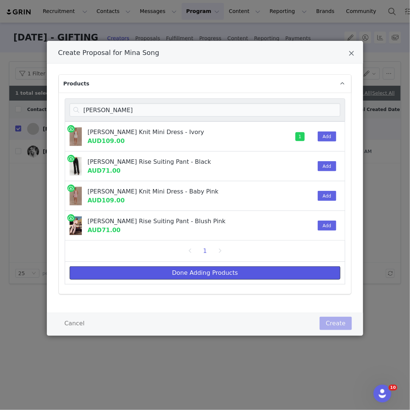
click at [217, 272] on button "Done Adding Products" at bounding box center [204, 272] width 271 height 13
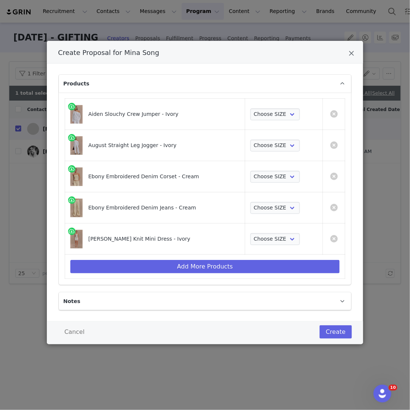
click at [245, 123] on td "Choose SIZE XXS XS S M L XL XXL 3XL" at bounding box center [284, 114] width 78 height 31
click at [261, 117] on select "Choose SIZE XXS XS S M L XL XXL 3XL" at bounding box center [274, 115] width 49 height 12
select select "26303641"
click at [250, 109] on select "Choose SIZE XXS XS S M L XL XXL 3XL" at bounding box center [274, 115] width 49 height 12
click at [264, 145] on select "Choose SIZE XXS XS S M L XL XXL 3XL" at bounding box center [274, 146] width 49 height 12
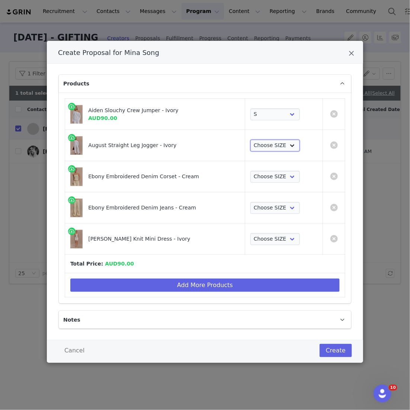
select select "26303697"
click at [250, 140] on select "Choose SIZE XXS XS S M L XL XXL 3XL" at bounding box center [274, 146] width 49 height 12
click at [260, 175] on select "Choose SIZE XXS XS S M L XL XXL 3XL" at bounding box center [274, 177] width 49 height 12
select select "27127737"
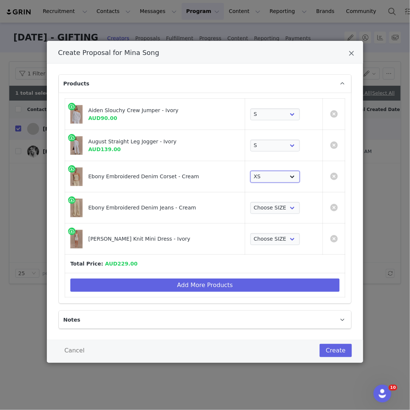
click at [250, 171] on select "Choose SIZE XXS XS S M L XL XXL 3XL" at bounding box center [274, 177] width 49 height 12
click at [259, 206] on select "Choose SIZE 4 6 7 8 9 10 11 12 14 16 18" at bounding box center [274, 208] width 49 height 12
select select "27145427"
click at [250, 202] on select "Choose SIZE 4 6 7 8 9 10 11 12 14 16 18" at bounding box center [274, 208] width 49 height 12
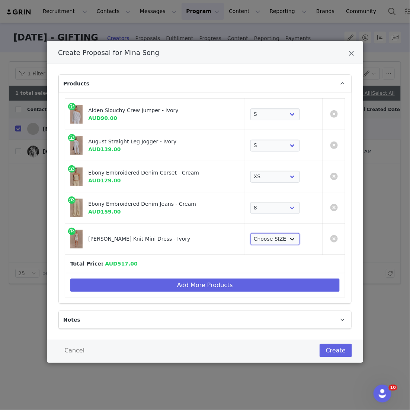
click at [260, 243] on select "Choose SIZE XXS XS S M L XL XXL 3XL" at bounding box center [274, 239] width 49 height 12
click at [250, 233] on select "Choose SIZE XXS XS S M L XL XXL 3XL" at bounding box center [274, 239] width 49 height 12
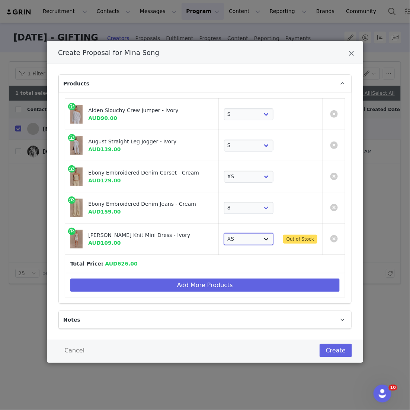
click at [236, 244] on select "Choose SIZE XXS XS S M L XL XXL 3XL" at bounding box center [248, 239] width 49 height 12
click at [224, 233] on select "Choose SIZE XXS XS S M L XL XXL 3XL" at bounding box center [248, 239] width 49 height 12
click at [237, 236] on select "Choose SIZE XXS XS S M L XL XXL 3XL" at bounding box center [248, 239] width 49 height 12
click at [224, 233] on select "Choose SIZE XXS XS S M L XL XXL 3XL" at bounding box center [248, 239] width 49 height 12
click at [241, 234] on select "Choose SIZE XXS XS S M L XL XXL 3XL" at bounding box center [248, 239] width 49 height 12
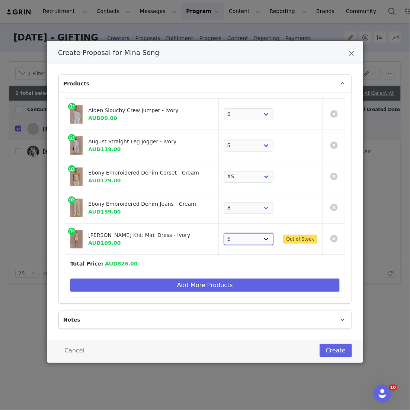
click at [248, 233] on select "Choose SIZE XXS XS S M L XL XXL 3XL" at bounding box center [248, 239] width 49 height 12
click at [219, 246] on td "Laurie Twist Knit Mini Dress - Ivory AUD109.00" at bounding box center [141, 239] width 153 height 31
click at [251, 242] on select "Choose SIZE XXS XS S M L XL XXL 3XL" at bounding box center [274, 239] width 49 height 12
select select "26519613"
click at [250, 233] on select "Choose SIZE XXS XS S M L XL XXL 3XL" at bounding box center [274, 239] width 49 height 12
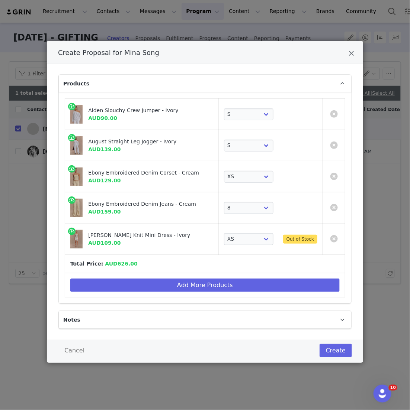
click at [208, 274] on td "Add More Products" at bounding box center [205, 286] width 280 height 24
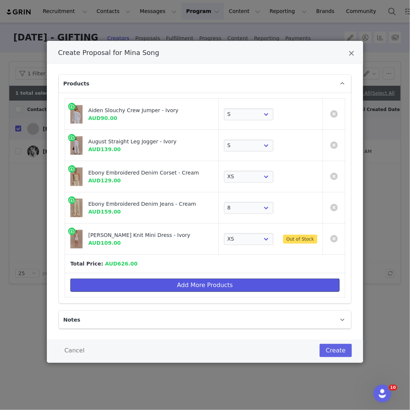
click at [205, 281] on button "Add More Products" at bounding box center [204, 285] width 269 height 13
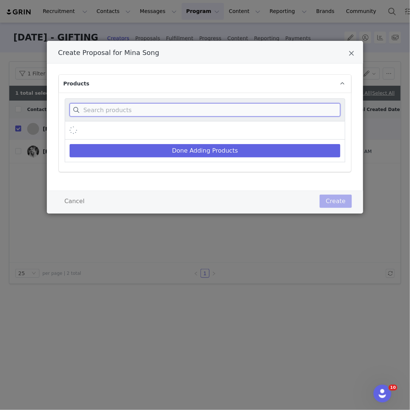
click at [185, 107] on input "Create Proposal for Mina Song" at bounding box center [204, 109] width 271 height 13
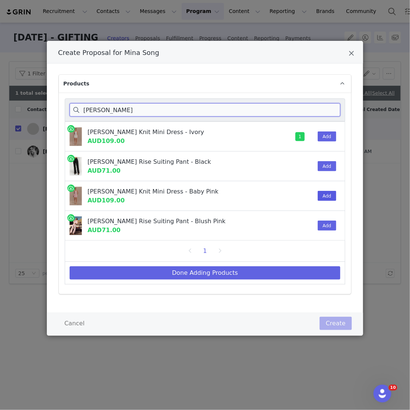
type input "laurie"
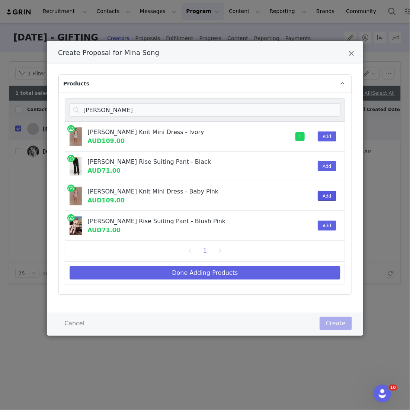
click at [326, 194] on button "Add" at bounding box center [326, 196] width 18 height 10
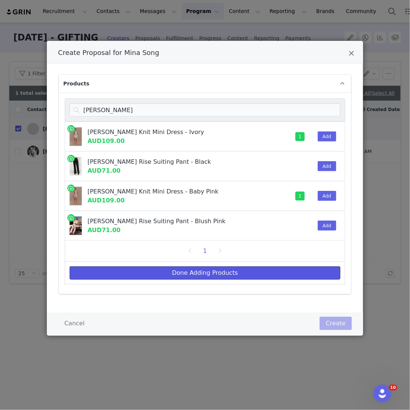
click at [272, 268] on button "Done Adding Products" at bounding box center [204, 272] width 271 height 13
select select "26303641"
select select "26303697"
select select "27127737"
select select "27145427"
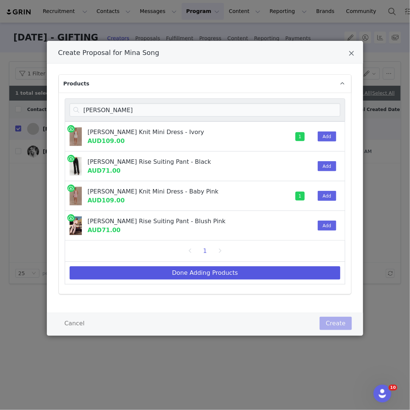
select select "26519613"
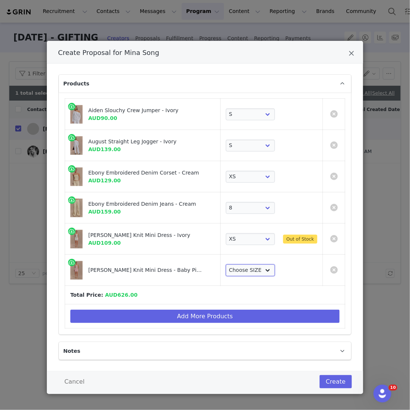
click at [253, 268] on select "Choose SIZE XXS XS S M L XL XXL 3XL" at bounding box center [250, 271] width 49 height 12
select select "26519669"
click at [226, 265] on select "Choose SIZE XXS XS S M L XL XXL 3XL" at bounding box center [250, 271] width 49 height 12
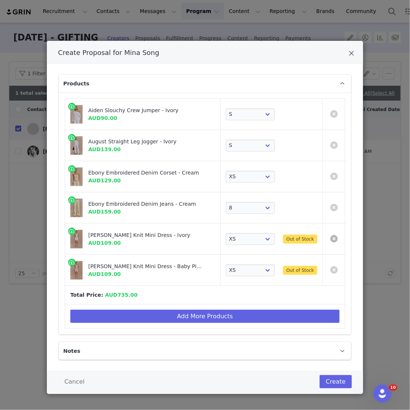
click at [332, 242] on link "Create Proposal for Mina Song" at bounding box center [333, 238] width 7 height 7
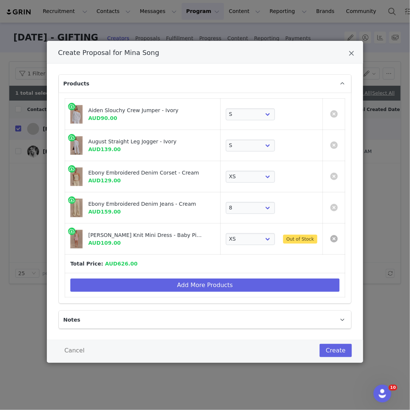
click at [332, 242] on link "Create Proposal for Mina Song" at bounding box center [333, 238] width 7 height 7
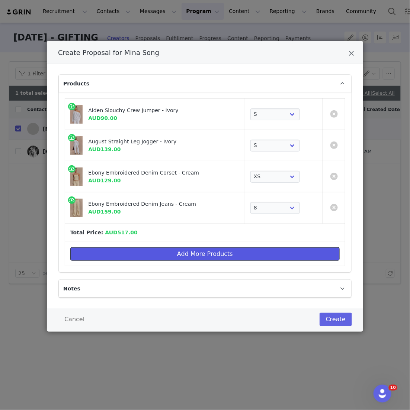
click at [137, 252] on button "Add More Products" at bounding box center [204, 254] width 269 height 13
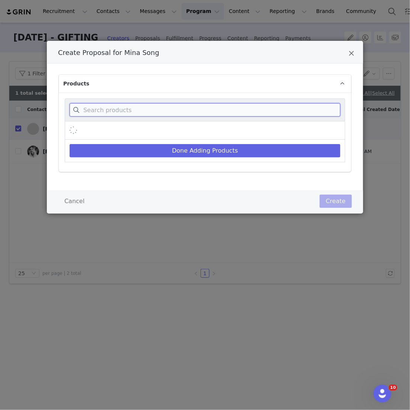
click at [132, 111] on input "Create Proposal for Mina Song" at bounding box center [204, 109] width 271 height 13
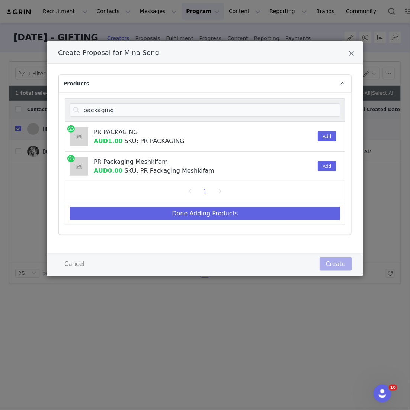
click at [317, 136] on div "Add" at bounding box center [324, 136] width 23 height 29
click at [321, 136] on button "Add" at bounding box center [326, 137] width 18 height 10
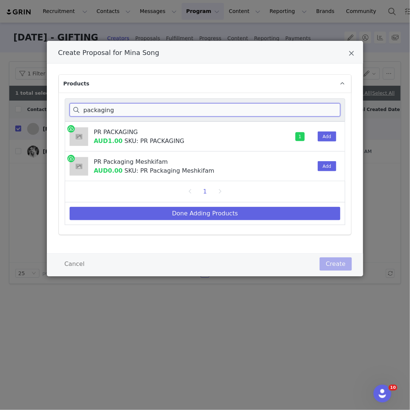
drag, startPoint x: 118, startPoint y: 114, endPoint x: 76, endPoint y: 91, distance: 47.7
click at [76, 91] on div "Products packaging PR PACKAGING AUD1.00 SKU: PR PACKAGING 1 Add PR Packaging Me…" at bounding box center [205, 155] width 292 height 160
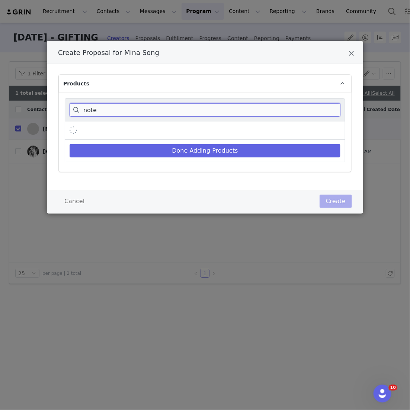
type input "note"
click at [324, 139] on div "Create Proposal for Mina Song" at bounding box center [205, 131] width 280 height 18
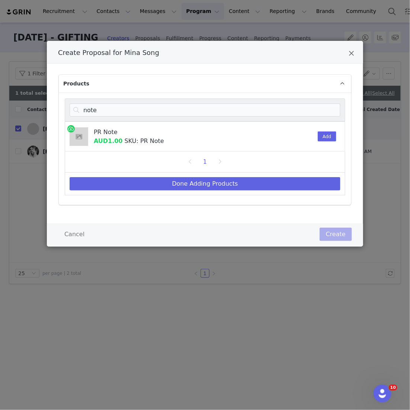
click at [330, 128] on div "Add" at bounding box center [324, 136] width 23 height 29
click at [330, 131] on div "Add" at bounding box center [324, 136] width 23 height 29
click at [322, 137] on button "Add" at bounding box center [326, 137] width 18 height 10
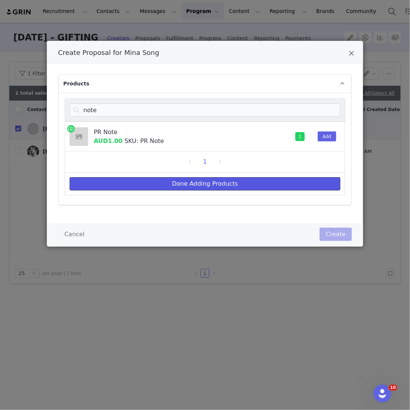
click at [285, 183] on button "Done Adding Products" at bounding box center [204, 183] width 271 height 13
select select "26303641"
select select "26303697"
select select "27127737"
select select "27145427"
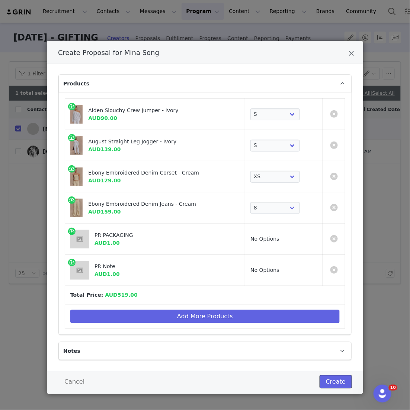
click at [332, 383] on button "Create" at bounding box center [335, 381] width 32 height 13
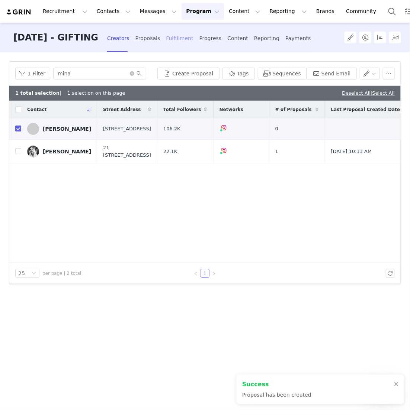
click at [184, 41] on div "Fulfillment" at bounding box center [179, 39] width 27 height 20
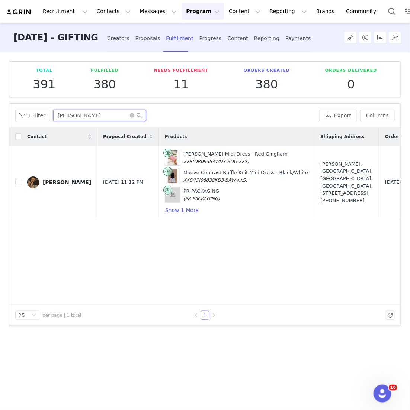
click at [77, 113] on input "shuping li" at bounding box center [99, 116] width 93 height 12
drag, startPoint x: 77, startPoint y: 113, endPoint x: 26, endPoint y: 113, distance: 50.5
click at [26, 113] on div "1 Filter shuping li" at bounding box center [165, 116] width 301 height 12
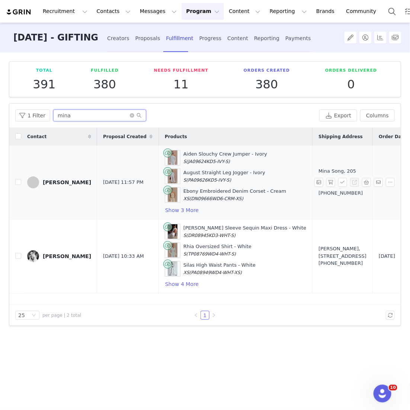
scroll to position [0, 95]
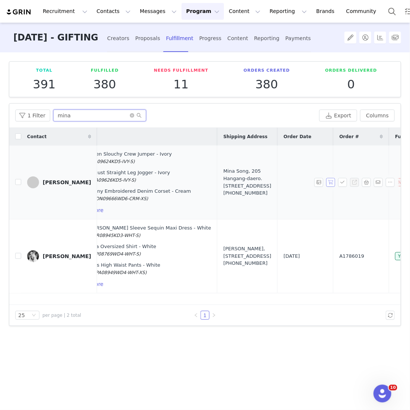
type input "mina"
click at [334, 179] on button "button" at bounding box center [330, 182] width 9 height 9
click at [342, 182] on button "button" at bounding box center [342, 182] width 9 height 9
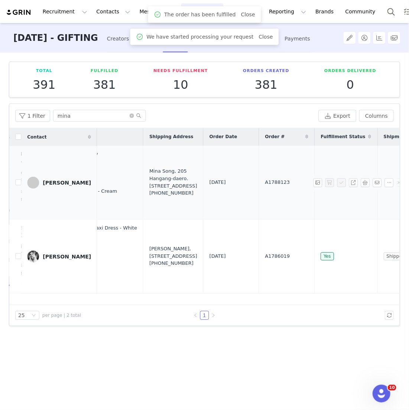
scroll to position [0, 185]
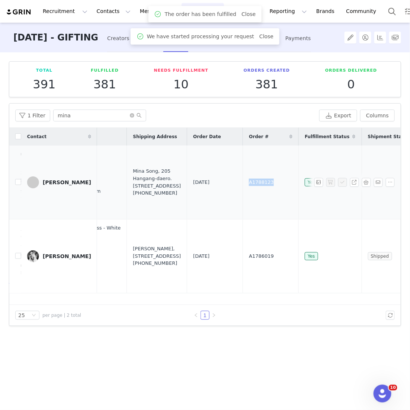
drag, startPoint x: 229, startPoint y: 183, endPoint x: 196, endPoint y: 183, distance: 33.4
click at [243, 183] on td "A1788123" at bounding box center [271, 183] width 56 height 74
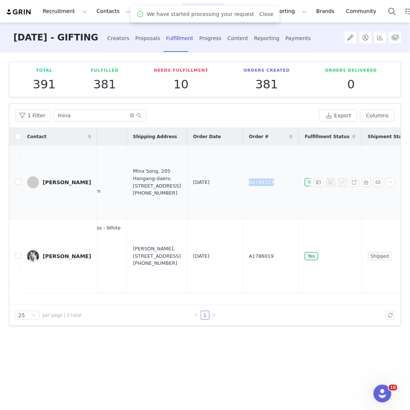
copy span "A1788123"
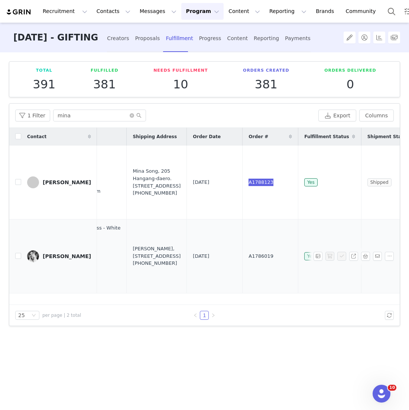
scroll to position [0, 0]
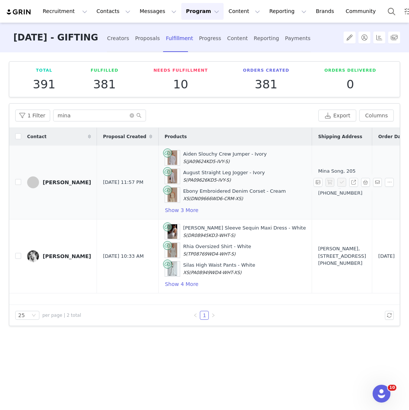
drag, startPoint x: 296, startPoint y: 192, endPoint x: 284, endPoint y: 177, distance: 18.5
click at [318, 177] on div "Mina Song, 205 Hangang-daero. Unit 3022, Building D Yongsan-gu, Seoul 04376 Sou…" at bounding box center [342, 182] width 48 height 29
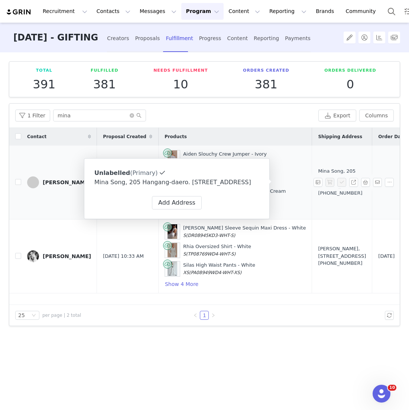
drag, startPoint x: 287, startPoint y: 198, endPoint x: 300, endPoint y: 163, distance: 37.6
click at [318, 168] on div "Mina Song, 205 Hangang-daero. Unit 3022, Building D Yongsan-gu, Seoul 04376 Sou…" at bounding box center [342, 182] width 48 height 29
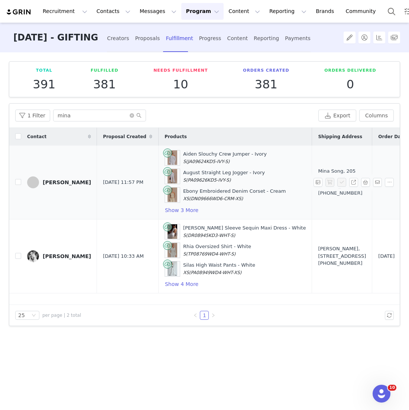
copy div "205 Hangang-daero. Unit 3022, Building D Yongsan-gu, Seoul 04376 South Korea"
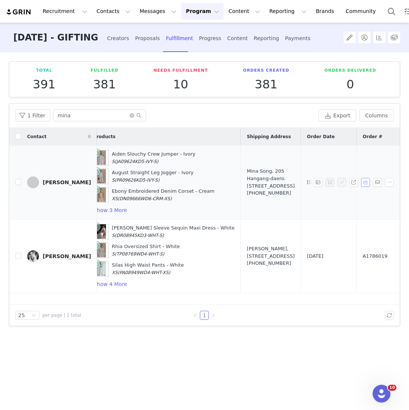
click at [363, 183] on button "button" at bounding box center [365, 182] width 9 height 9
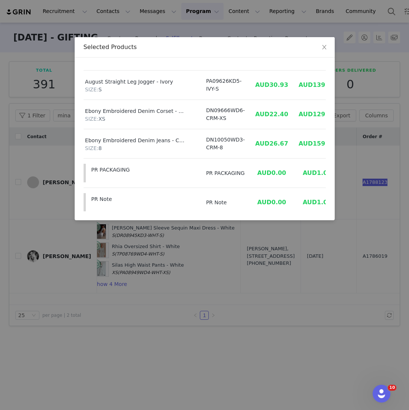
scroll to position [45, 22]
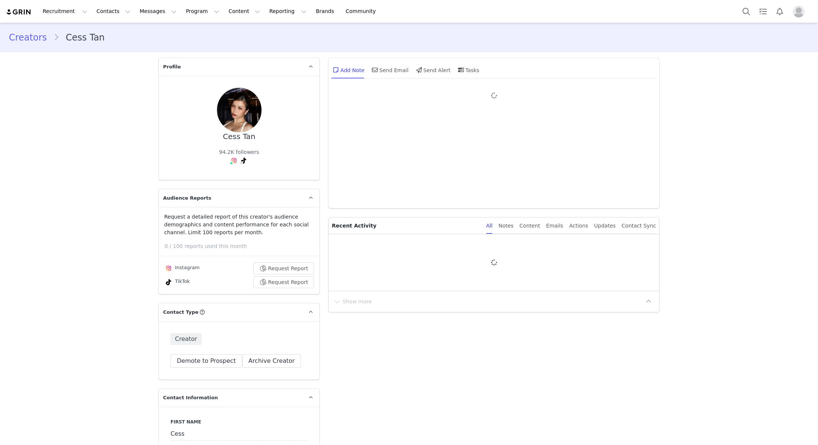
type input "+1 ([GEOGRAPHIC_DATA])"
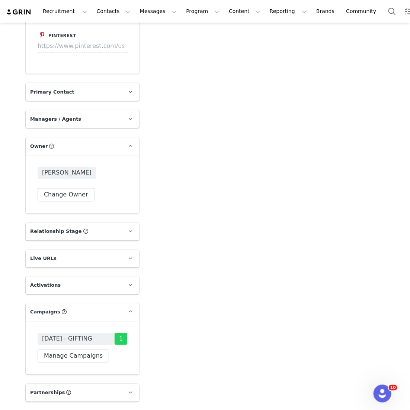
scroll to position [1139, 0]
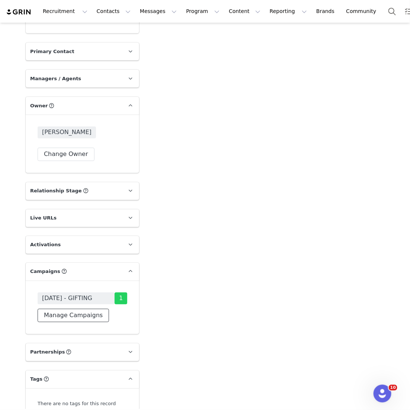
click at [77, 309] on button "Manage Campaigns" at bounding box center [73, 315] width 71 height 13
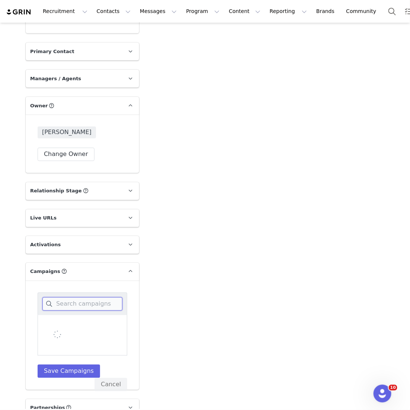
click at [77, 298] on input at bounding box center [82, 304] width 80 height 13
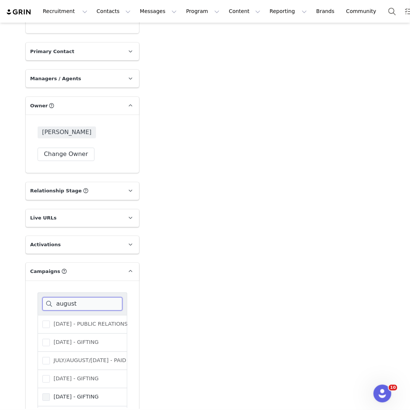
type input "august"
click at [84, 394] on span "[DATE] - GIFTING" at bounding box center [74, 397] width 49 height 7
click at [50, 394] on input "[DATE] - GIFTING" at bounding box center [50, 394] width 0 height 0
click at [78, 388] on div "august AUGUST 25 - PUBLIC RELATIONS AUGUST 23 - GIFTING JULY/AUGUST/SEPT 25 - P…" at bounding box center [83, 362] width 90 height 138
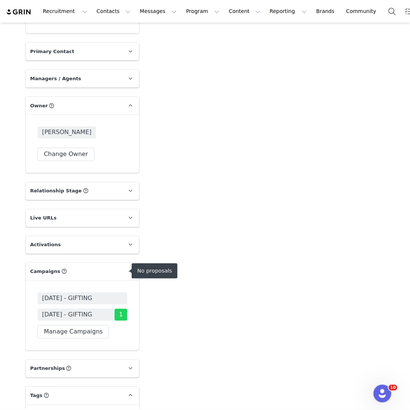
click at [92, 294] on span "[DATE] - GIFTING" at bounding box center [67, 298] width 50 height 9
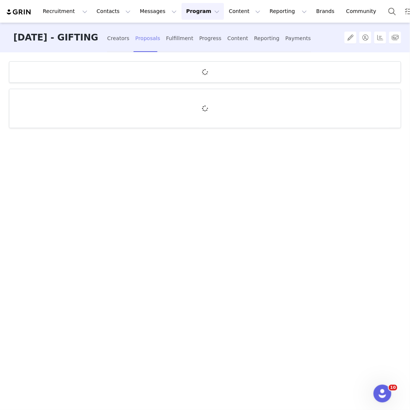
click at [142, 38] on div "Proposals" at bounding box center [147, 39] width 25 height 20
click at [129, 38] on div "Creators" at bounding box center [118, 39] width 22 height 20
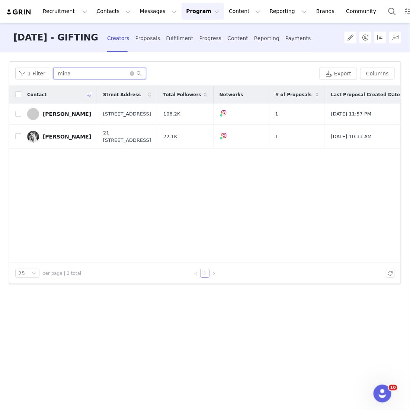
drag, startPoint x: 80, startPoint y: 76, endPoint x: 6, endPoint y: 73, distance: 74.4
click at [7, 74] on div "Filters Filter Logic And Or Archived Select No Application Status Select Contac…" at bounding box center [205, 230] width 410 height 357
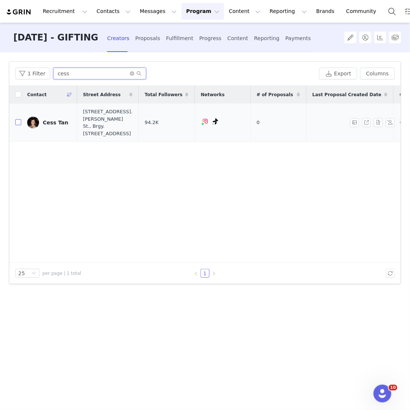
type input "cess"
click at [17, 123] on input "checkbox" at bounding box center [18, 122] width 6 height 6
checkbox input "true"
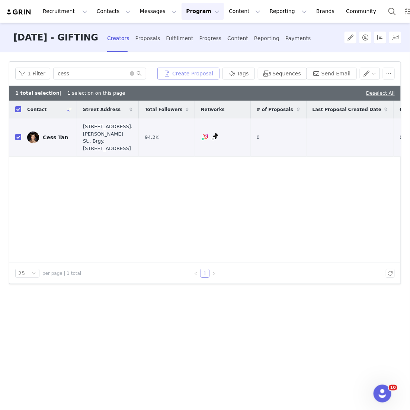
click at [174, 71] on button "Create Proposal" at bounding box center [188, 74] width 62 height 12
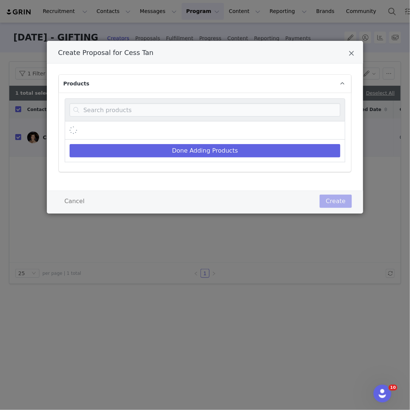
click at [164, 120] on div "Create Proposal for Cess Tan" at bounding box center [205, 109] width 280 height 23
click at [164, 118] on div "Create Proposal for Cess Tan" at bounding box center [205, 109] width 280 height 23
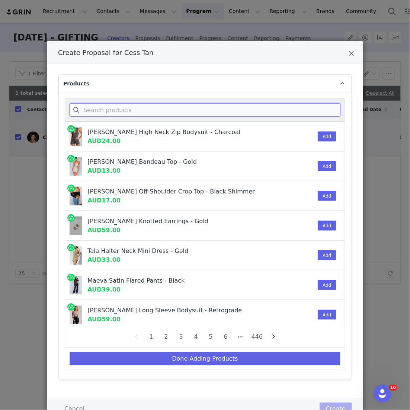
click at [158, 110] on input "Create Proposal for Cess Tan" at bounding box center [204, 109] width 271 height 13
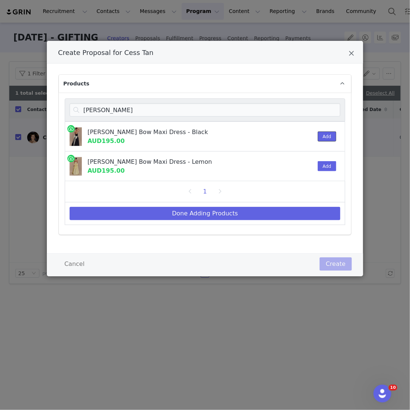
drag, startPoint x: 325, startPoint y: 134, endPoint x: 288, endPoint y: 181, distance: 59.6
click at [288, 181] on nav "frances strapless Frances Strapless Bow Maxi Dress - Black AUD195.00 Add France…" at bounding box center [205, 161] width 280 height 127
click at [319, 168] on button "Add" at bounding box center [326, 166] width 18 height 10
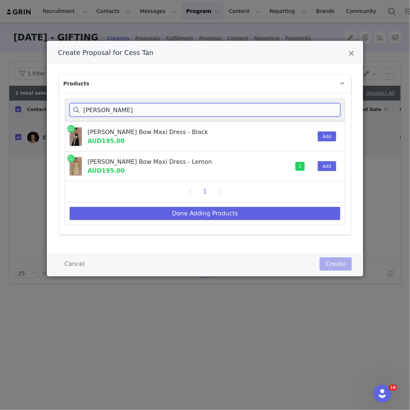
drag, startPoint x: 149, startPoint y: 110, endPoint x: 29, endPoint y: 104, distance: 120.9
click at [29, 104] on div "Create Proposal for Cess Tan Products frances strapless Frances Strapless Bow M…" at bounding box center [205, 205] width 410 height 410
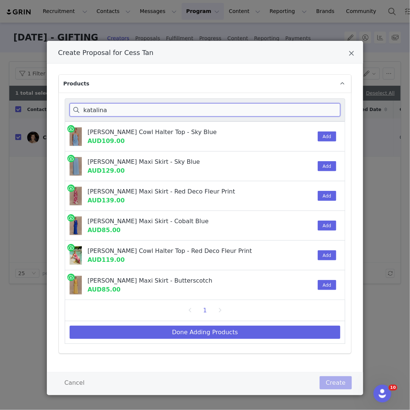
scroll to position [2, 0]
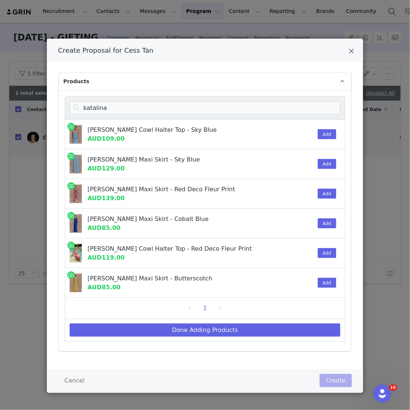
click at [326, 257] on div "Add" at bounding box center [324, 253] width 23 height 29
click at [328, 250] on button "Add" at bounding box center [326, 253] width 18 height 10
click at [323, 192] on button "Add" at bounding box center [326, 194] width 18 height 10
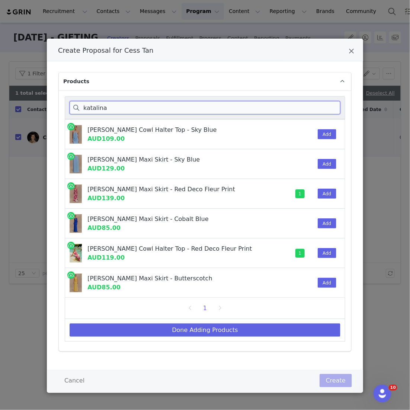
drag, startPoint x: 110, startPoint y: 109, endPoint x: 63, endPoint y: 99, distance: 48.0
click at [63, 99] on div "katalina Katalina Chiffon Cowl Halter Top - Sky Blue AUD109.00 Add Katalina Chi…" at bounding box center [205, 220] width 292 height 261
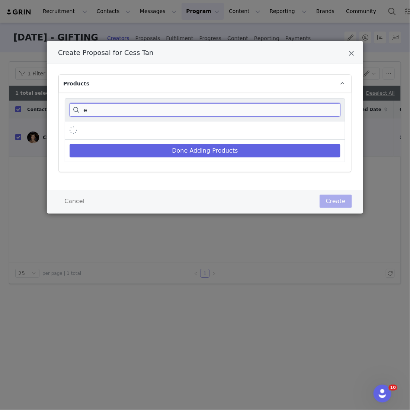
scroll to position [0, 0]
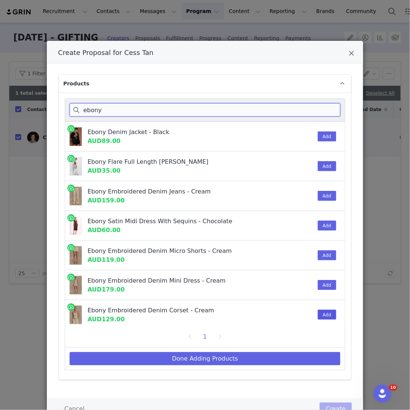
type input "ebony"
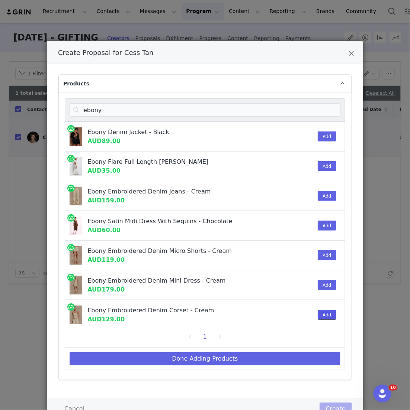
click at [323, 314] on button "Add" at bounding box center [326, 315] width 18 height 10
click at [326, 188] on div "Add" at bounding box center [324, 195] width 23 height 29
click at [326, 195] on button "Add" at bounding box center [326, 196] width 18 height 10
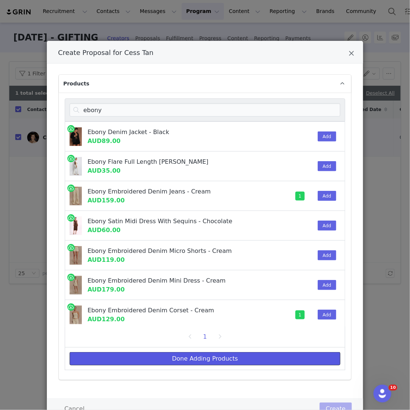
click at [242, 356] on button "Done Adding Products" at bounding box center [204, 358] width 271 height 13
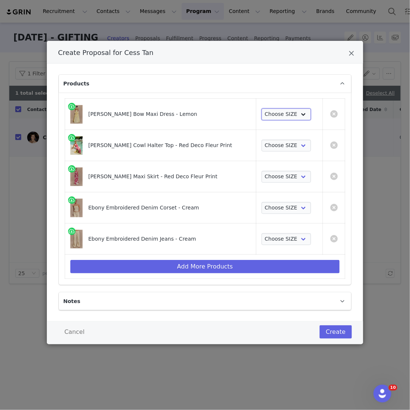
click at [276, 116] on select "Choose SIZE XXS XS S M L XL XXL 3XL" at bounding box center [285, 115] width 49 height 12
select select "25201509"
click at [261, 109] on select "Choose SIZE XXS XS S M L XL XXL 3XL" at bounding box center [285, 115] width 49 height 12
click at [274, 143] on select "Choose SIZE XXS XS S M L XL XXL 3XL" at bounding box center [285, 146] width 49 height 12
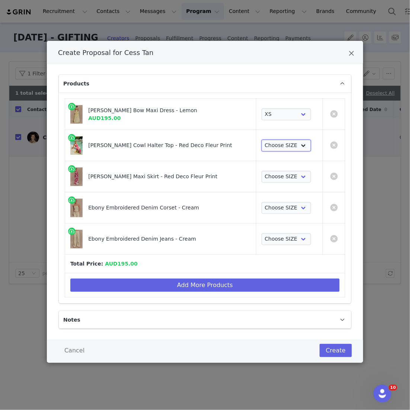
select select "26375053"
click at [261, 140] on select "Choose SIZE XXS XS S M L XL XXL 3XL" at bounding box center [285, 146] width 49 height 12
drag, startPoint x: 274, startPoint y: 143, endPoint x: 271, endPoint y: 175, distance: 31.3
click at [271, 174] on select "Choose SIZE XXS XS S M L XL XXL 3XL" at bounding box center [285, 177] width 49 height 12
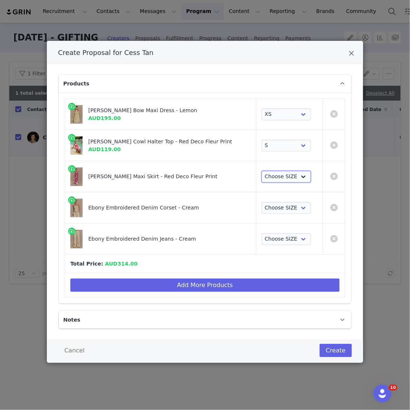
select select "26375598"
click at [261, 171] on select "Choose SIZE XXS XS S M L XL XXL 3XL" at bounding box center [285, 177] width 49 height 12
click at [270, 204] on select "Choose SIZE XXS XS S M L XL XXL 3XL" at bounding box center [285, 208] width 49 height 12
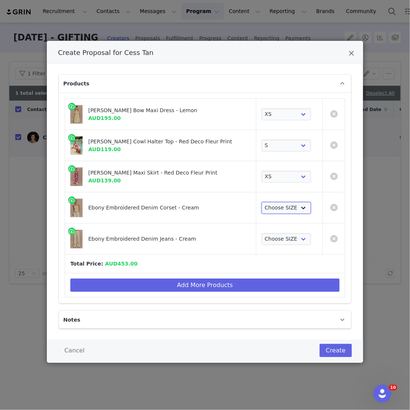
select select "27127737"
click at [261, 202] on select "Choose SIZE XXS XS S M L XL XXL 3XL" at bounding box center [285, 208] width 49 height 12
click at [270, 234] on select "Choose SIZE 4 6 7 8 9 10 11 12 14 16 18" at bounding box center [285, 239] width 49 height 12
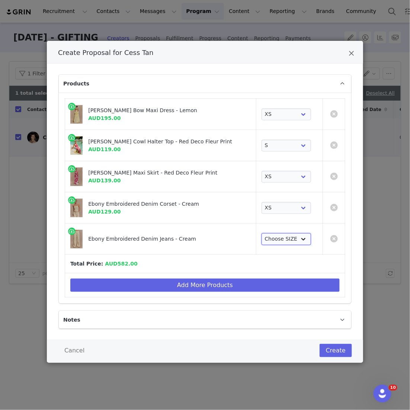
select select "27145425"
click at [261, 233] on select "Choose SIZE 4 6 7 8 9 10 11 12 14 16 18" at bounding box center [285, 239] width 49 height 12
click at [336, 349] on button "Create" at bounding box center [335, 350] width 32 height 13
click at [196, 37] on div "Create Proposal for Cess Tan Products Frances Strapless Bow Maxi Dress - Lemon …" at bounding box center [205, 205] width 410 height 410
click at [186, 40] on div "Create Proposal for Cess Tan Products Frances Strapless Bow Maxi Dress - Lemon …" at bounding box center [205, 205] width 410 height 410
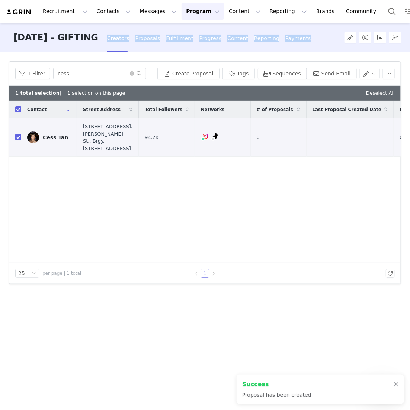
click at [186, 40] on div "Fulfillment" at bounding box center [179, 39] width 27 height 20
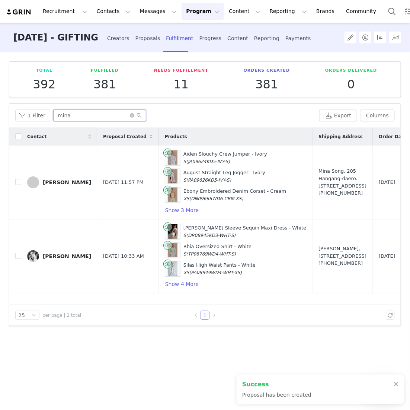
drag, startPoint x: 83, startPoint y: 120, endPoint x: 35, endPoint y: 103, distance: 51.6
click at [35, 104] on div "1 Filter mina Export Columns" at bounding box center [204, 116] width 391 height 24
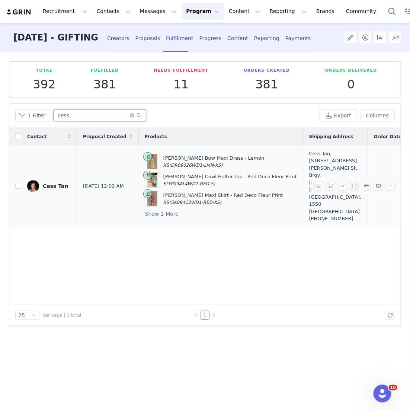
scroll to position [0, 111]
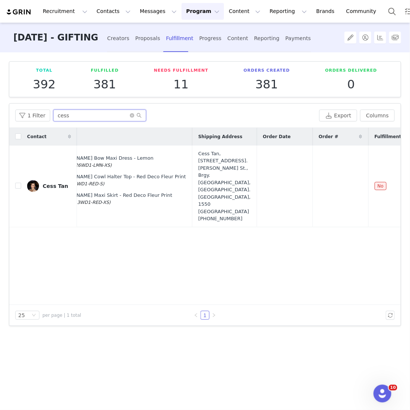
type input "cess"
click at [211, 232] on div "Contact Proposal Created Products Shipping Address Order Date Order # Fulfillme…" at bounding box center [204, 216] width 391 height 177
click at [198, 196] on div "Cess Tan, 60-1 Araullo St., cor. Pilar St., Brgy. Addition Hills, Mandaluyong C…" at bounding box center [224, 186] width 52 height 72
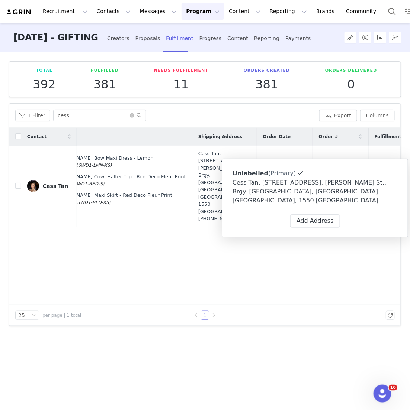
click at [206, 249] on div "Contact Proposal Created Products Shipping Address Order Date Order # Fulfillme…" at bounding box center [204, 216] width 391 height 177
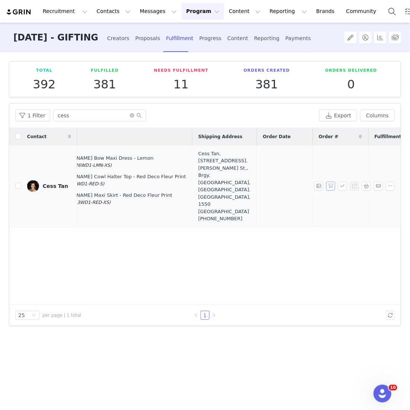
click at [333, 184] on button "button" at bounding box center [330, 186] width 9 height 9
click at [342, 184] on button "button" at bounding box center [342, 186] width 9 height 9
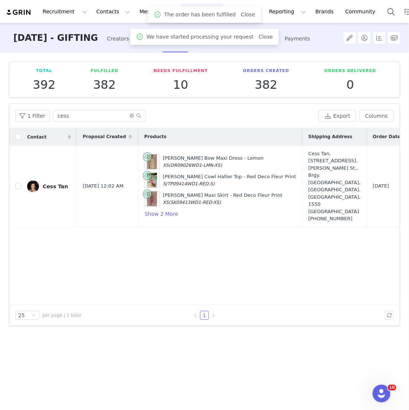
scroll to position [0, 192]
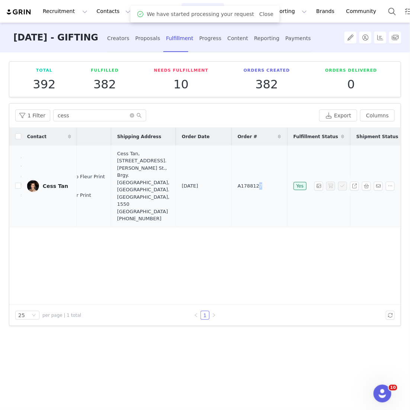
drag, startPoint x: 245, startPoint y: 181, endPoint x: 213, endPoint y: 181, distance: 32.3
click at [231, 181] on td "A1788127" at bounding box center [259, 187] width 56 height 82
copy span "A1788127"
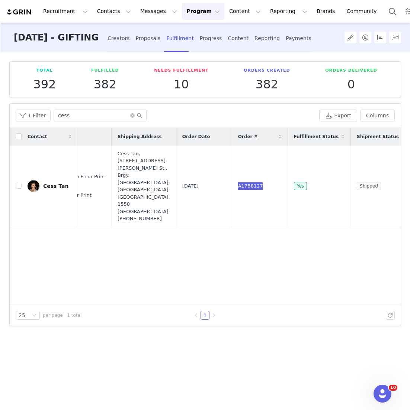
scroll to position [0, 0]
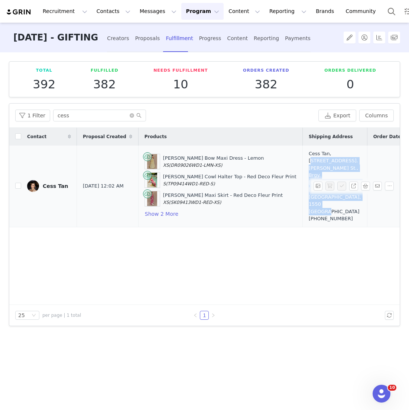
drag, startPoint x: 323, startPoint y: 204, endPoint x: 318, endPoint y: 156, distance: 48.2
click at [318, 156] on div "Cess Tan, 60-1 Araullo St., cor. Pilar St., Brgy. Addition Hills, Mandaluyong C…" at bounding box center [335, 186] width 52 height 72
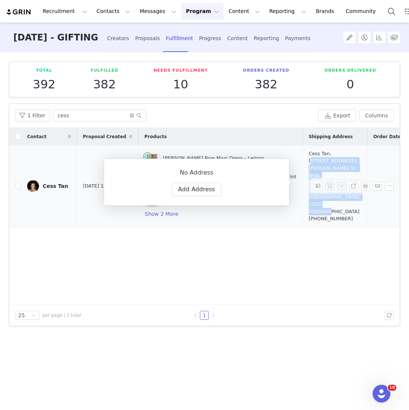
copy div "60-1 Araullo St., cor. Pilar St., Brgy. Addition Hills, Mandaluyong City. Unit …"
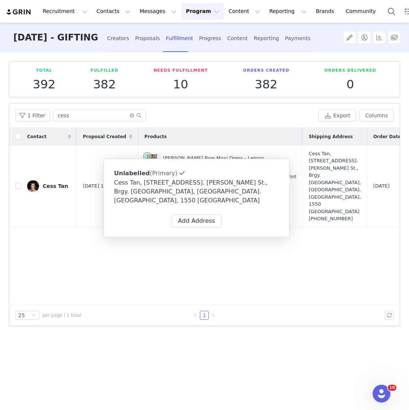
click at [276, 261] on div "Contact Proposal Created Products Shipping Address Order Date Order # Fulfillme…" at bounding box center [204, 216] width 391 height 177
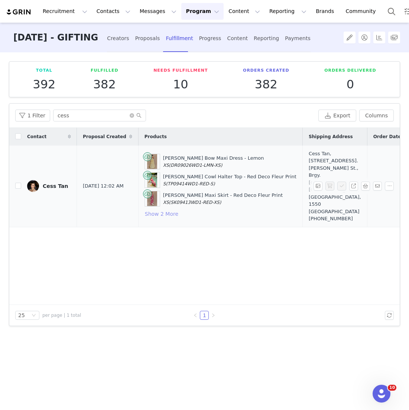
click at [168, 210] on button "Show 2 More" at bounding box center [162, 214] width 34 height 9
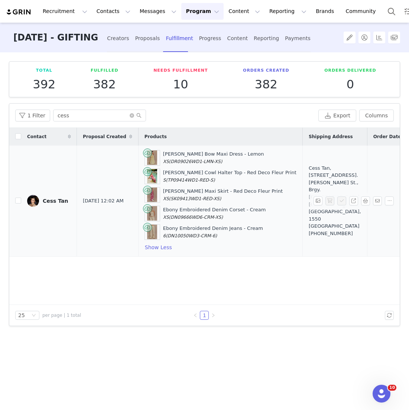
click at [49, 203] on link "Cess Tan" at bounding box center [49, 201] width 44 height 12
click at [49, 203] on main "AUGUST 25 - GIFTING Creators Proposals Fulfillment Progress Content Reporting P…" at bounding box center [204, 216] width 409 height 387
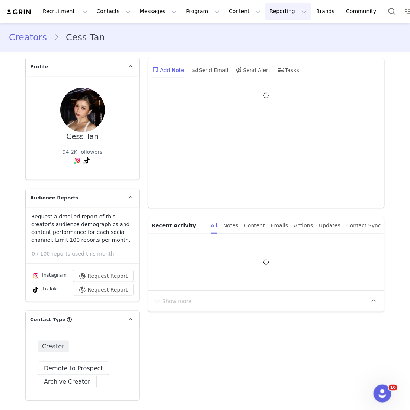
type input "+1 ([GEOGRAPHIC_DATA])"
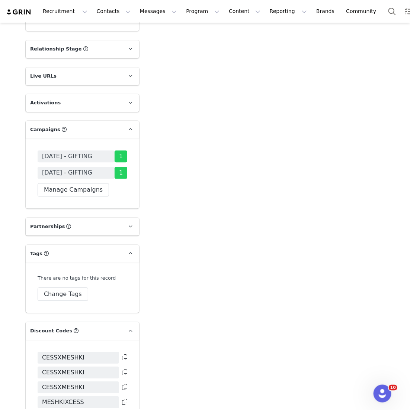
scroll to position [1464, 0]
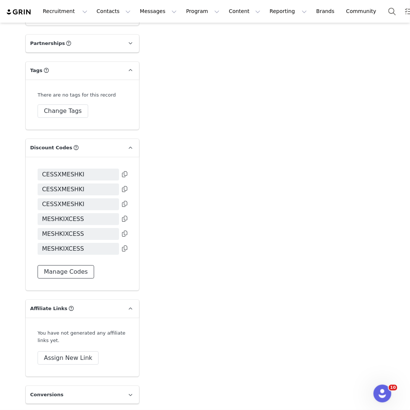
click at [83, 265] on button "Manage Codes" at bounding box center [66, 271] width 56 height 13
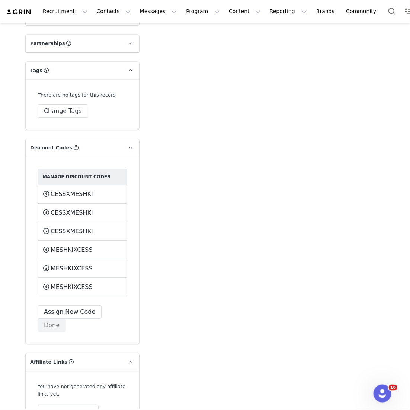
click at [72, 290] on div "Manage Discount Codes CESSXMESHKI This code will no longer be usable and any re…" at bounding box center [82, 250] width 113 height 187
click at [72, 305] on button "Assign New Code" at bounding box center [70, 311] width 64 height 13
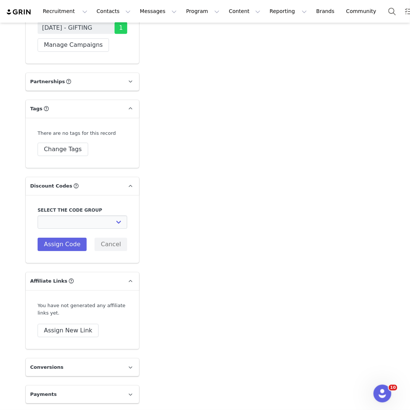
scroll to position [1399, 0]
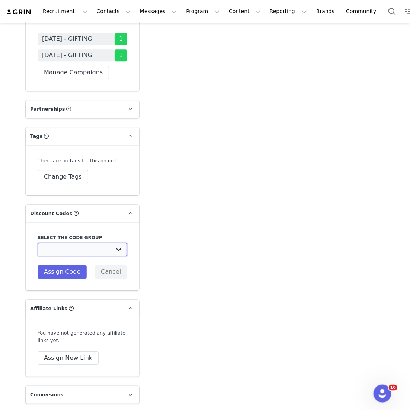
click at [118, 243] on select "MESHKI (US): TIKTOK CODES 2022 MESHKI (US): IG PAID 2022 MESHKI (US): Jan/Feb/M…" at bounding box center [83, 249] width 90 height 13
select select "10009954"
click at [38, 243] on select "MESHKI (US): TIKTOK CODES 2022 MESHKI (US): IG PAID 2022 MESHKI (US): Jan/Feb/M…" at bounding box center [83, 249] width 90 height 13
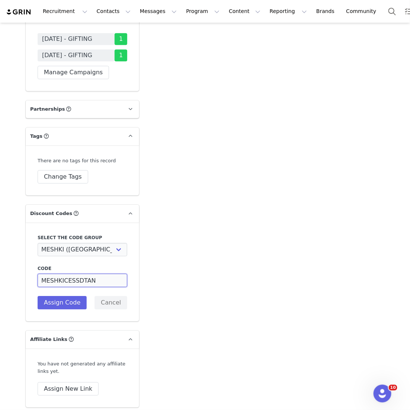
drag, startPoint x: 97, startPoint y: 253, endPoint x: 29, endPoint y: 253, distance: 67.6
click at [29, 253] on div "Select the code group MESHKI (US): TIKTOK CODES 2022 MESHKI (US): IG PAID 2022 …" at bounding box center [82, 272] width 113 height 99
paste input "XCESS15"
type input "MESHKIXCESS15"
click at [74, 296] on button "Assign Code" at bounding box center [62, 302] width 49 height 13
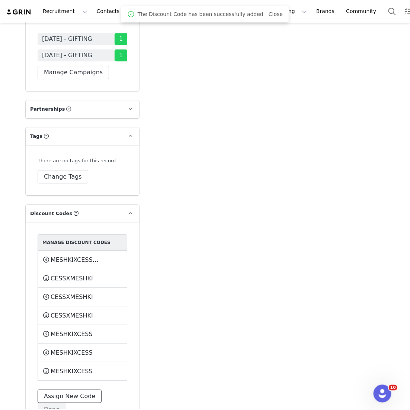
click at [68, 390] on button "Assign New Code" at bounding box center [70, 396] width 64 height 13
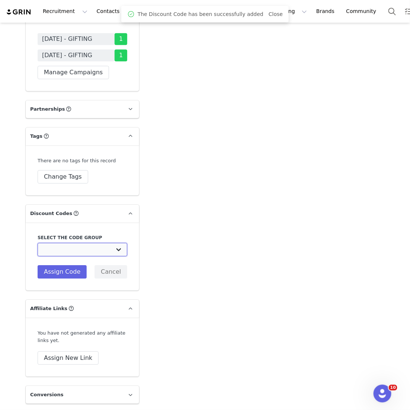
click at [118, 243] on select "MESHKI (US): TIKTOK CODES 2022 MESHKI (US): IG PAID 2022 MESHKI (US): Jan/Feb/M…" at bounding box center [83, 249] width 90 height 13
select select "10009953"
click at [38, 243] on select "MESHKI (US): TIKTOK CODES 2022 MESHKI (US): IG PAID 2022 MESHKI (US): Jan/Feb/M…" at bounding box center [83, 249] width 90 height 13
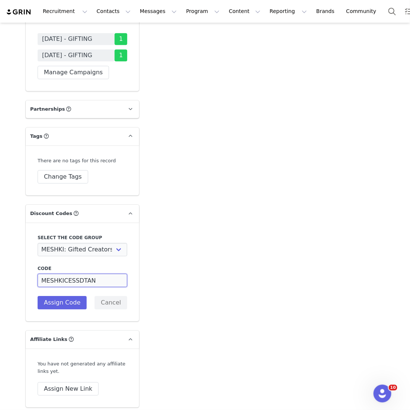
drag, startPoint x: 92, startPoint y: 253, endPoint x: 22, endPoint y: 253, distance: 70.6
paste input "XCESS15"
type input "MESHKIXCESS15"
click at [62, 296] on button "Assign Code" at bounding box center [62, 302] width 49 height 13
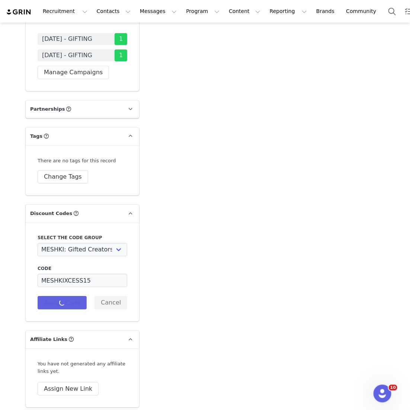
click at [63, 275] on div "Code MESHKIXCESS15 Description Assign Code Cancel" at bounding box center [83, 287] width 90 height 44
click at [63, 296] on button "Assign Code" at bounding box center [62, 302] width 49 height 13
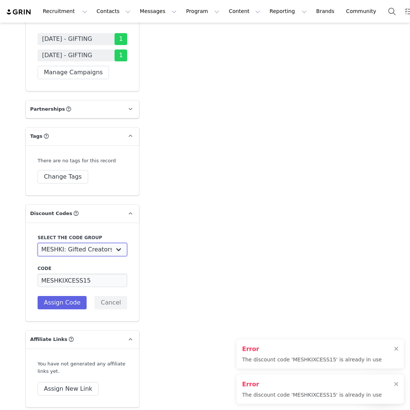
click at [114, 243] on select "MESHKI (US): TIKTOK CODES 2022 MESHKI (US): IG PAID 2022 MESHKI (US): Jan/Feb/M…" at bounding box center [83, 249] width 90 height 13
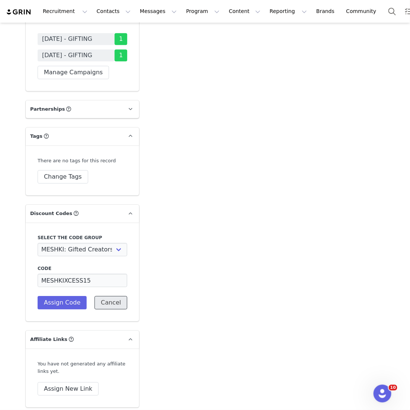
click at [122, 296] on button "Cancel" at bounding box center [110, 302] width 33 height 13
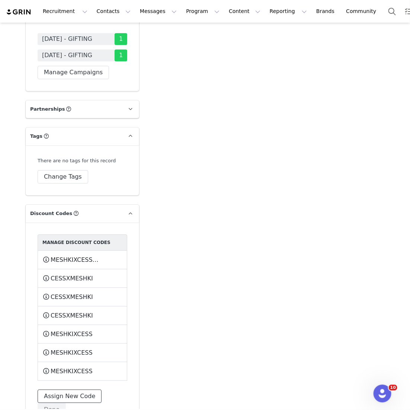
click at [78, 390] on button "Assign New Code" at bounding box center [70, 396] width 64 height 13
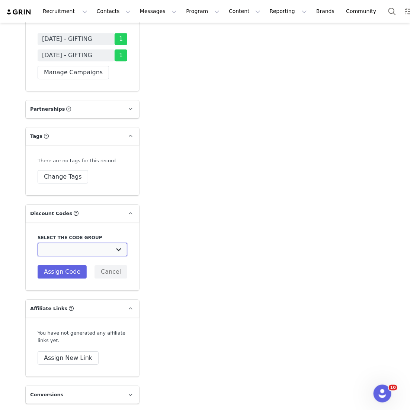
click at [119, 243] on select "MESHKI (US): TIKTOK CODES 2022 MESHKI (US): IG PAID 2022 MESHKI (US): Jan/Feb/M…" at bounding box center [83, 249] width 90 height 13
select select "10009953"
click at [38, 243] on select "MESHKI (US): TIKTOK CODES 2022 MESHKI (US): IG PAID 2022 MESHKI (US): Jan/Feb/M…" at bounding box center [83, 249] width 90 height 13
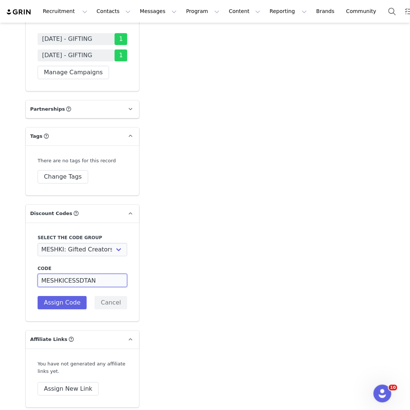
drag, startPoint x: 105, startPoint y: 253, endPoint x: 35, endPoint y: 253, distance: 70.2
click at [35, 253] on div "Select the code group MESHKI (US): TIKTOK CODES 2022 MESHKI (US): IG PAID 2022 …" at bounding box center [82, 272] width 113 height 99
paste input "XCESS15"
type input "MESHKIXCESS15"
click at [44, 265] on div "Code MESHKIXCESS15 Description Assign Code Cancel" at bounding box center [83, 287] width 90 height 44
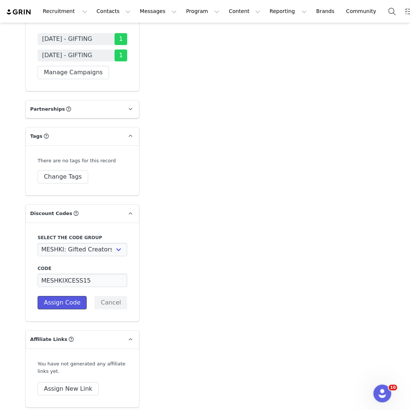
click at [51, 296] on button "Assign Code" at bounding box center [62, 302] width 49 height 13
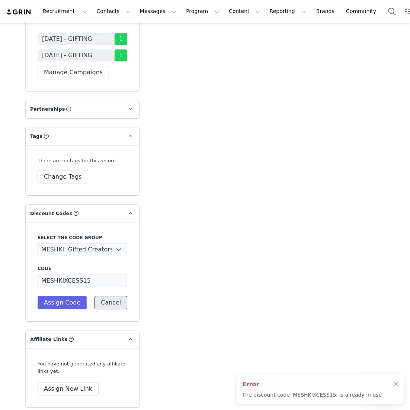
click at [111, 296] on button "Cancel" at bounding box center [110, 302] width 33 height 13
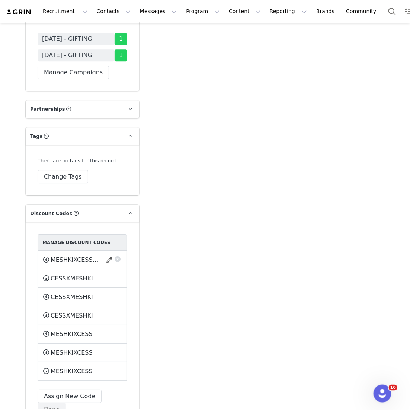
click at [118, 255] on button "button" at bounding box center [117, 258] width 7 height 7
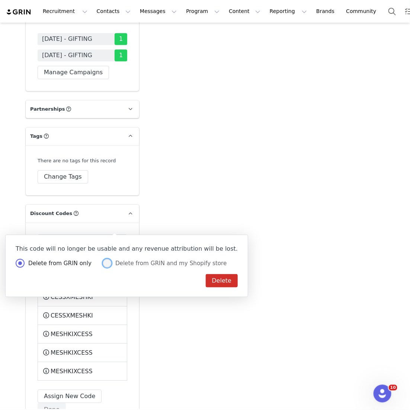
click at [144, 265] on span "Delete from GRIN and my Shopify store" at bounding box center [168, 263] width 115 height 7
click at [111, 265] on input "Delete from GRIN and my Shopify store" at bounding box center [107, 264] width 9 height 10
radio input "true"
radio input "false"
radio input "true"
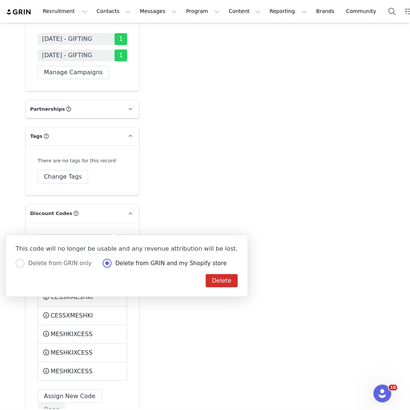
click at [204, 291] on div "This code will no longer be usable and any revenue attribution will be lost. De…" at bounding box center [126, 266] width 243 height 62
click at [206, 284] on button "Delete" at bounding box center [222, 280] width 32 height 13
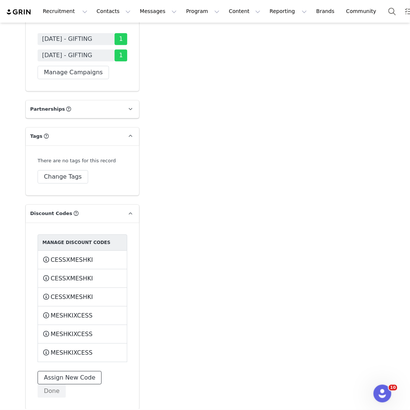
click at [72, 371] on button "Assign New Code" at bounding box center [70, 377] width 64 height 13
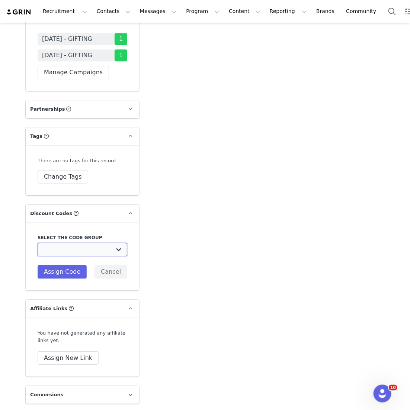
click at [118, 243] on select "MESHKI (US): TIKTOK CODES 2022 MESHKI (US): IG PAID 2022 MESHKI (US): Jan/Feb/M…" at bounding box center [83, 249] width 90 height 13
select select "10009954"
click at [38, 243] on select "MESHKI (US): TIKTOK CODES 2022 MESHKI (US): IG PAID 2022 MESHKI (US): Jan/Feb/M…" at bounding box center [83, 249] width 90 height 13
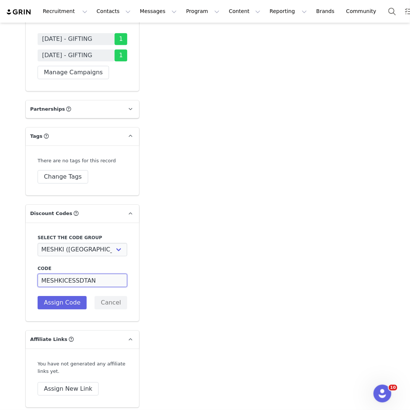
drag, startPoint x: 100, startPoint y: 257, endPoint x: 14, endPoint y: 257, distance: 85.5
drag, startPoint x: 110, startPoint y: 255, endPoint x: 33, endPoint y: 253, distance: 76.9
click at [33, 253] on div "Select the code group MESHKI (US): TIKTOK CODES 2022 MESHKI (US): IG PAID 2022 …" at bounding box center [82, 272] width 113 height 99
paste input "XCESS15"
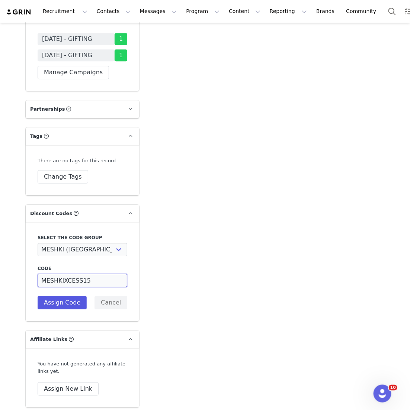
type input "MESHKIXCESS15"
click at [57, 296] on button "Assign Code" at bounding box center [62, 302] width 49 height 13
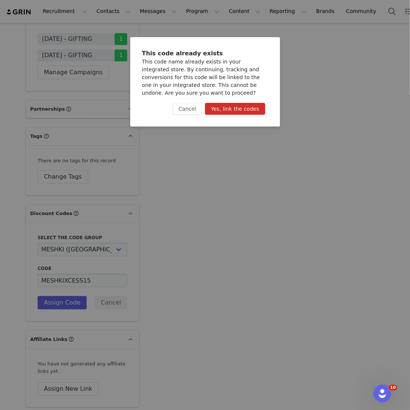
click at [234, 107] on button "Yes, link the codes" at bounding box center [235, 109] width 60 height 12
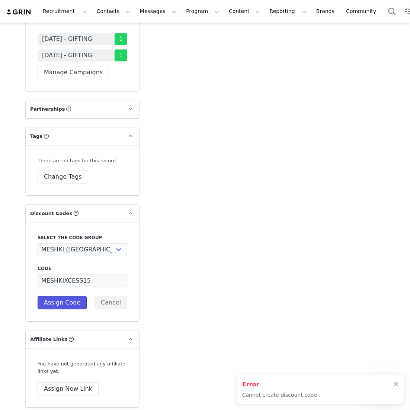
click at [66, 296] on button "Assign Code" at bounding box center [62, 302] width 49 height 13
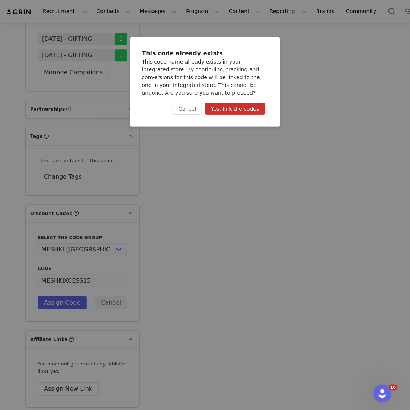
click at [203, 101] on div "Cancel Yes, link the codes" at bounding box center [205, 112] width 150 height 30
click at [193, 111] on button "Cancel" at bounding box center [186, 109] width 29 height 12
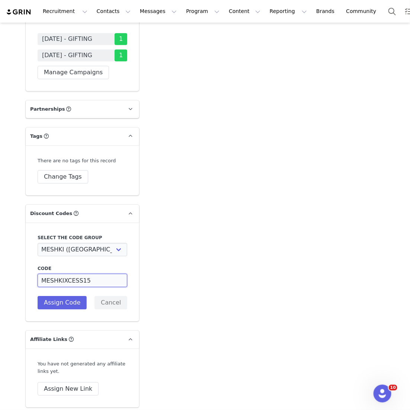
drag, startPoint x: 99, startPoint y: 256, endPoint x: 26, endPoint y: 254, distance: 73.2
click at [26, 254] on div "Select the code group MESHKI (US): TIKTOK CODES 2022 MESHKI (US): IG PAID 2022 …" at bounding box center [82, 272] width 113 height 99
click at [107, 282] on div "Select the code group MESHKI (US): TIKTOK CODES 2022 MESHKI (US): IG PAID 2022 …" at bounding box center [82, 272] width 113 height 99
click at [110, 296] on button "Cancel" at bounding box center [110, 302] width 33 height 13
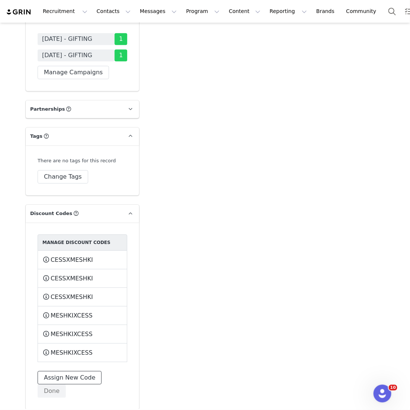
click at [68, 371] on button "Assign New Code" at bounding box center [70, 377] width 64 height 13
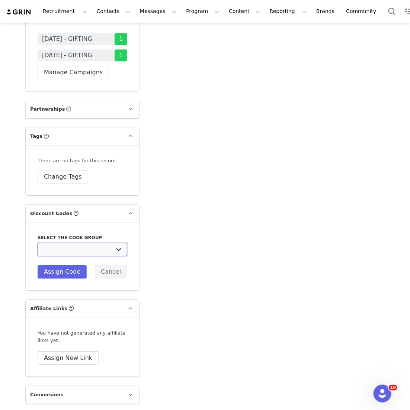
click at [116, 243] on select "MESHKI (US): TIKTOK CODES 2022 MESHKI (US): IG PAID 2022 MESHKI (US): Jan/Feb/M…" at bounding box center [83, 249] width 90 height 13
select select "10009954"
click at [38, 243] on select "MESHKI (US): TIKTOK CODES 2022 MESHKI (US): IG PAID 2022 MESHKI (US): Jan/Feb/M…" at bounding box center [83, 249] width 90 height 13
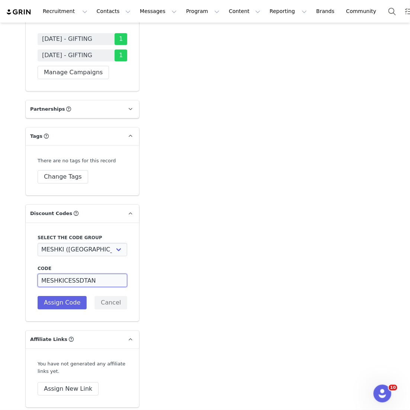
click at [106, 274] on input "MESHKICESSDTAN" at bounding box center [83, 280] width 90 height 13
drag, startPoint x: 103, startPoint y: 255, endPoint x: 16, endPoint y: 255, distance: 87.0
type input "MESHKICESSDTAN15"
click at [56, 296] on button "Assign Code" at bounding box center [62, 302] width 49 height 13
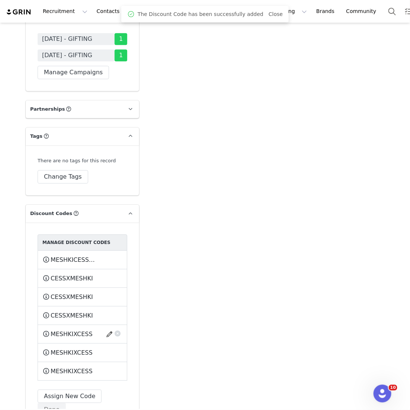
drag, startPoint x: 122, startPoint y: 222, endPoint x: 120, endPoint y: 303, distance: 80.7
click at [120, 303] on nav "Manage Discount Codes MESHKICESSDTAN15 This code will no longer be usable and a…" at bounding box center [83, 308] width 90 height 146
click at [72, 390] on button "Assign New Code" at bounding box center [70, 396] width 64 height 13
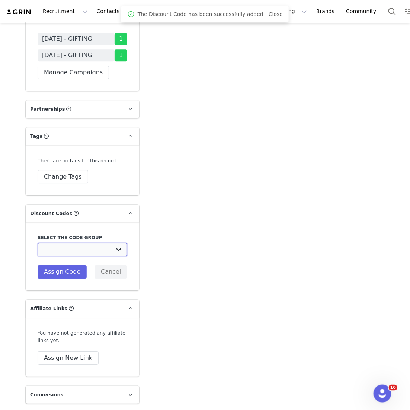
click at [113, 243] on select "MESHKI (US): TIKTOK CODES 2022 MESHKI (US): IG PAID 2022 MESHKI (US): Jan/Feb/M…" at bounding box center [83, 249] width 90 height 13
select select "10009953"
click at [38, 243] on select "MESHKI (US): TIKTOK CODES 2022 MESHKI (US): IG PAID 2022 MESHKI (US): Jan/Feb/M…" at bounding box center [83, 249] width 90 height 13
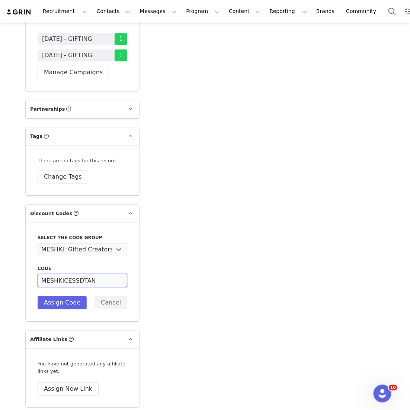
drag, startPoint x: 108, startPoint y: 254, endPoint x: 22, endPoint y: 254, distance: 86.2
paste input "15"
type input "MESHKICESSDTAN15"
click at [52, 296] on button "Assign Code" at bounding box center [62, 302] width 49 height 13
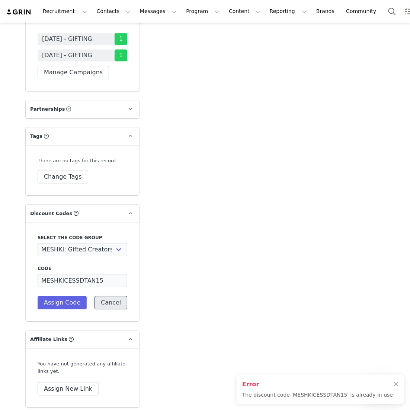
click at [111, 296] on button "Cancel" at bounding box center [110, 302] width 33 height 13
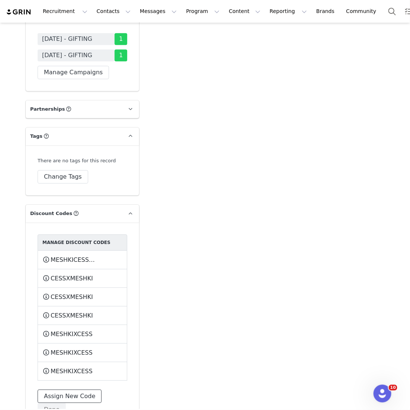
click at [81, 390] on button "Assign New Code" at bounding box center [70, 396] width 64 height 13
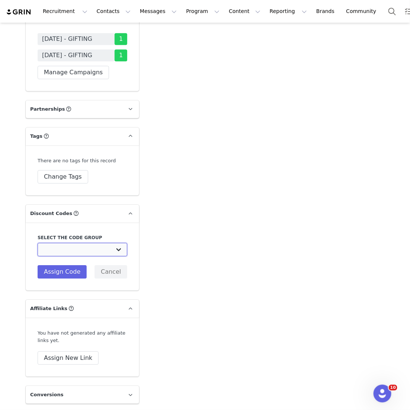
click at [117, 243] on select "MESHKI (US): TIKTOK CODES 2022 MESHKI (US): IG PAID 2022 MESHKI (US): Jan/Feb/M…" at bounding box center [83, 249] width 90 height 13
select select "10009952"
click at [38, 243] on select "MESHKI (US): TIKTOK CODES 2022 MESHKI (US): IG PAID 2022 MESHKI (US): Jan/Feb/M…" at bounding box center [83, 249] width 90 height 13
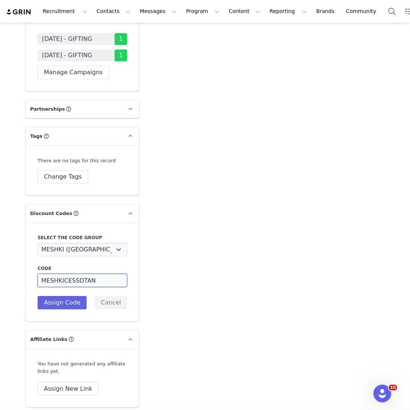
drag, startPoint x: 98, startPoint y: 255, endPoint x: 40, endPoint y: 253, distance: 58.0
click at [40, 274] on input "MESHKICESSDTAN" at bounding box center [83, 280] width 90 height 13
paste input "15"
type input "MESHKICESSDTAN15"
click at [53, 296] on button "Assign Code" at bounding box center [62, 302] width 49 height 13
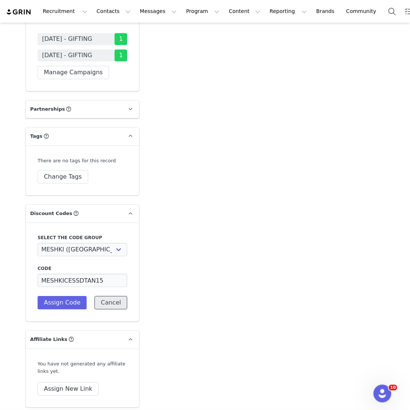
click at [120, 296] on button "Cancel" at bounding box center [110, 302] width 33 height 13
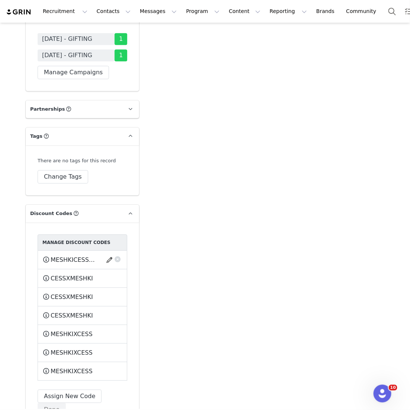
click at [119, 255] on button "button" at bounding box center [117, 258] width 7 height 7
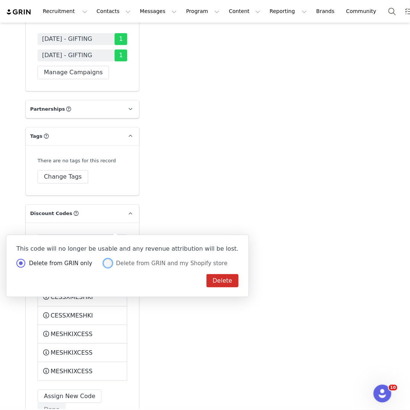
click at [126, 267] on label "Delete from GRIN and my Shopify store" at bounding box center [165, 264] width 124 height 10
click at [112, 267] on input "Delete from GRIN and my Shopify store" at bounding box center [107, 264] width 9 height 10
radio input "true"
radio input "false"
radio input "true"
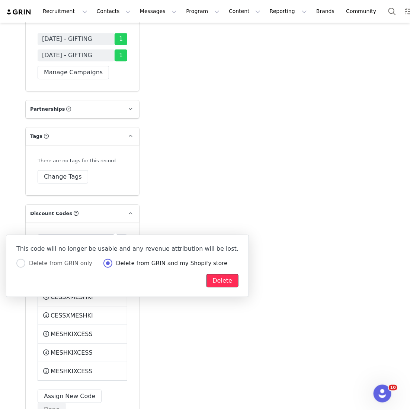
click at [206, 285] on button "Delete" at bounding box center [222, 280] width 32 height 13
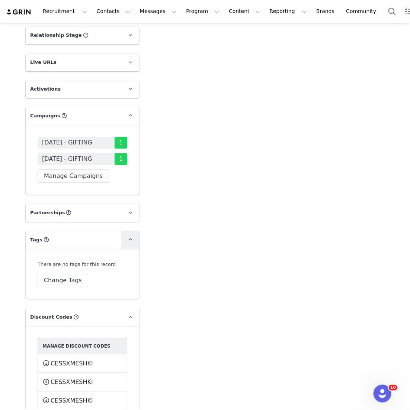
scroll to position [1174, 0]
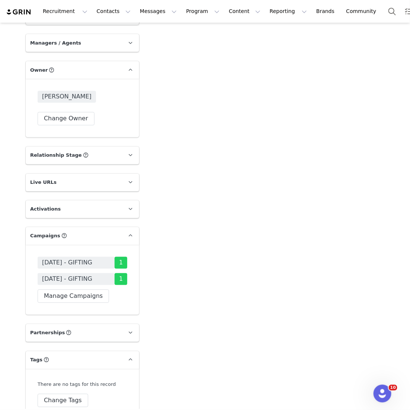
click at [92, 257] on span "[DATE] - GIFTING" at bounding box center [76, 263] width 77 height 12
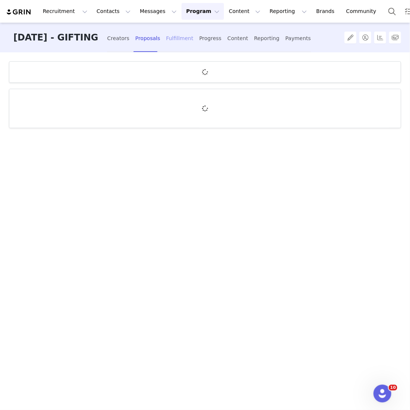
click at [183, 43] on div "Fulfillment" at bounding box center [179, 39] width 27 height 20
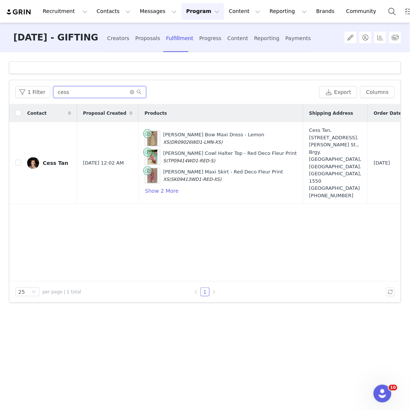
drag, startPoint x: 82, startPoint y: 91, endPoint x: 9, endPoint y: 87, distance: 73.4
click at [9, 87] on div "1 Filter cess Export Columns" at bounding box center [204, 92] width 391 height 24
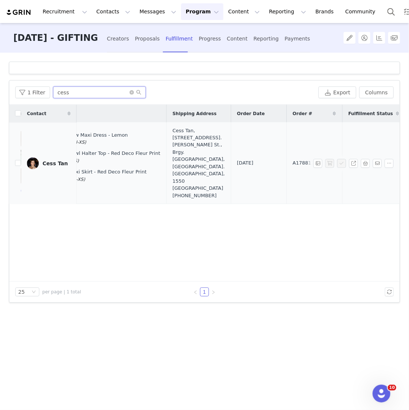
scroll to position [0, 197]
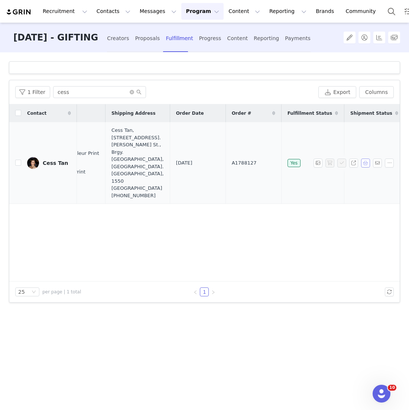
click at [367, 160] on button "button" at bounding box center [365, 163] width 9 height 9
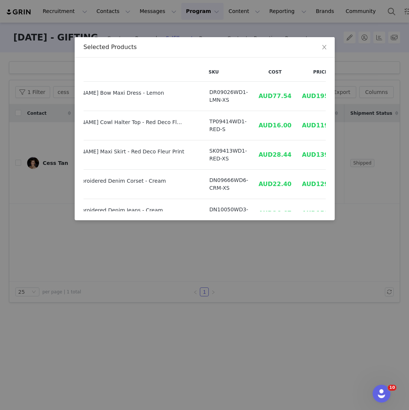
scroll to position [16, 51]
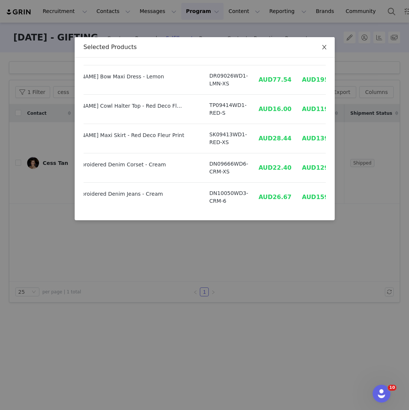
click at [323, 44] on span "Close" at bounding box center [324, 47] width 21 height 21
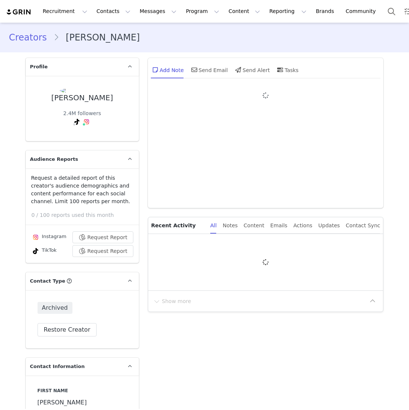
type input "+1 ([GEOGRAPHIC_DATA])"
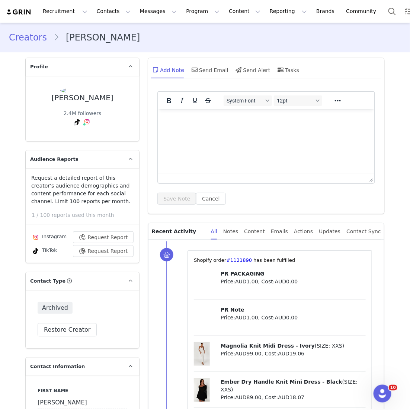
scroll to position [135, 0]
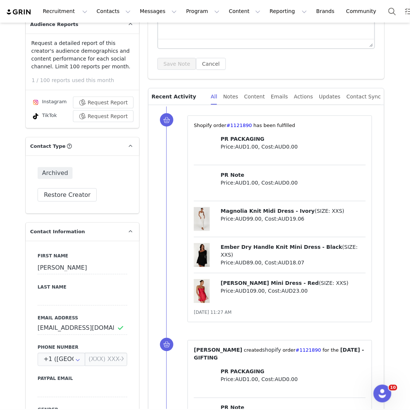
click at [69, 205] on div "Archived Restore Creator" at bounding box center [82, 184] width 113 height 58
click at [69, 195] on button "Restore Creator" at bounding box center [67, 194] width 59 height 13
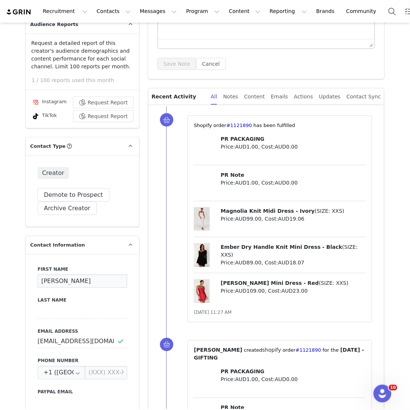
drag, startPoint x: 61, startPoint y: 282, endPoint x: -6, endPoint y: 274, distance: 67.3
click at [0, 274] on html "Recruitment Recruitment Creator Search Curated Lists Landing Pages Web Extensio…" at bounding box center [205, 205] width 410 height 410
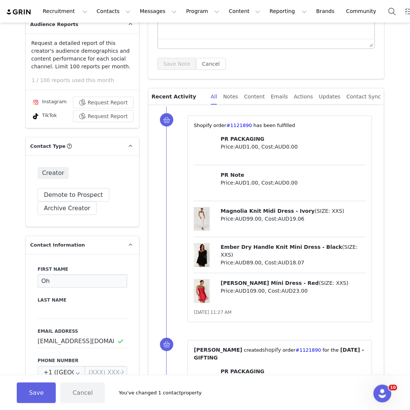
type input "O"
type input "a"
type input "[PERSON_NAME]"
click at [69, 304] on div "Last Name" at bounding box center [83, 308] width 90 height 22
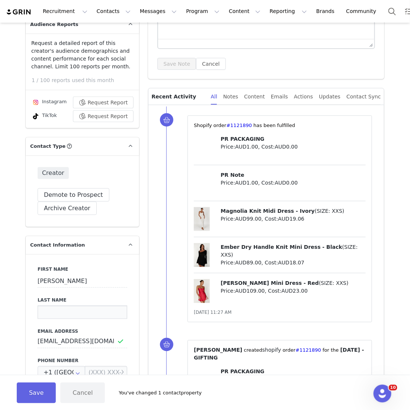
click at [65, 308] on input at bounding box center [83, 312] width 90 height 13
type input "Le"
click at [112, 345] on input "[EMAIL_ADDRESS][DOMAIN_NAME]" at bounding box center [83, 341] width 90 height 13
drag, startPoint x: 112, startPoint y: 345, endPoint x: 12, endPoint y: 345, distance: 99.6
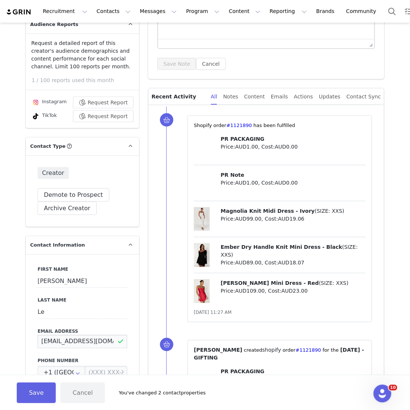
paste input "hi@oanhdaqueen"
type input "[EMAIL_ADDRESS][DOMAIN_NAME]"
click at [45, 376] on div "Save Cancel You've changed 2 contact properties" at bounding box center [205, 392] width 410 height 35
click at [38, 387] on button "Save" at bounding box center [36, 393] width 39 height 21
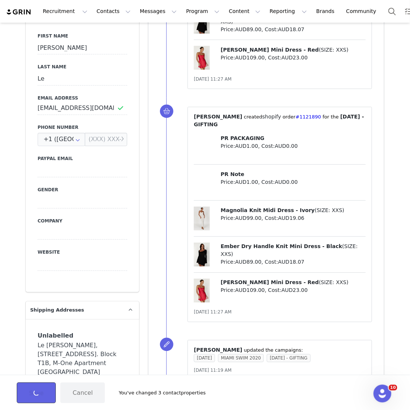
scroll to position [507, 0]
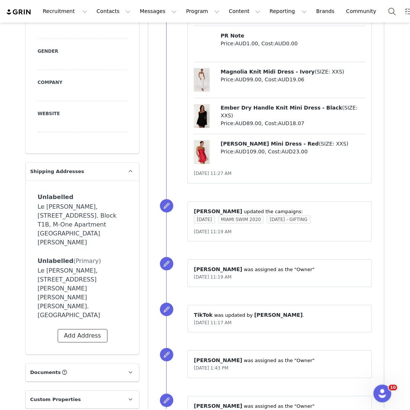
click at [91, 329] on button "Add Address" at bounding box center [83, 335] width 50 height 13
select select
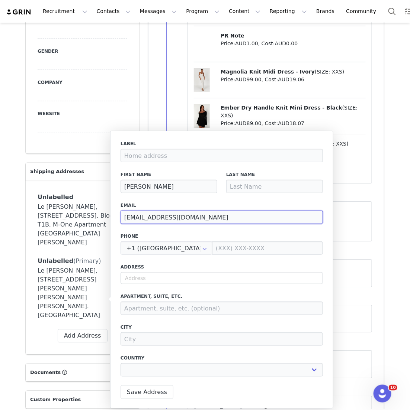
drag, startPoint x: 207, startPoint y: 215, endPoint x: 118, endPoint y: 214, distance: 88.5
click at [118, 214] on div "Label First Name [PERSON_NAME] Last Name Email [EMAIL_ADDRESS][DOMAIN_NAME] Pho…" at bounding box center [221, 270] width 223 height 278
paste input "hi@oanhdaqueen"
type input "[EMAIL_ADDRESS][DOMAIN_NAME]"
select select
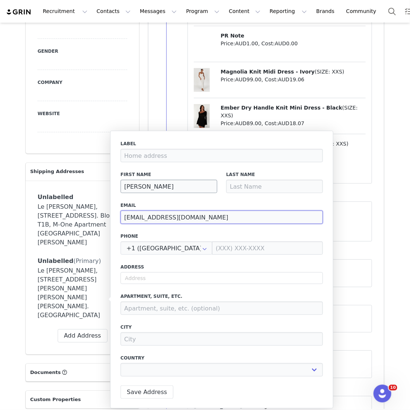
type input "[EMAIL_ADDRESS][DOMAIN_NAME]"
click at [142, 190] on input "[PERSON_NAME]" at bounding box center [168, 186] width 97 height 13
type input "OAN"
select select
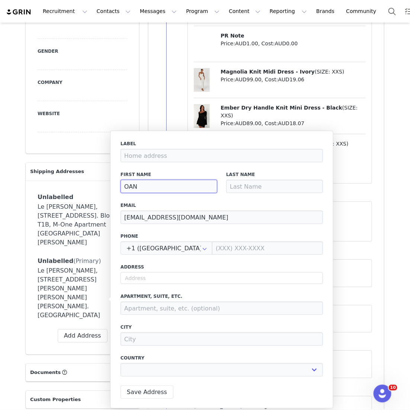
type input "OA"
select select
type input "O"
select select
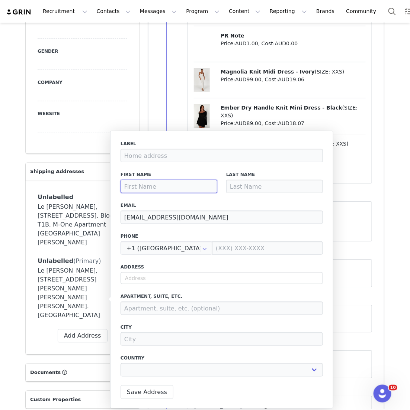
type input "L"
select select
type input "Le"
select select
type input "Le"
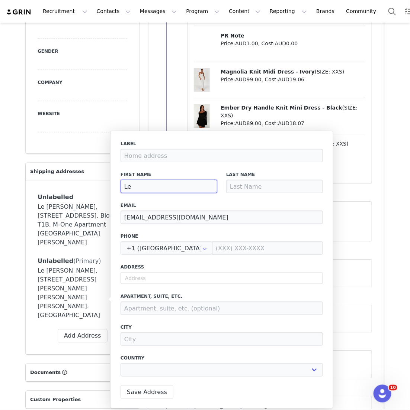
select select
type input "Le H"
select select
type input "Le Ho"
select select
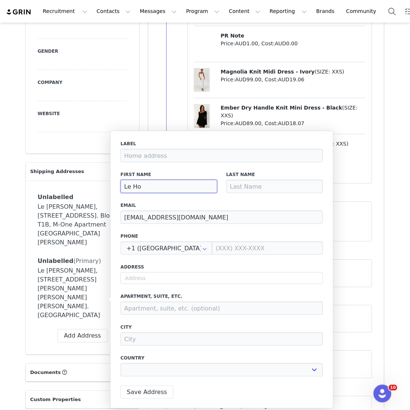
type input "Le Hon"
select select
type input "Le Hong"
select select
type input "Le Hong"
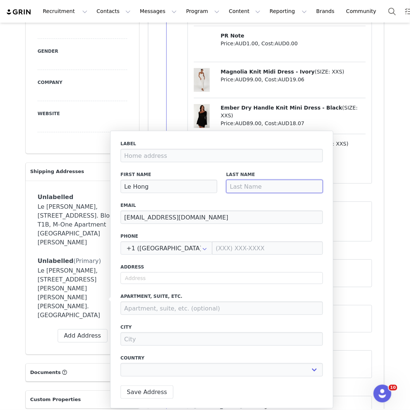
click at [255, 192] on input at bounding box center [274, 186] width 97 height 13
type input "O"
select select
type input "On"
select select
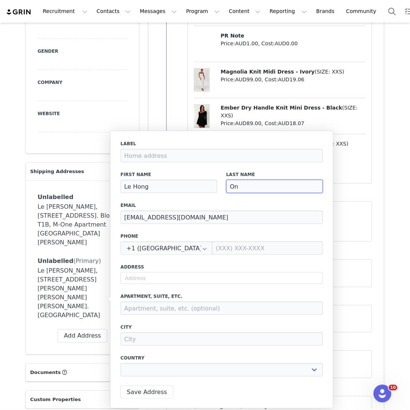
type input "Ona"
select select
type input "Onah"
select select
type input "Ona"
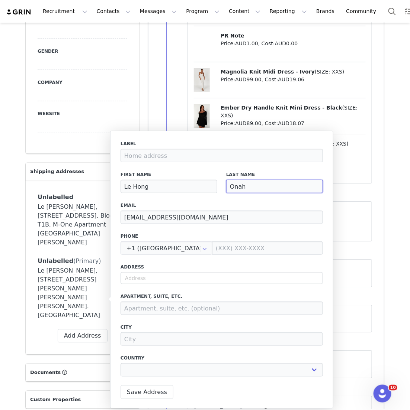
select select
type input "On"
select select
type input "O"
select select
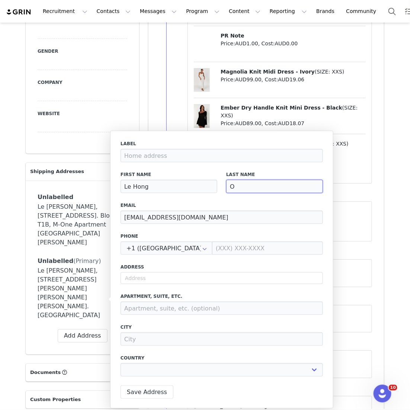
type input "Oa"
select select
type input "Oan"
select select
type input "Oanh"
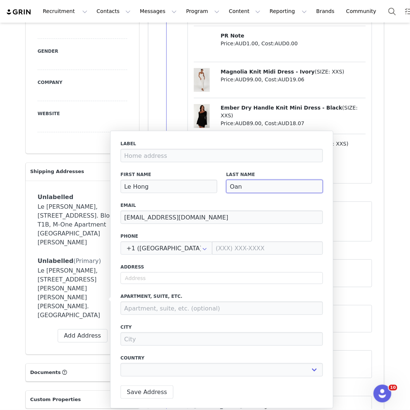
select select
type input "Oanh"
drag, startPoint x: 168, startPoint y: 185, endPoint x: 132, endPoint y: 185, distance: 36.4
click at [132, 185] on input "Le Hong" at bounding box center [168, 186] width 97 height 13
type input "Le"
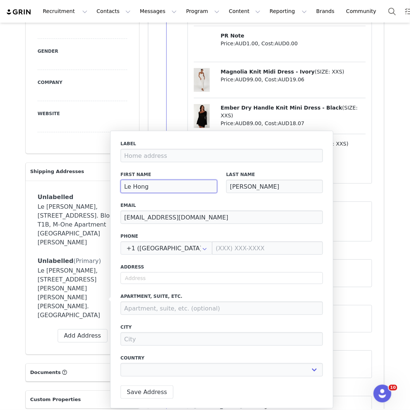
select select
type input "Le"
select select
type input "Le"
click at [227, 185] on input "Oanh" at bounding box center [274, 186] width 97 height 13
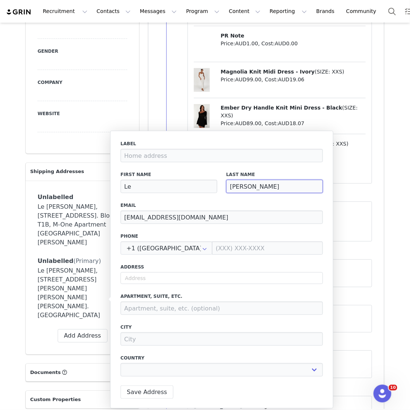
type input "HOanh"
select select
type input "HoOanh"
select select
type input "HonOanh"
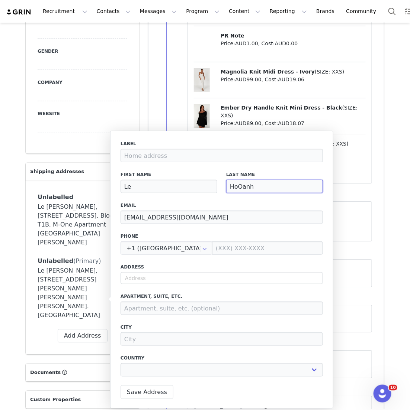
select select
type input "HongOanh"
select select
type input "Hong Oanh"
select select
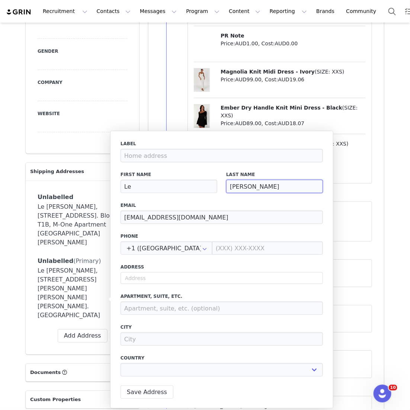
type input "Hong Oanh"
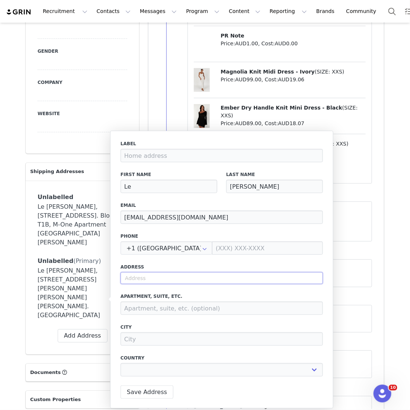
click at [250, 277] on input "text" at bounding box center [221, 278] width 202 height 12
paste input "90 Nguyen Huu Canh street, Binh Thanh district"
type input "90 Nguyen Huu Canh street, Binh Thanh district"
select select
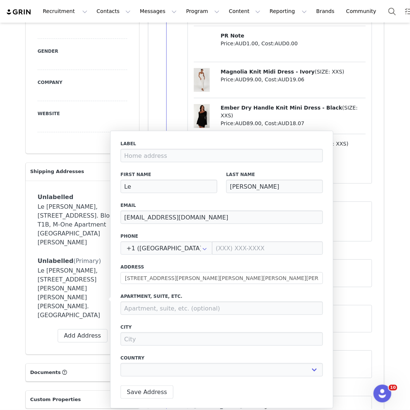
type input "90 Nguyễn Hữu Cảnh"
select select "[object Object]"
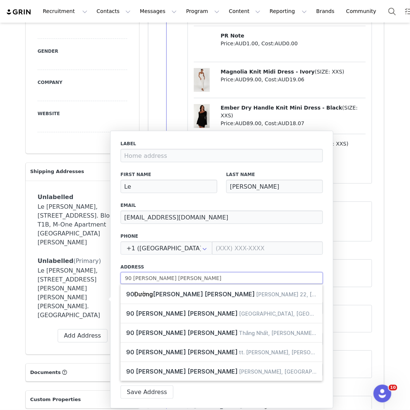
drag, startPoint x: 190, startPoint y: 277, endPoint x: 123, endPoint y: 274, distance: 66.6
click at [123, 274] on input "90 Nguyễn Hữu Cảnh" at bounding box center [221, 278] width 202 height 12
paste input "en Huu Canh street, Binh Thanh district"
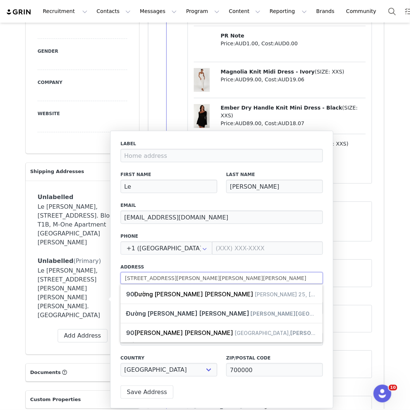
click at [178, 280] on input "90 Nguyen Huu Canh street, Binh Thanh district" at bounding box center [221, 278] width 202 height 12
click at [226, 281] on input "90 Nguyen Huu Canh Street, Binh Thanh district" at bounding box center [221, 278] width 202 height 12
click at [224, 278] on input "90 Nguyen Huu Canh Street, Binh Thanh district" at bounding box center [221, 278] width 202 height 12
type input "90 Nguyen Huu Canh Street, Binh Thanh District"
click at [239, 267] on label "Address" at bounding box center [221, 267] width 202 height 7
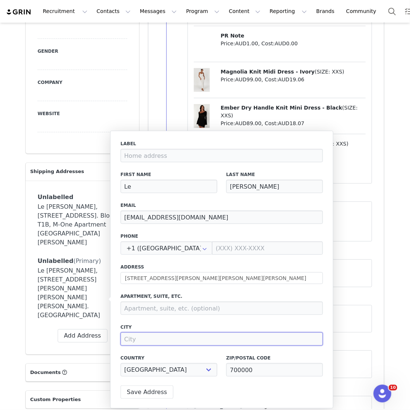
click at [153, 344] on input at bounding box center [221, 339] width 202 height 13
type input "Ho Chi Minh City"
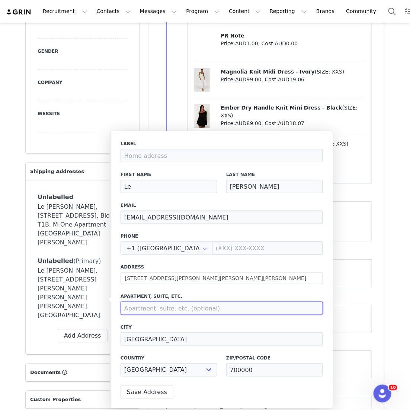
click at [218, 313] on input at bounding box center [221, 308] width 202 height 13
paste input "Sunwah Pearl apartment"
click at [165, 311] on input "Sunwah Pearl apartment" at bounding box center [221, 308] width 202 height 13
type input "Sunwah Pearl Apartment"
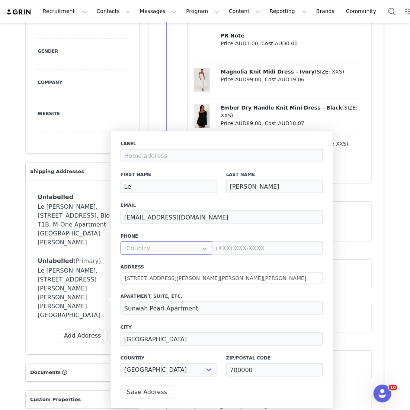
click at [181, 247] on input "text" at bounding box center [166, 248] width 92 height 13
click at [163, 269] on li "+84 ([GEOGRAPHIC_DATA])" at bounding box center [164, 268] width 86 height 13
type input "+84 ([GEOGRAPHIC_DATA])"
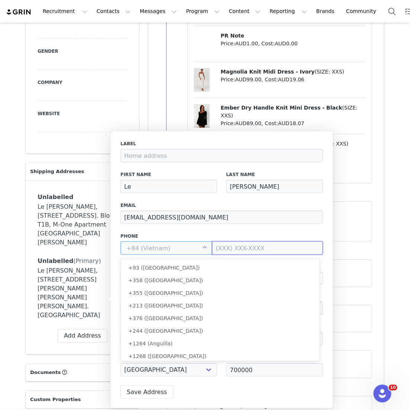
click at [234, 253] on input at bounding box center [267, 248] width 111 height 13
type input "+84 ([GEOGRAPHIC_DATA])"
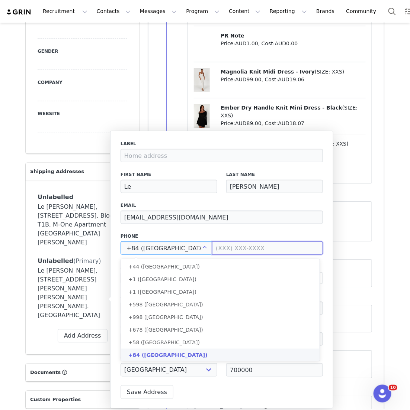
click at [234, 253] on input at bounding box center [267, 248] width 111 height 13
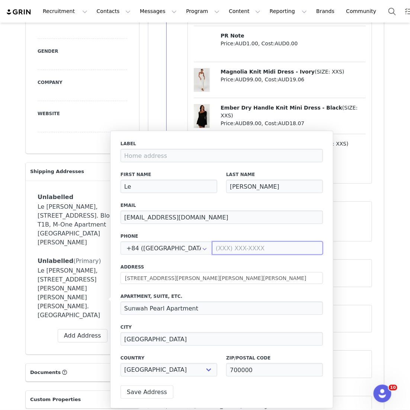
paste input "0934139139"
type input "093 413 91 39"
click at [231, 259] on div "Label First Name Le Last Name Hong Oanh Email hi@oanhdaqueen.com Phone +84 (Vie…" at bounding box center [221, 260] width 202 height 241
click at [145, 386] on button "Save Address" at bounding box center [146, 392] width 53 height 13
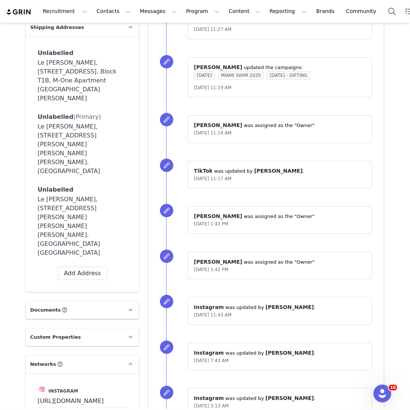
scroll to position [842, 0]
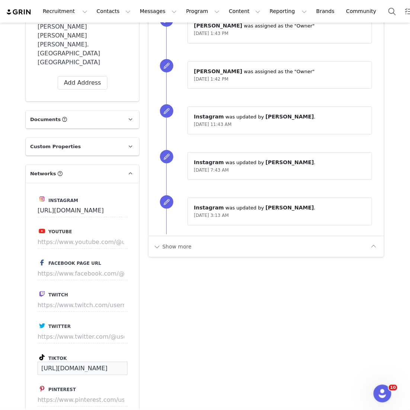
click at [74, 362] on input "https://www.tiktok.com/@oanh420" at bounding box center [83, 368] width 90 height 13
drag, startPoint x: 39, startPoint y: 306, endPoint x: 161, endPoint y: 306, distance: 121.5
click at [161, 306] on div "Profile Oanh Le 2.4M followers Audience Reports Request a detailed report of th…" at bounding box center [204, 146] width 367 height 1870
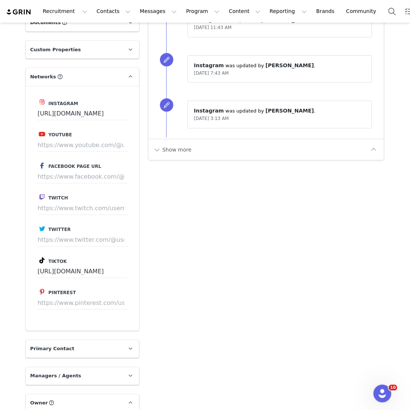
scroll to position [1005, 0]
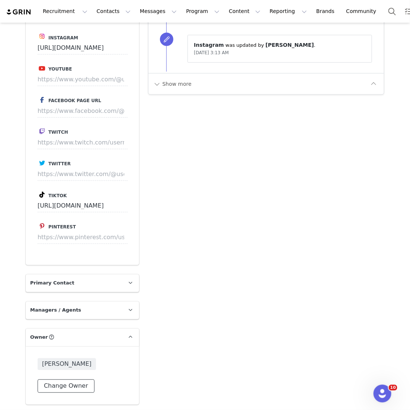
click at [70, 380] on button "Change Owner" at bounding box center [66, 386] width 57 height 13
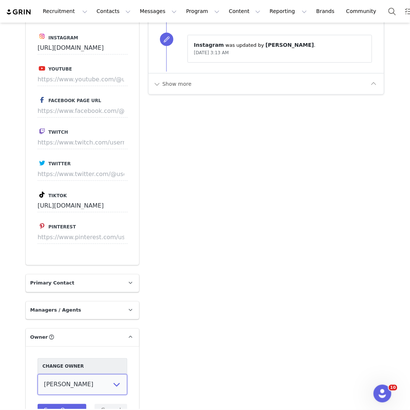
click at [70, 375] on select "Vivienne Lee Georgia Kalatzis Sabrina Nicholas Vendela Byrnes Samantha Wong Isa…" at bounding box center [83, 385] width 90 height 21
select select "2269c7d2-27ea-42cc-a414-844ccea8fa0f"
click at [38, 375] on select "Vivienne Lee Georgia Kalatzis Sabrina Nicholas Vendela Byrnes Samantha Wong Isa…" at bounding box center [83, 385] width 90 height 21
drag, startPoint x: 70, startPoint y: 320, endPoint x: 62, endPoint y: 347, distance: 27.9
click at [62, 404] on button "Save Owner" at bounding box center [62, 410] width 49 height 13
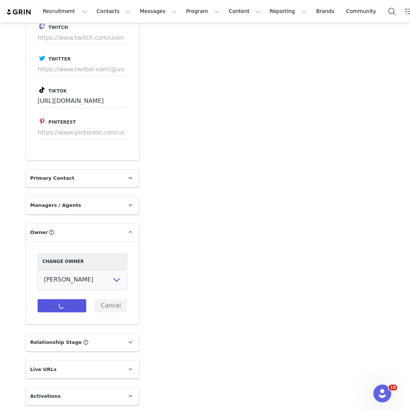
scroll to position [1171, 0]
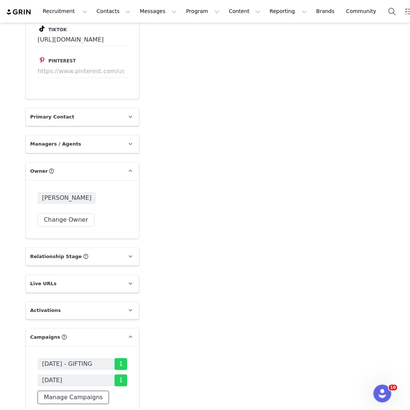
click at [67, 391] on button "Manage Campaigns" at bounding box center [73, 397] width 71 height 13
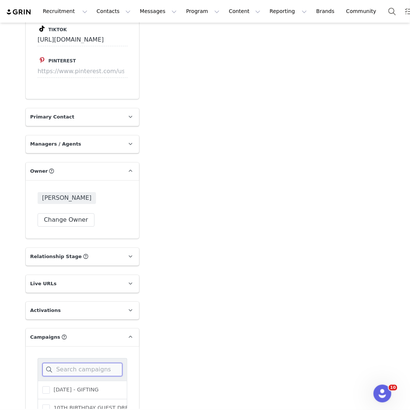
click at [67, 363] on input at bounding box center [82, 369] width 80 height 13
type input "augus"
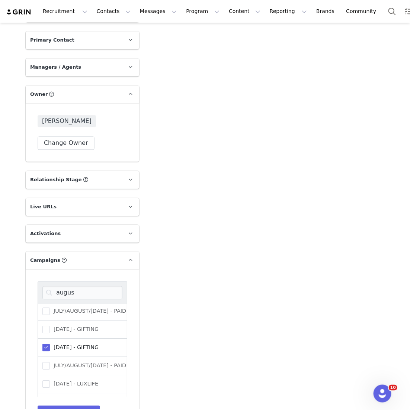
scroll to position [1286, 0]
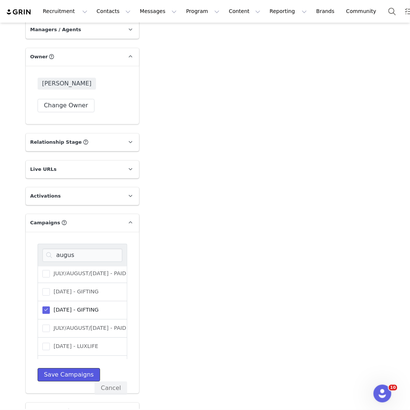
click at [73, 368] on button "Save Campaigns" at bounding box center [69, 374] width 62 height 13
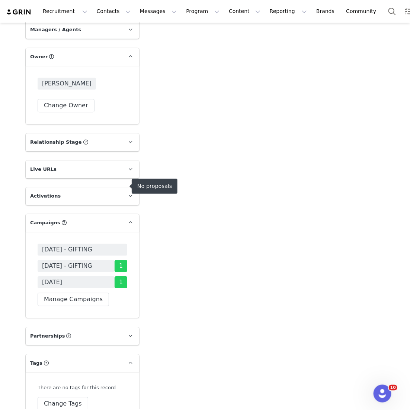
click at [108, 244] on span "[DATE] - GIFTING" at bounding box center [83, 250] width 90 height 12
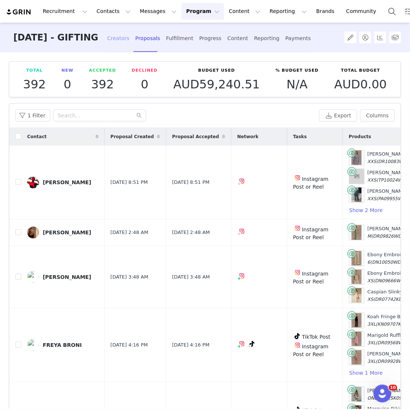
click at [125, 41] on div "Creators" at bounding box center [118, 39] width 22 height 20
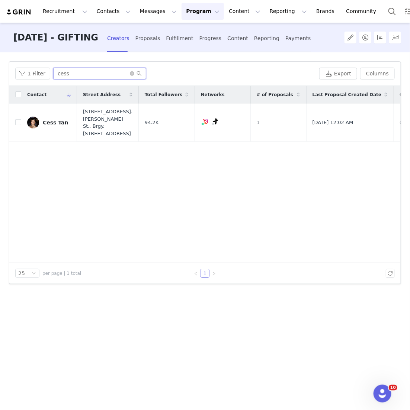
drag, startPoint x: 80, startPoint y: 73, endPoint x: 20, endPoint y: 58, distance: 61.7
click at [20, 58] on div "Filters Filter Logic And Or Archived Select No Application Status Select Contac…" at bounding box center [205, 230] width 410 height 357
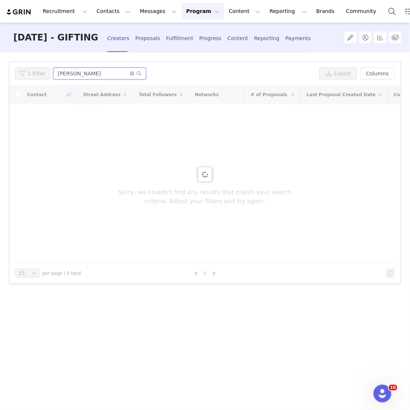
type input "[PERSON_NAME]"
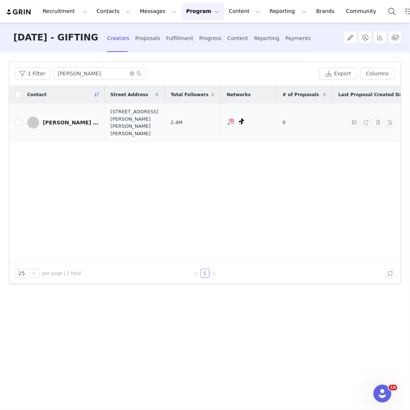
click at [21, 119] on td "[PERSON_NAME] Le" at bounding box center [62, 123] width 83 height 38
click at [19, 119] on input "checkbox" at bounding box center [18, 122] width 6 height 6
checkbox input "true"
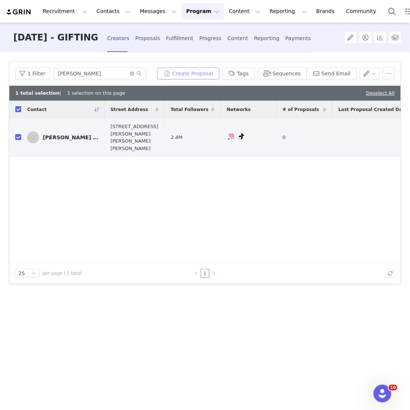
click at [198, 72] on button "Create Proposal" at bounding box center [188, 74] width 62 height 12
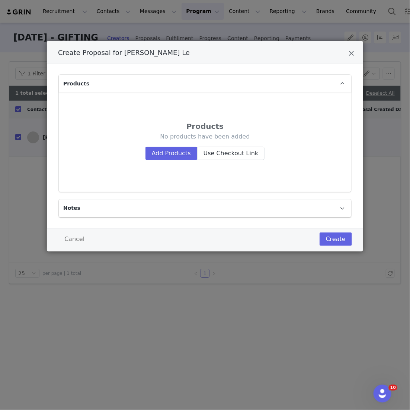
click at [160, 162] on div "Products No products have been added Add Products Use Checkout Link" at bounding box center [205, 141] width 280 height 87
click at [160, 153] on button "Add Products" at bounding box center [171, 153] width 52 height 13
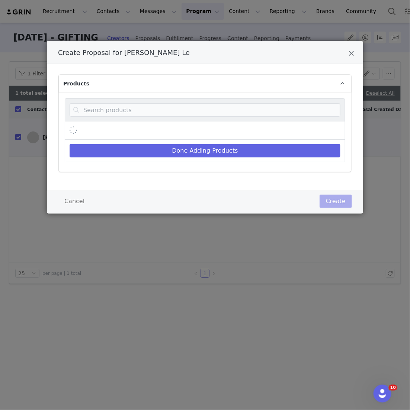
click at [149, 120] on div "Create Proposal for Oanh Le" at bounding box center [205, 109] width 280 height 23
click at [147, 115] on input "Create Proposal for Oanh Le" at bounding box center [204, 109] width 271 height 13
type input "l"
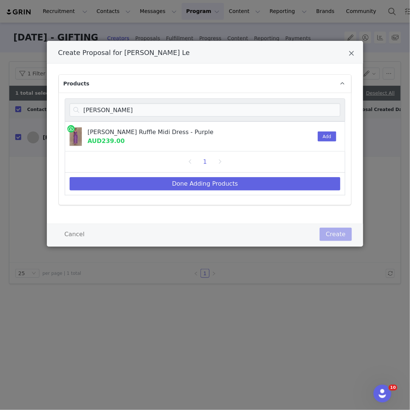
click at [313, 134] on div "Aleyna Chiffon Ruffle Midi Dress - Purple AUD239.00 Add" at bounding box center [200, 136] width 271 height 29
click at [322, 134] on button "Add" at bounding box center [326, 137] width 18 height 10
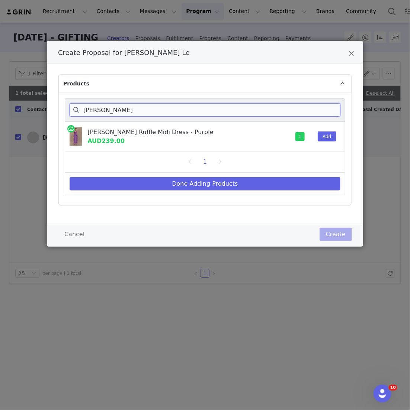
drag, startPoint x: 110, startPoint y: 114, endPoint x: 66, endPoint y: 109, distance: 43.8
click at [67, 110] on div "aleyna" at bounding box center [205, 109] width 280 height 23
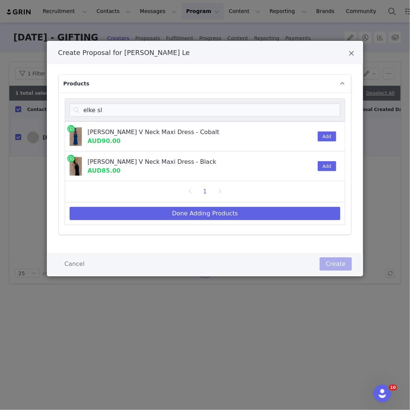
click at [332, 142] on div "Add" at bounding box center [324, 136] width 23 height 29
click at [325, 136] on button "Add" at bounding box center [326, 137] width 18 height 10
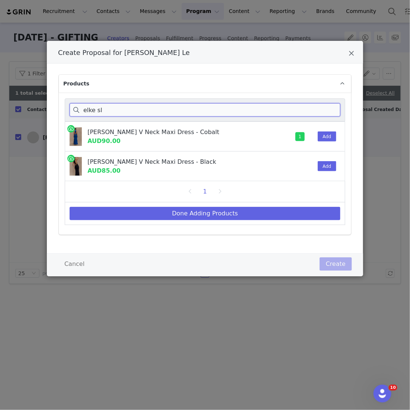
drag, startPoint x: 111, startPoint y: 114, endPoint x: 57, endPoint y: 104, distance: 55.2
click at [57, 104] on div "Products elke sl Elke Slinky V Neck Maxi Dress - Cobalt AUD90.00 1 Add Elke Sli…" at bounding box center [205, 159] width 316 height 190
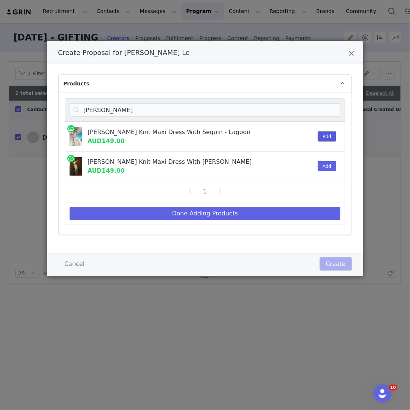
click at [328, 132] on button "Add" at bounding box center [326, 137] width 18 height 10
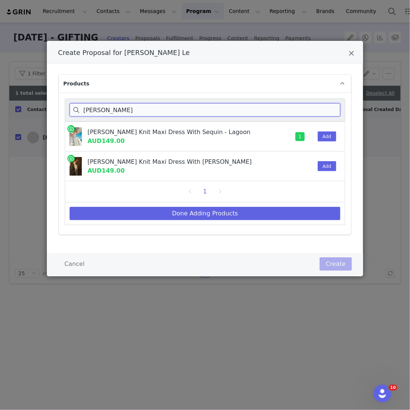
drag, startPoint x: 122, startPoint y: 110, endPoint x: 53, endPoint y: 101, distance: 69.8
click at [55, 103] on div "Products ellington Ellington Knit Maxi Dress With Sequin - Lagoon AUD149.00 1 A…" at bounding box center [205, 159] width 316 height 190
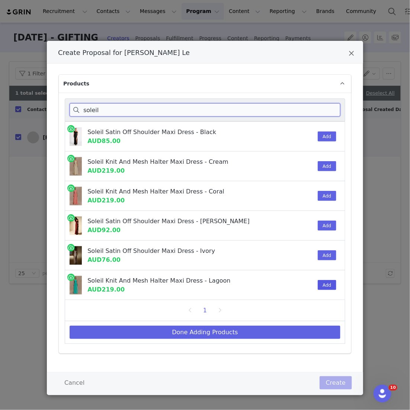
type input "soleil"
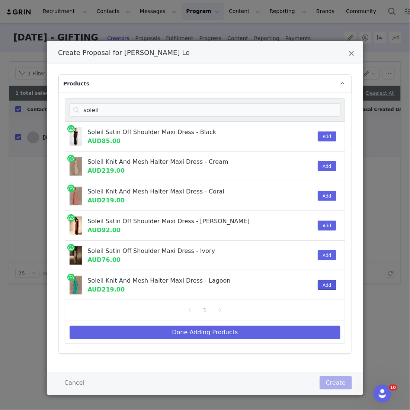
click at [325, 282] on button "Add" at bounding box center [326, 285] width 18 height 10
click at [261, 317] on div "1" at bounding box center [205, 310] width 280 height 21
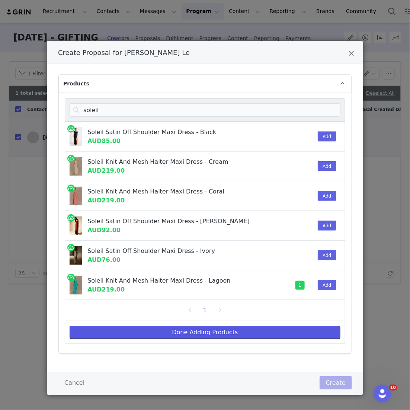
click at [250, 329] on button "Done Adding Products" at bounding box center [204, 332] width 271 height 13
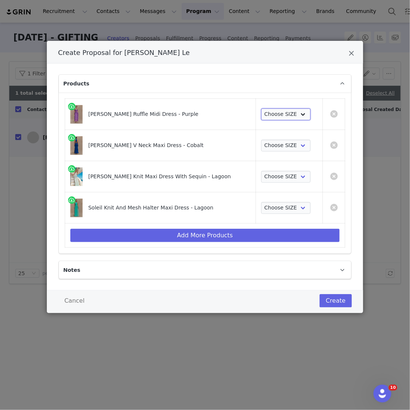
click at [287, 117] on select "Choose SIZE XXS XS S M L XL XXL 3XL" at bounding box center [285, 115] width 49 height 12
select select "26477236"
click at [261, 109] on select "Choose SIZE XXS XS S M L XL XXL 3XL" at bounding box center [285, 115] width 49 height 12
click at [276, 144] on select "Choose SIZE XXS XS S M L XL XXL 3XL" at bounding box center [285, 146] width 49 height 12
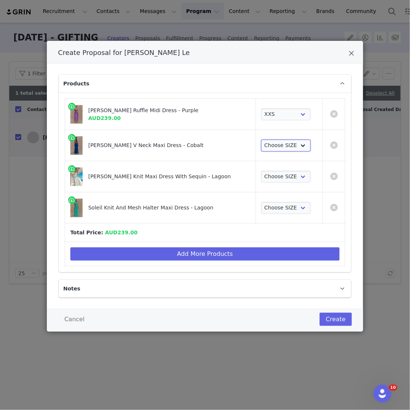
select select "26188537"
click at [261, 140] on select "Choose SIZE XXS XS S M L XL XXL 3XL" at bounding box center [285, 146] width 49 height 12
click at [271, 172] on select "Choose SIZE XS S M L XL XXL" at bounding box center [285, 177] width 49 height 12
select select "26477189"
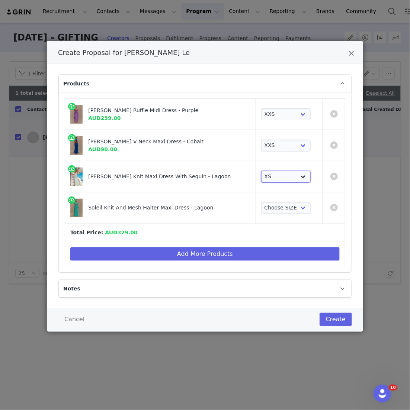
click at [261, 171] on select "Choose SIZE XS S M L XL XXL" at bounding box center [285, 177] width 49 height 12
drag, startPoint x: 271, startPoint y: 172, endPoint x: 270, endPoint y: 201, distance: 29.0
click at [270, 201] on td "Choose SIZE XS S M L XL" at bounding box center [288, 208] width 67 height 31
click at [270, 210] on select "Choose SIZE XS S M L XL" at bounding box center [285, 208] width 49 height 12
select select "26303624"
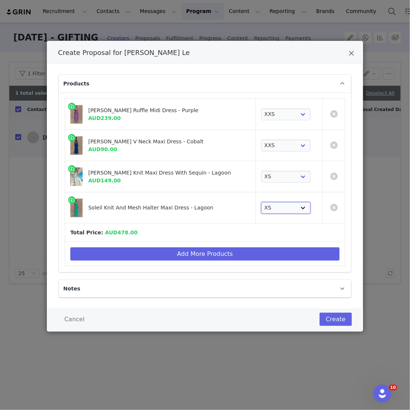
click at [261, 202] on select "Choose SIZE XS S M L XL" at bounding box center [285, 208] width 49 height 12
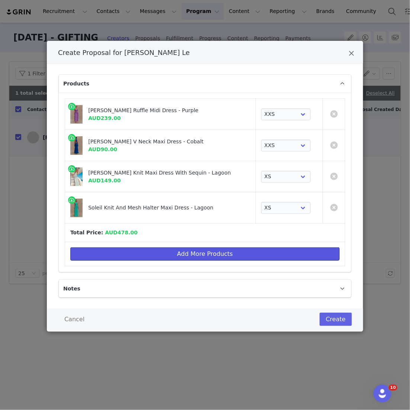
drag, startPoint x: 270, startPoint y: 210, endPoint x: 244, endPoint y: 247, distance: 45.2
click at [244, 248] on button "Add More Products" at bounding box center [204, 254] width 269 height 13
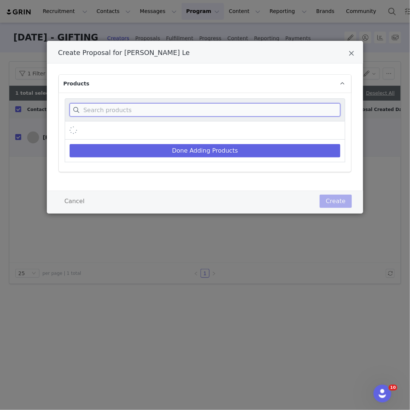
click at [207, 109] on input "Create Proposal for Oanh Le" at bounding box center [204, 109] width 271 height 13
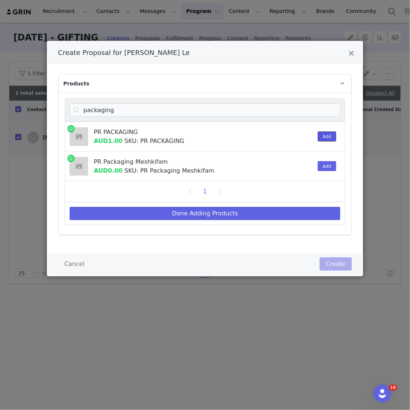
click at [331, 138] on button "Add" at bounding box center [326, 137] width 18 height 10
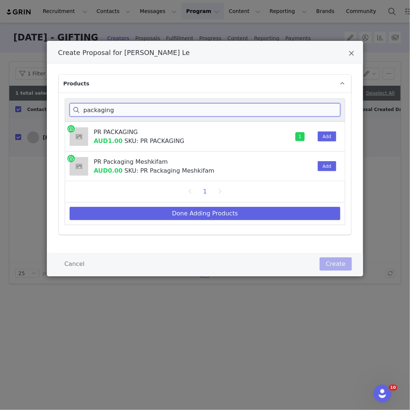
drag, startPoint x: 120, startPoint y: 115, endPoint x: 78, endPoint y: 86, distance: 51.0
click at [80, 104] on input "packaging" at bounding box center [204, 109] width 271 height 13
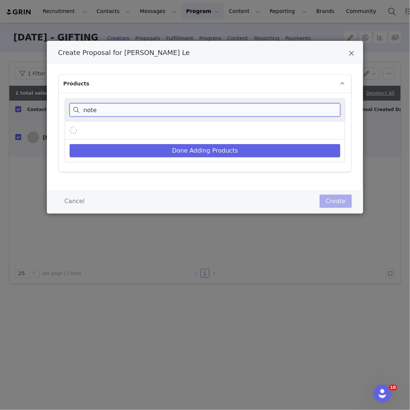
type input "note"
click at [315, 120] on div "note" at bounding box center [205, 109] width 280 height 23
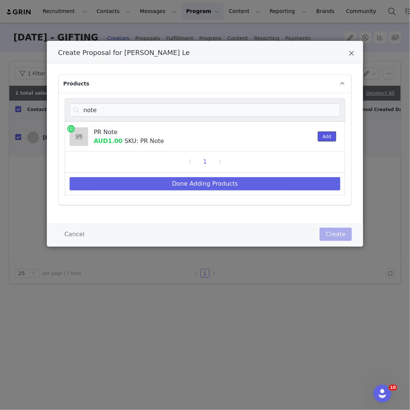
click at [325, 139] on button "Add" at bounding box center [326, 137] width 18 height 10
click at [294, 177] on div "Done Adding Products" at bounding box center [205, 184] width 280 height 23
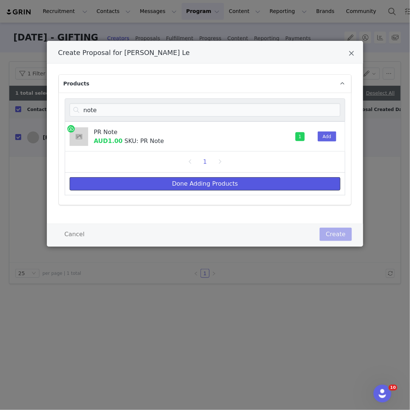
click at [291, 185] on button "Done Adding Products" at bounding box center [204, 183] width 271 height 13
select select "26477236"
select select "26188537"
select select "26477189"
select select "26303624"
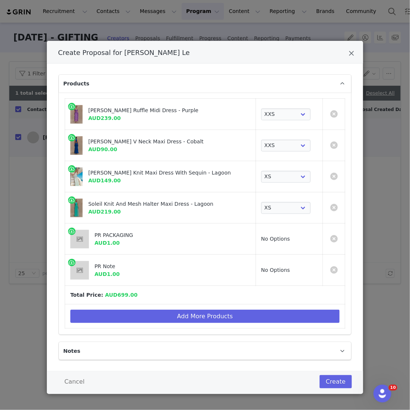
click at [327, 370] on div "Create Proposal for Oanh Le Products Aleyna Chiffon Ruffle Midi Dress - Purple …" at bounding box center [205, 217] width 316 height 353
click at [327, 376] on button "Create" at bounding box center [335, 381] width 32 height 13
click at [189, 33] on div "Create Proposal for Oanh Le Products Aleyna Chiffon Ruffle Midi Dress - Purple …" at bounding box center [205, 205] width 410 height 410
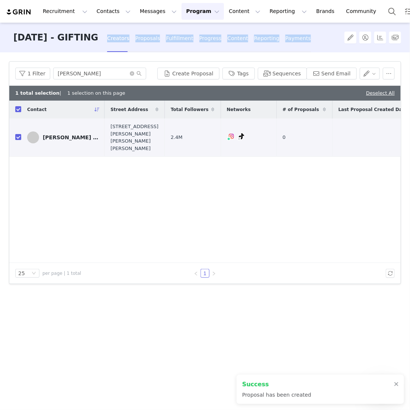
click at [185, 38] on div "Fulfillment" at bounding box center [179, 39] width 27 height 20
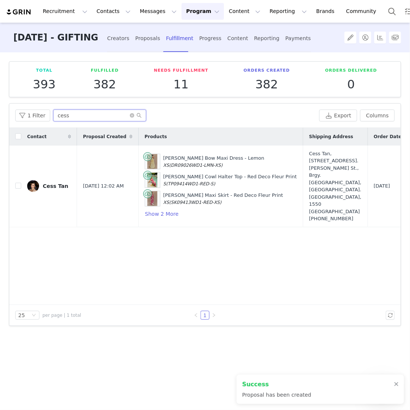
drag, startPoint x: 83, startPoint y: 117, endPoint x: 7, endPoint y: 111, distance: 76.4
click at [7, 111] on div "Total 393 Fulfilled 382 Needs Fulfillment 11 Orders Created 382 Orders Delivere…" at bounding box center [205, 230] width 410 height 357
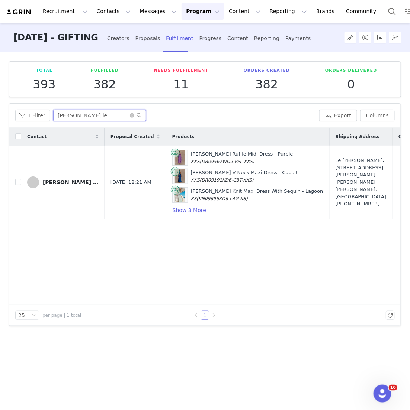
scroll to position [0, 157]
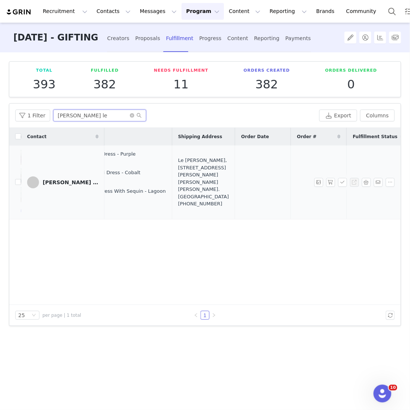
type input "[PERSON_NAME] le"
click at [178, 172] on div "Le Honh Oanh, 90 Nguyễn Hữu Cảnh Street, Binh Thanh District. Ho Chi Minh City,…" at bounding box center [203, 182] width 51 height 51
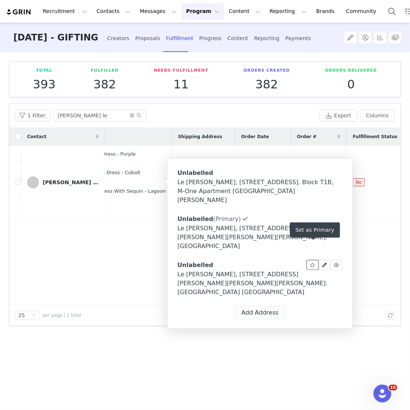
click at [312, 262] on span at bounding box center [312, 265] width 7 height 7
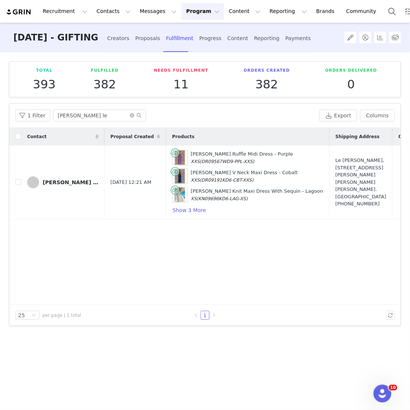
scroll to position [0, 142]
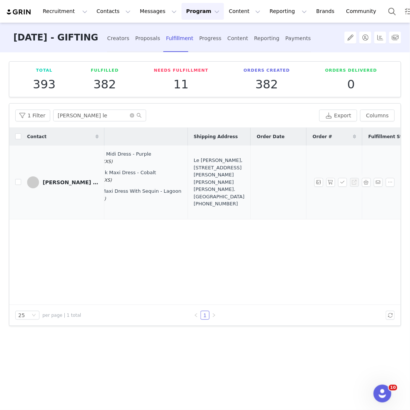
click at [187, 168] on td "Le Honh Oanh, 90 Nguyễn Hữu Cảnh Street, Binh Thanh District. Ho Chi Minh City,…" at bounding box center [218, 183] width 63 height 74
click at [194, 168] on div "Le Honh Oanh, 90 Nguyễn Hữu Cảnh Street, Binh Thanh District. Ho Chi Minh City,…" at bounding box center [219, 182] width 51 height 51
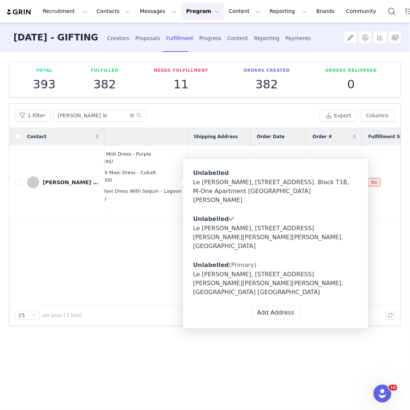
click at [218, 270] on div "Le [PERSON_NAME], [STREET_ADDRESS][PERSON_NAME][PERSON_NAME][PERSON_NAME]. [GEO…" at bounding box center [275, 283] width 165 height 27
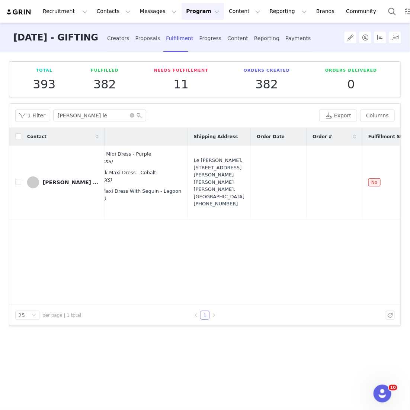
scroll to position [0, 0]
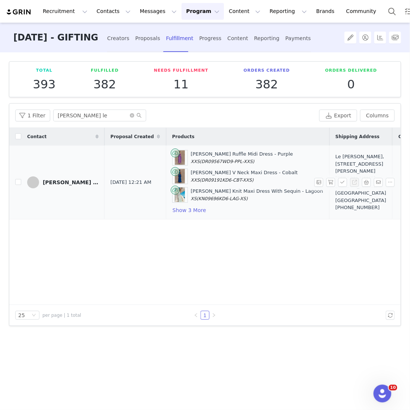
click at [335, 171] on div "Le Hong Oanh, 90 Nguyen Huu Canh Street, Binh Thanh District. Sunwah Pearl Apar…" at bounding box center [360, 182] width 51 height 58
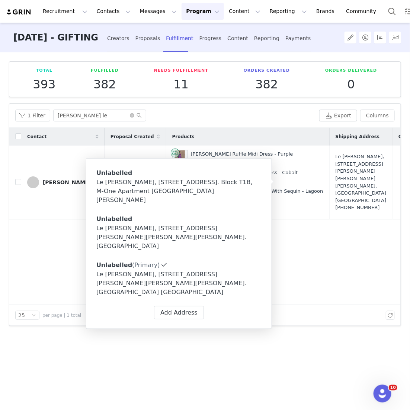
click at [300, 253] on div "Contact Proposal Created Products Shipping Address Order Date Order # Fulfillme…" at bounding box center [204, 216] width 391 height 177
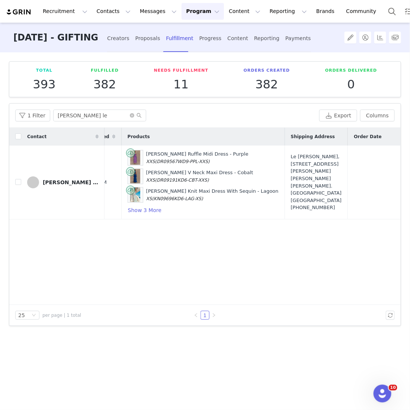
scroll to position [0, 96]
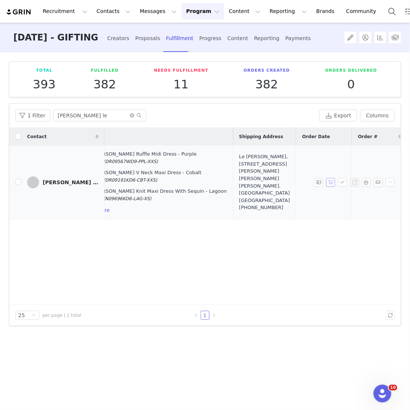
click at [333, 181] on button "button" at bounding box center [330, 182] width 9 height 9
click at [343, 181] on button "button" at bounding box center [342, 182] width 9 height 9
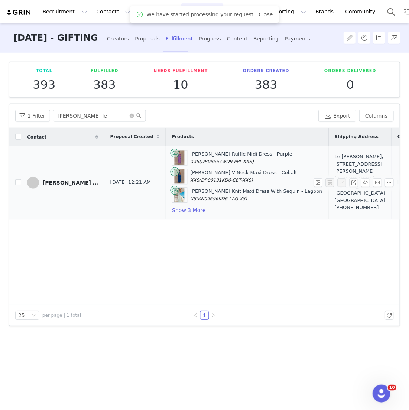
scroll to position [0, 206]
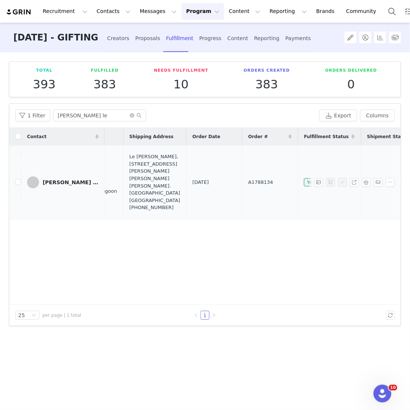
drag, startPoint x: 227, startPoint y: 181, endPoint x: 172, endPoint y: 181, distance: 54.6
click at [172, 181] on tr "Oanh Le Sep 1, 2025 12:21 AM Aleyna Chiffon Ruffle Midi Dress - Purple XXS (DR0…" at bounding box center [139, 183] width 673 height 74
copy tr "A1788134"
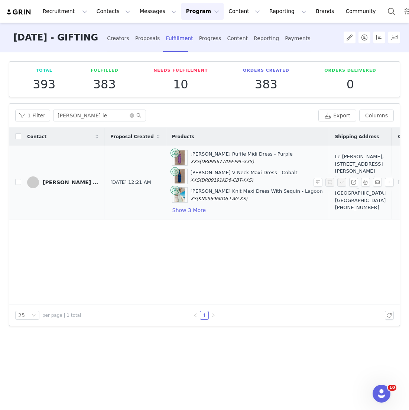
drag, startPoint x: 313, startPoint y: 201, endPoint x: 311, endPoint y: 158, distance: 42.8
click at [335, 158] on div "Le Hong Oanh, 90 Nguyen Huu Canh Street, Binh Thanh District. Sunwah Pearl Apar…" at bounding box center [360, 182] width 51 height 58
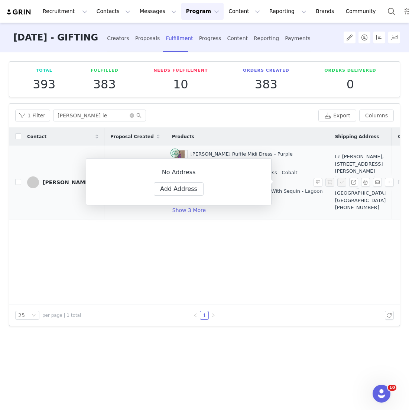
copy div "90 Nguyen Huu Canh Street, Binh Thanh District. Sunwah Pearl Apartment Ho Chi M…"
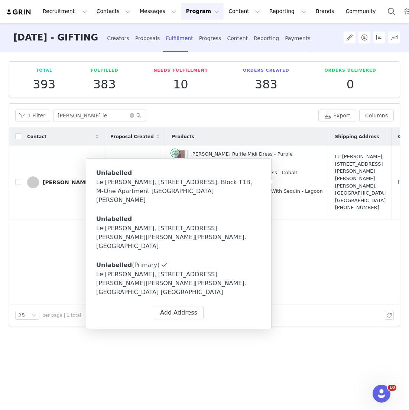
click at [324, 250] on div "Contact Proposal Created Products Shipping Address Order Date Order # Fulfillme…" at bounding box center [204, 216] width 391 height 177
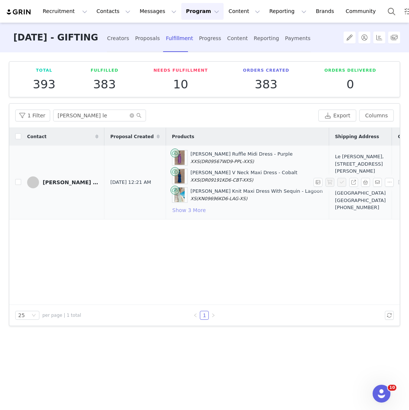
click at [172, 207] on button "Show 3 More" at bounding box center [189, 210] width 34 height 9
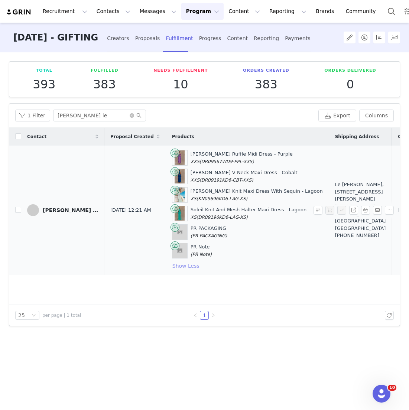
scroll to position [0, 71]
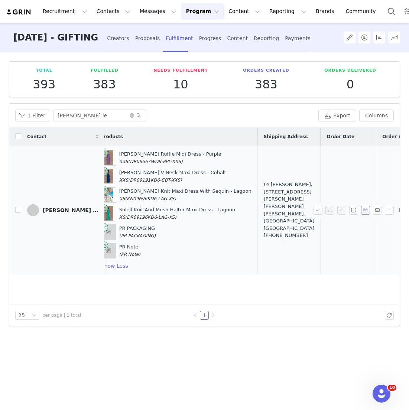
click at [368, 207] on button "button" at bounding box center [365, 210] width 9 height 9
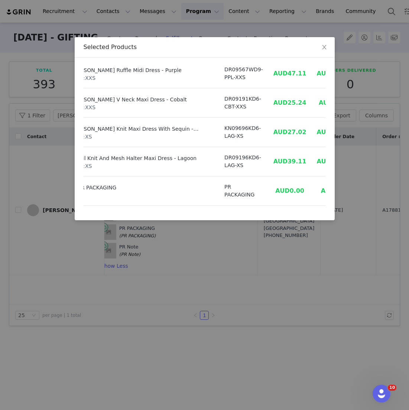
scroll to position [45, 35]
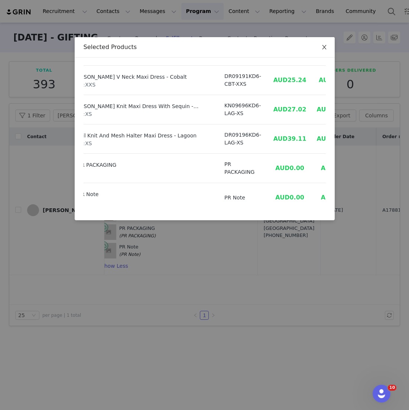
click at [326, 45] on icon "icon: close" at bounding box center [324, 47] width 4 height 4
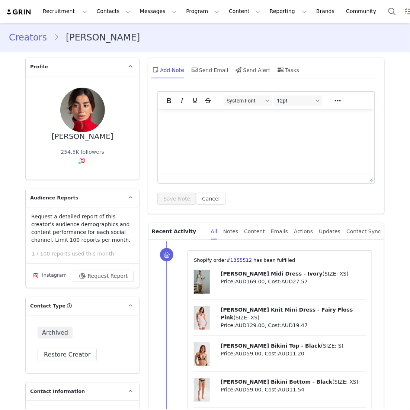
scroll to position [98, 0]
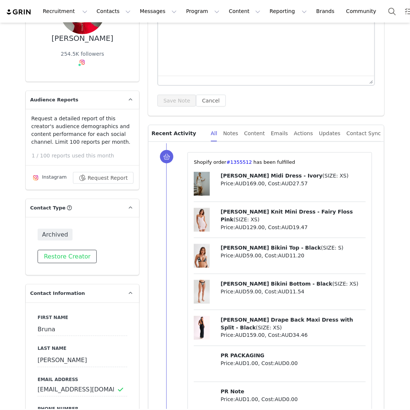
click at [66, 259] on button "Restore Creator" at bounding box center [67, 256] width 59 height 13
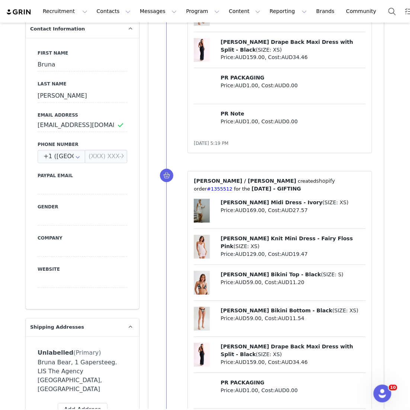
scroll to position [571, 0]
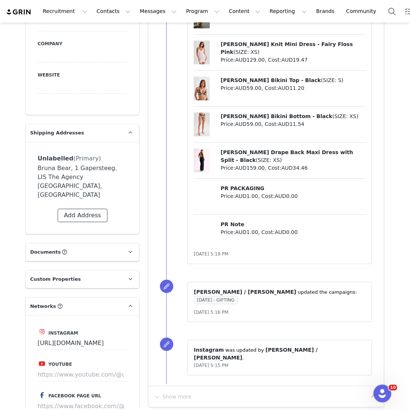
click at [81, 209] on button "Add Address" at bounding box center [83, 215] width 50 height 13
select select
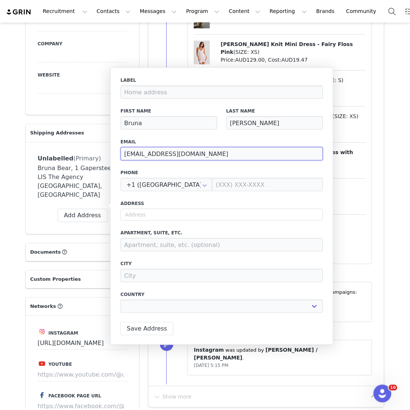
drag, startPoint x: 207, startPoint y: 155, endPoint x: 123, endPoint y: 155, distance: 83.3
click at [123, 155] on input "[EMAIL_ADDRESS][DOMAIN_NAME]" at bounding box center [221, 153] width 202 height 13
paste input "sofie@two2twointl"
type input "[EMAIL_ADDRESS][DOMAIN_NAME]"
select select
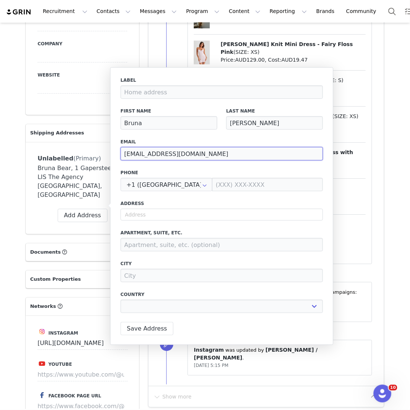
type input "[EMAIL_ADDRESS][DOMAIN_NAME]"
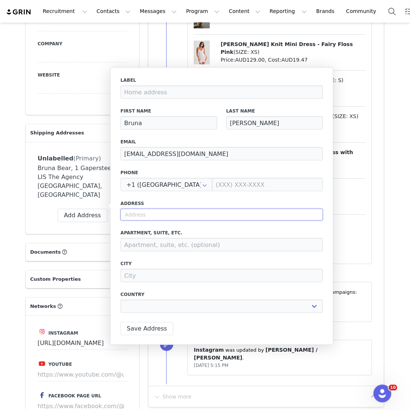
click at [160, 212] on input "text" at bounding box center [221, 215] width 202 height 12
paste input "[STREET_ADDRESS]"
type input "[STREET_ADDRESS]"
select select
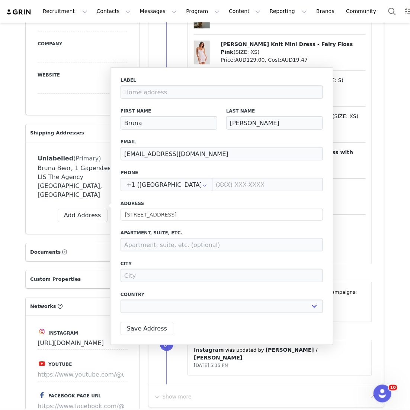
type input "12A Amsteldijk"
type input "[GEOGRAPHIC_DATA]"
select select "[object Object]"
click at [199, 185] on icon at bounding box center [205, 184] width 12 height 13
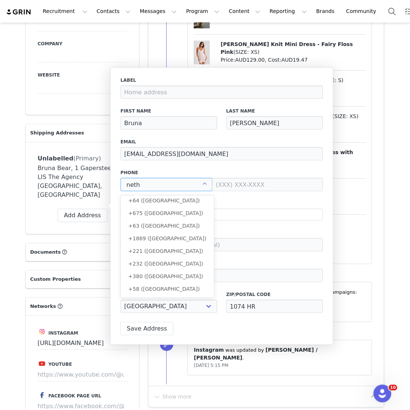
scroll to position [0, 0]
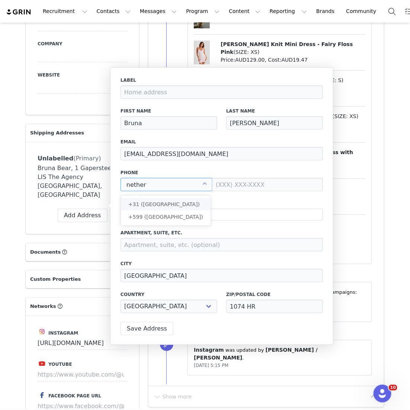
click at [187, 203] on li "+31 ([GEOGRAPHIC_DATA])" at bounding box center [166, 204] width 90 height 13
type input "+31 ([GEOGRAPHIC_DATA])"
click at [233, 183] on input at bounding box center [267, 184] width 111 height 13
type input "+31 ([GEOGRAPHIC_DATA])"
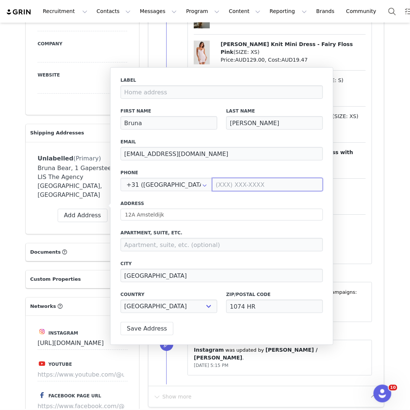
click at [233, 183] on input at bounding box center [267, 184] width 111 height 13
paste input "6 42408588"
type input "642408588"
click at [151, 335] on button "Save Address" at bounding box center [146, 328] width 53 height 13
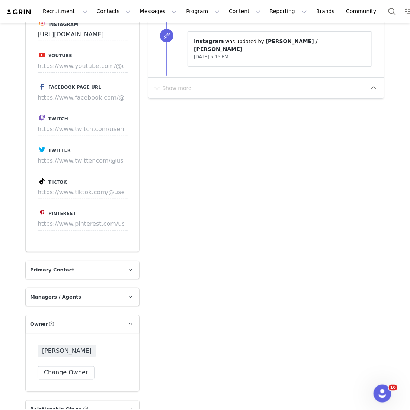
scroll to position [926, 0]
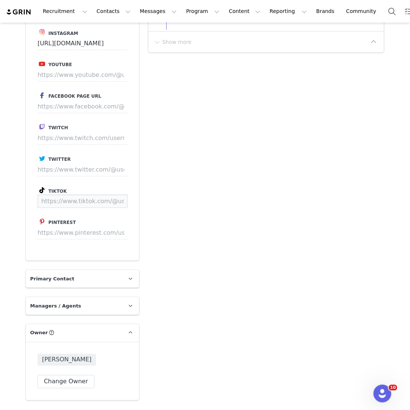
click at [85, 195] on input at bounding box center [83, 201] width 90 height 13
paste input "[URL][DOMAIN_NAME]"
type input "[URL][DOMAIN_NAME]"
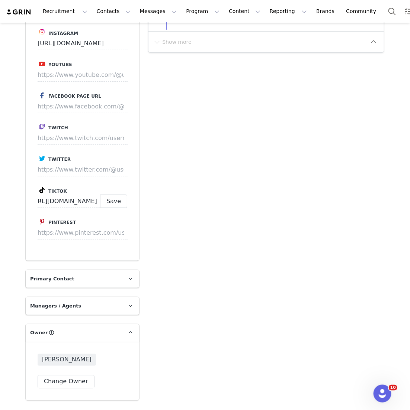
click at [111, 191] on div "Instagram [URL][DOMAIN_NAME] Youtube Facebook Page URL Twitch Twitter Tiktok [U…" at bounding box center [82, 138] width 113 height 245
click at [111, 195] on button "Save" at bounding box center [113, 201] width 27 height 13
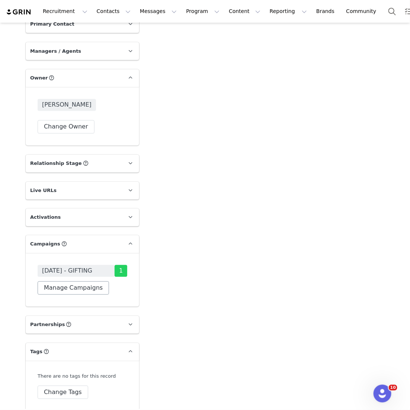
scroll to position [1207, 0]
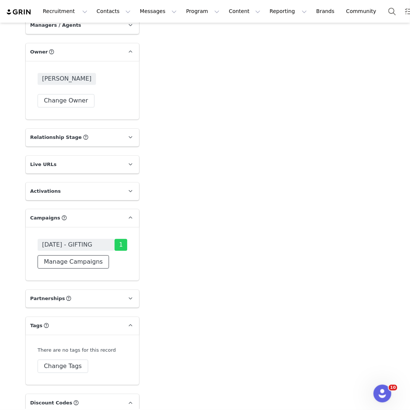
click at [77, 256] on button "Manage Campaigns" at bounding box center [73, 262] width 71 height 13
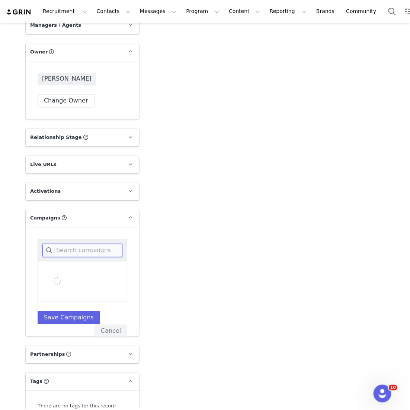
click at [75, 244] on input at bounding box center [82, 250] width 80 height 13
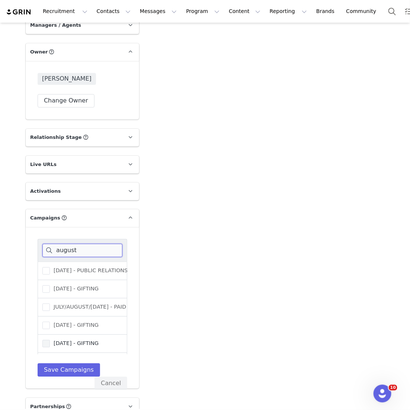
type input "august"
click at [86, 340] on span "[DATE] - GIFTING" at bounding box center [74, 343] width 49 height 7
click at [50, 340] on input "[DATE] - GIFTING" at bounding box center [50, 340] width 0 height 0
click at [71, 364] on button "Save Campaigns" at bounding box center [69, 370] width 62 height 13
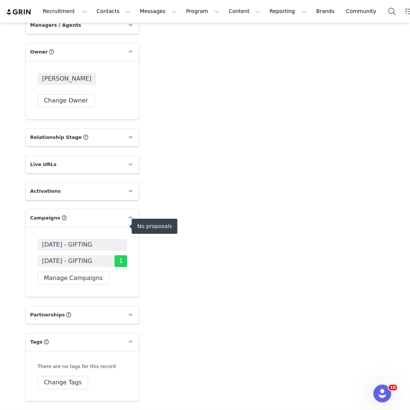
click at [76, 241] on span "[DATE] - GIFTING" at bounding box center [67, 245] width 50 height 9
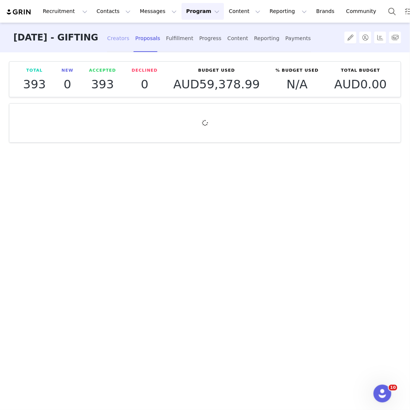
click at [120, 38] on div "Creators" at bounding box center [118, 39] width 22 height 20
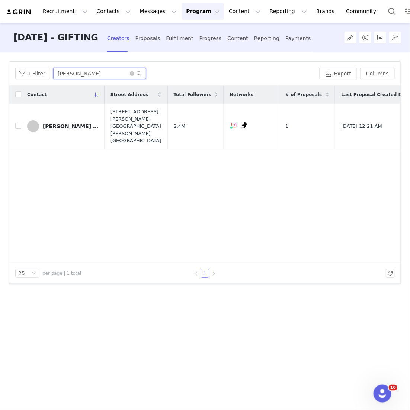
drag, startPoint x: 72, startPoint y: 76, endPoint x: 18, endPoint y: 45, distance: 62.0
click at [18, 45] on div "[DATE] - GIFTING Creators Proposals Fulfillment Progress Content Reporting Paym…" at bounding box center [205, 216] width 410 height 387
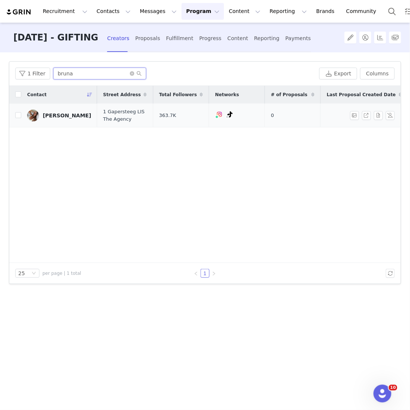
type input "bruna"
click at [19, 122] on td at bounding box center [15, 116] width 12 height 24
click at [19, 117] on input "checkbox" at bounding box center [18, 115] width 6 height 6
checkbox input "true"
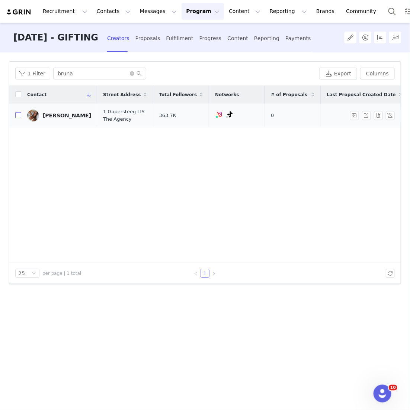
checkbox input "true"
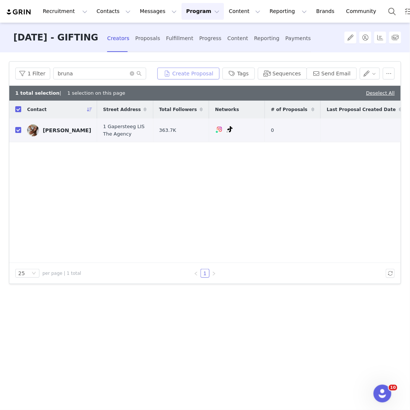
click at [187, 75] on button "Create Proposal" at bounding box center [188, 74] width 62 height 12
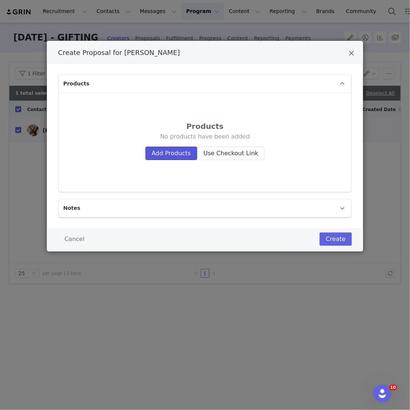
click at [166, 159] on button "Add Products" at bounding box center [171, 153] width 52 height 13
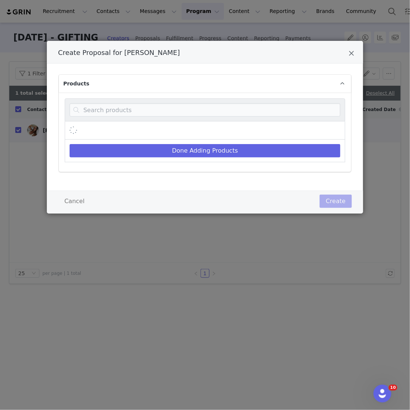
click at [162, 123] on div "Create Proposal for Bruna Rizk" at bounding box center [205, 131] width 280 height 18
click at [160, 113] on input "Create Proposal for Bruna Rizk" at bounding box center [204, 109] width 271 height 13
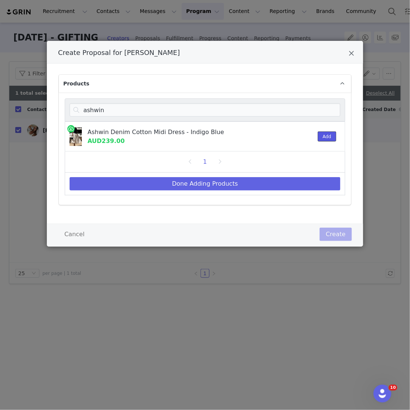
click at [326, 138] on button "Add" at bounding box center [326, 137] width 18 height 10
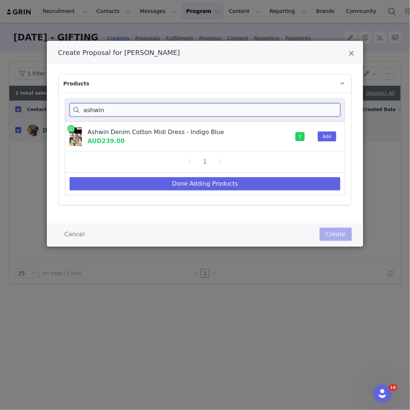
drag, startPoint x: 113, startPoint y: 116, endPoint x: 58, endPoint y: 90, distance: 60.8
click at [59, 90] on div "Products ashwin Ashwin Denim Cotton Midi Dress - Indigo Blue AUD239.00 1 Add 1 …" at bounding box center [205, 140] width 292 height 130
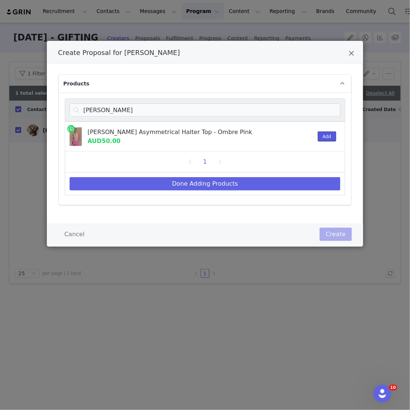
click at [324, 135] on button "Add" at bounding box center [326, 137] width 18 height 10
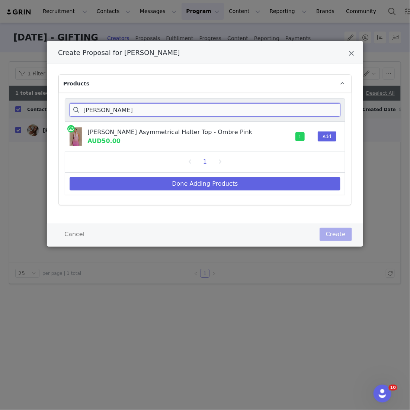
drag, startPoint x: 117, startPoint y: 112, endPoint x: 62, endPoint y: 104, distance: 56.4
click at [62, 104] on div "[PERSON_NAME] [PERSON_NAME] Asymmetrical Halter Top - Ombre Pink AUD50.00 1 Add…" at bounding box center [205, 149] width 292 height 113
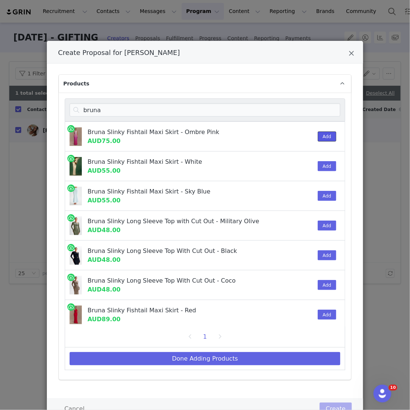
click at [325, 136] on button "Add" at bounding box center [326, 137] width 18 height 10
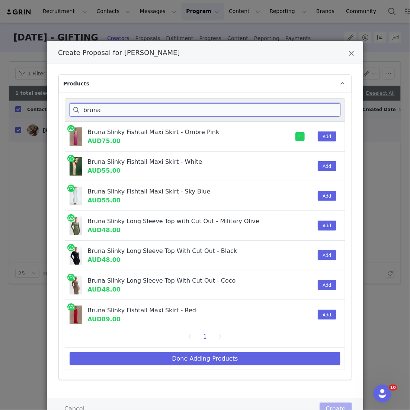
drag, startPoint x: 117, startPoint y: 111, endPoint x: 2, endPoint y: 103, distance: 115.5
click at [2, 103] on div "Create Proposal for [PERSON_NAME] Products [PERSON_NAME] Slinky Fishtail Maxi S…" at bounding box center [205, 205] width 410 height 410
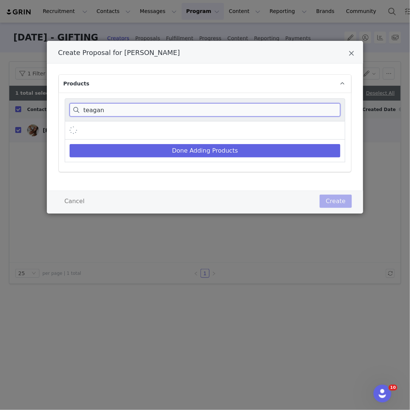
type input "teagan"
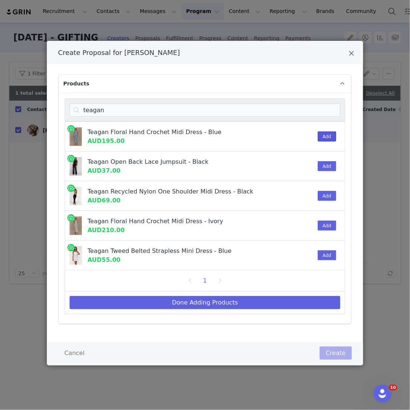
click at [325, 139] on button "Add" at bounding box center [326, 137] width 18 height 10
click at [121, 314] on div "teagan Teagan Floral Hand Crochet Midi Dress - Blue AUD195.00 1 Add Teagan Open…" at bounding box center [205, 209] width 292 height 232
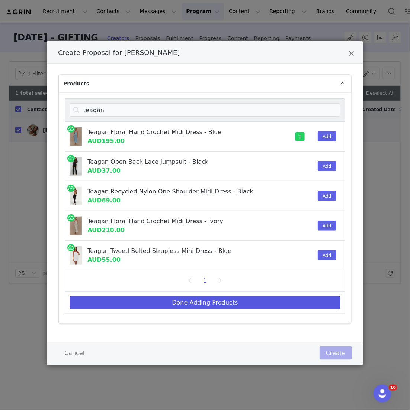
click at [124, 305] on button "Done Adding Products" at bounding box center [204, 302] width 271 height 13
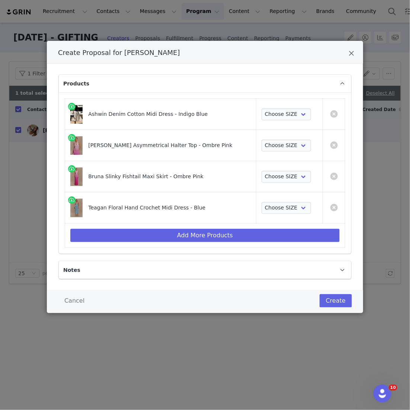
click at [277, 103] on td "Choose SIZE XXS XS S M L XL XXL 3XL" at bounding box center [289, 114] width 67 height 31
click at [275, 110] on select "Choose SIZE XXS XS S M L XL XXL 3XL" at bounding box center [285, 115] width 49 height 12
select select "26375919"
click at [261, 109] on select "Choose SIZE XXS XS S M L XL XXL 3XL" at bounding box center [285, 115] width 49 height 12
click at [261, 148] on select "Choose SIZE XXS XS S M L XL XXL 3XL" at bounding box center [285, 146] width 49 height 12
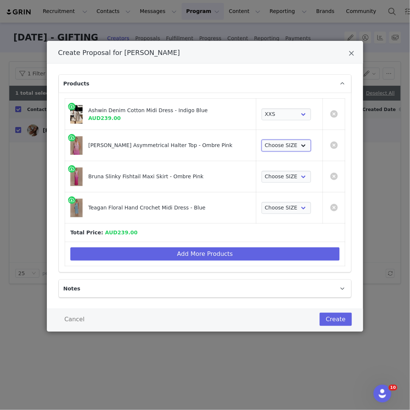
select select "26375581"
click at [261, 140] on select "Choose SIZE XXS XS S M L XL XXL 3XL" at bounding box center [285, 146] width 49 height 12
click at [261, 171] on select "Choose SIZE XXS XS S M L XL XXL 3XL" at bounding box center [285, 177] width 49 height 12
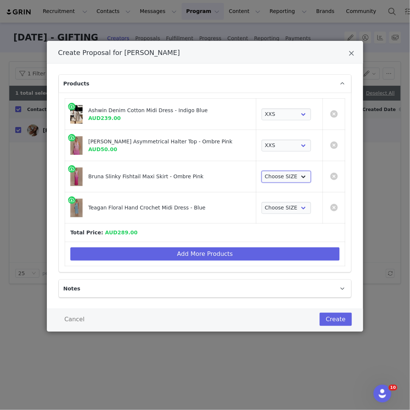
select select "26570120"
click at [261, 171] on select "Choose SIZE XXS XS S M L XL XXL 3XL" at bounding box center [285, 177] width 49 height 12
click at [264, 200] on td "Choose SIZE XS S M L XL" at bounding box center [289, 208] width 67 height 31
click at [264, 207] on select "Choose SIZE XS S M L XL" at bounding box center [285, 208] width 49 height 12
select select "26011082"
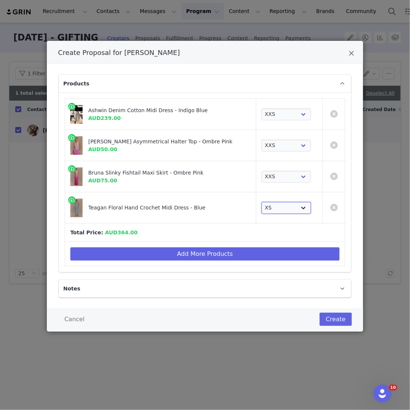
click at [261, 202] on select "Choose SIZE XS S M L XL" at bounding box center [285, 208] width 49 height 12
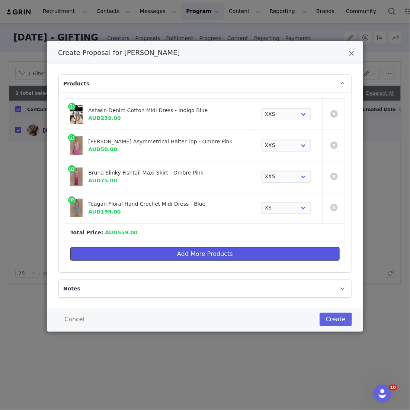
click at [227, 249] on button "Add More Products" at bounding box center [204, 254] width 269 height 13
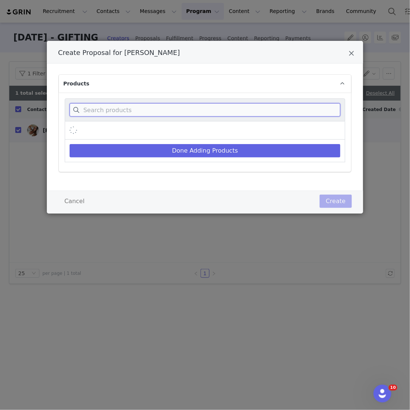
click at [182, 115] on input "Create Proposal for Bruna Rizk" at bounding box center [204, 109] width 271 height 13
type input "p"
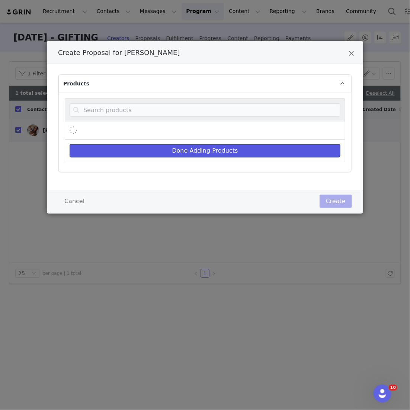
click at [238, 149] on button "Done Adding Products" at bounding box center [204, 150] width 271 height 13
select select "26375919"
select select "26375581"
select select "26570120"
select select "26011082"
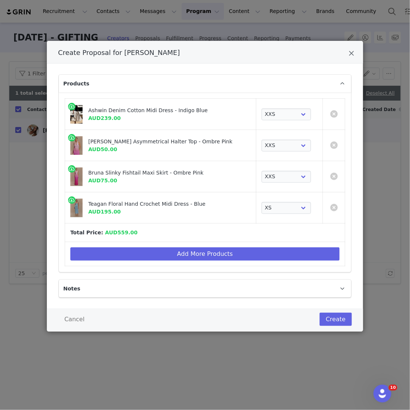
click at [316, 315] on div "Cancel Create" at bounding box center [205, 319] width 294 height 13
click at [327, 315] on button "Create" at bounding box center [335, 319] width 32 height 13
click at [203, 59] on div "Create Proposal for [PERSON_NAME]" at bounding box center [205, 52] width 316 height 23
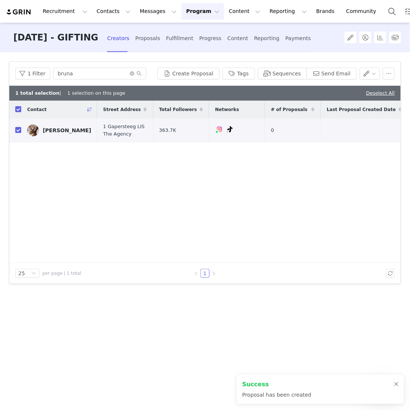
click at [188, 41] on div "Fulfillment" at bounding box center [179, 39] width 27 height 20
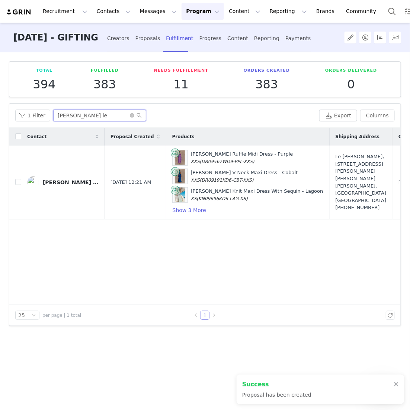
drag, startPoint x: 96, startPoint y: 120, endPoint x: -3, endPoint y: 108, distance: 99.3
click at [0, 108] on html "Recruitment Recruitment Creator Search Curated Lists Landing Pages Web Extensio…" at bounding box center [205, 205] width 410 height 410
type input "bruna"
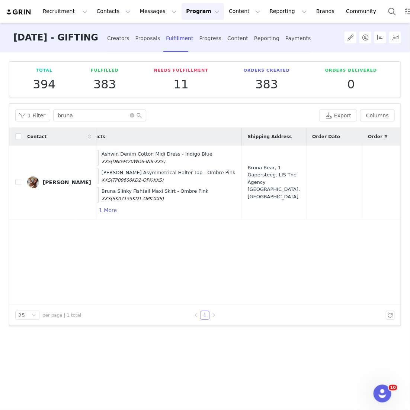
scroll to position [0, 120]
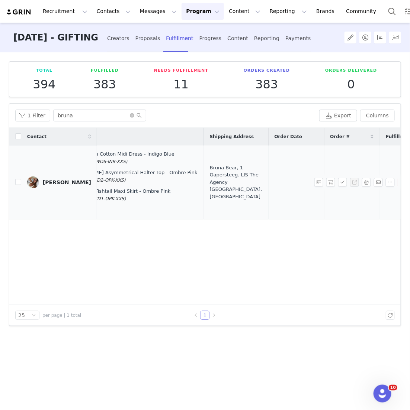
click at [210, 181] on div "Bruna Bear, 1 Gapersteeg. LIS The Agency [GEOGRAPHIC_DATA], [GEOGRAPHIC_DATA]" at bounding box center [236, 182] width 52 height 36
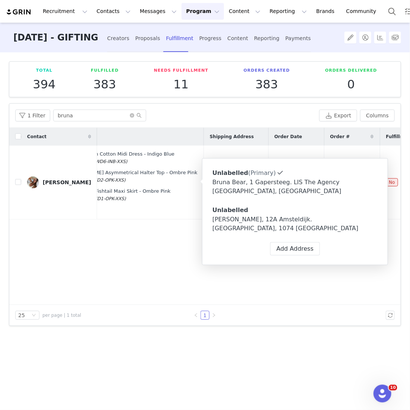
click at [307, 217] on div "[PERSON_NAME], 12A Amsteldijk. [GEOGRAPHIC_DATA], 1074 [GEOGRAPHIC_DATA]" at bounding box center [294, 224] width 165 height 18
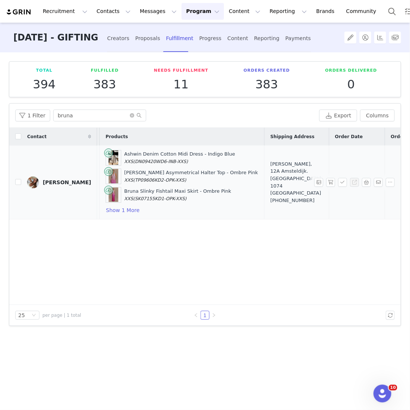
scroll to position [0, 75]
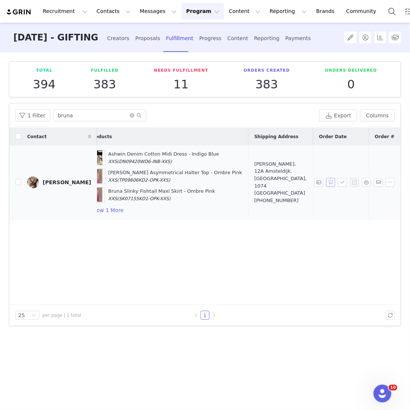
click at [333, 178] on button "button" at bounding box center [330, 182] width 9 height 9
click at [341, 180] on button "button" at bounding box center [342, 182] width 9 height 9
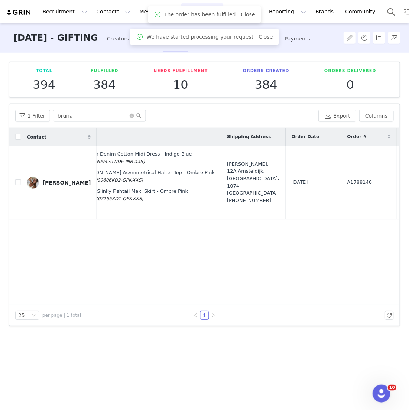
scroll to position [0, 204]
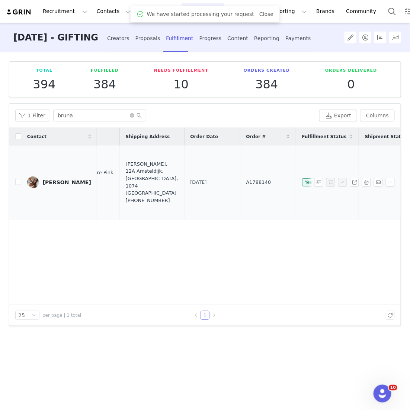
drag, startPoint x: 215, startPoint y: 183, endPoint x: 159, endPoint y: 183, distance: 55.4
click at [159, 183] on tr "[PERSON_NAME] [DATE] 12:31 AM Ashwin Denim Cotton Midi Dress - Indigo Blue XXS …" at bounding box center [140, 183] width 669 height 74
copy tr "A1788140"
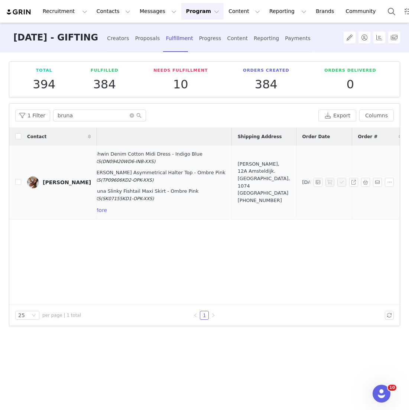
scroll to position [0, 0]
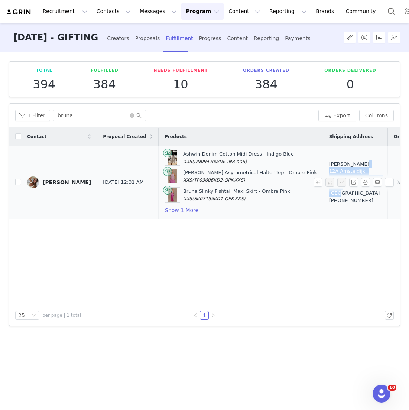
drag, startPoint x: 313, startPoint y: 187, endPoint x: 301, endPoint y: 168, distance: 21.9
click at [329, 168] on div "[PERSON_NAME], 12A Amsteldijk. [GEOGRAPHIC_DATA], [GEOGRAPHIC_DATA] [PHONE_NUMB…" at bounding box center [355, 182] width 52 height 43
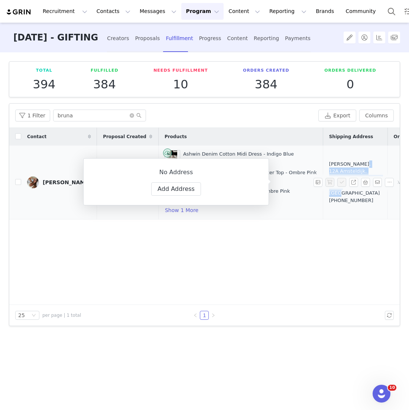
copy div "12A Amsteldijk. [GEOGRAPHIC_DATA], 1074 [GEOGRAPHIC_DATA]"
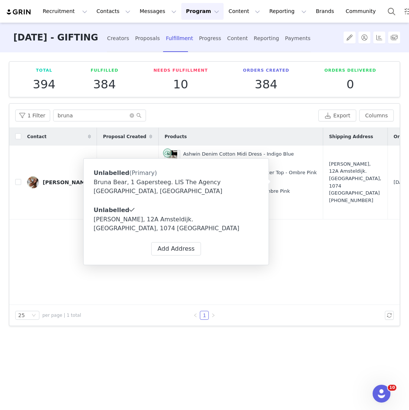
click at [299, 257] on div "Contact Proposal Created Products Shipping Address Order Date Order # Fulfillme…" at bounding box center [204, 216] width 391 height 177
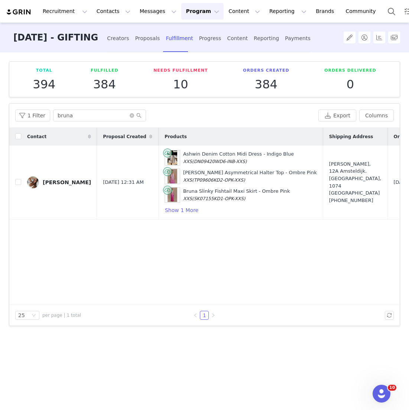
scroll to position [0, 63]
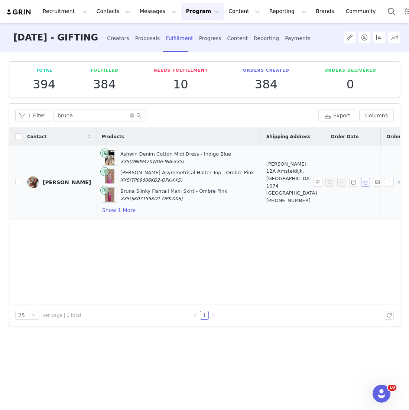
click at [365, 182] on button "button" at bounding box center [365, 182] width 9 height 9
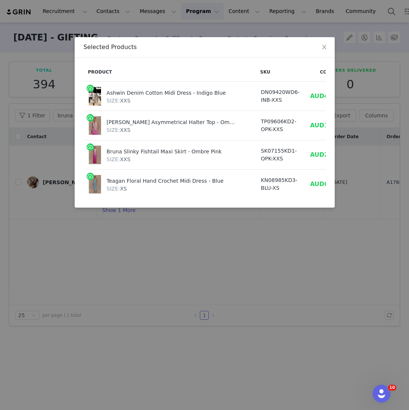
scroll to position [0, 30]
